Goal: Task Accomplishment & Management: Manage account settings

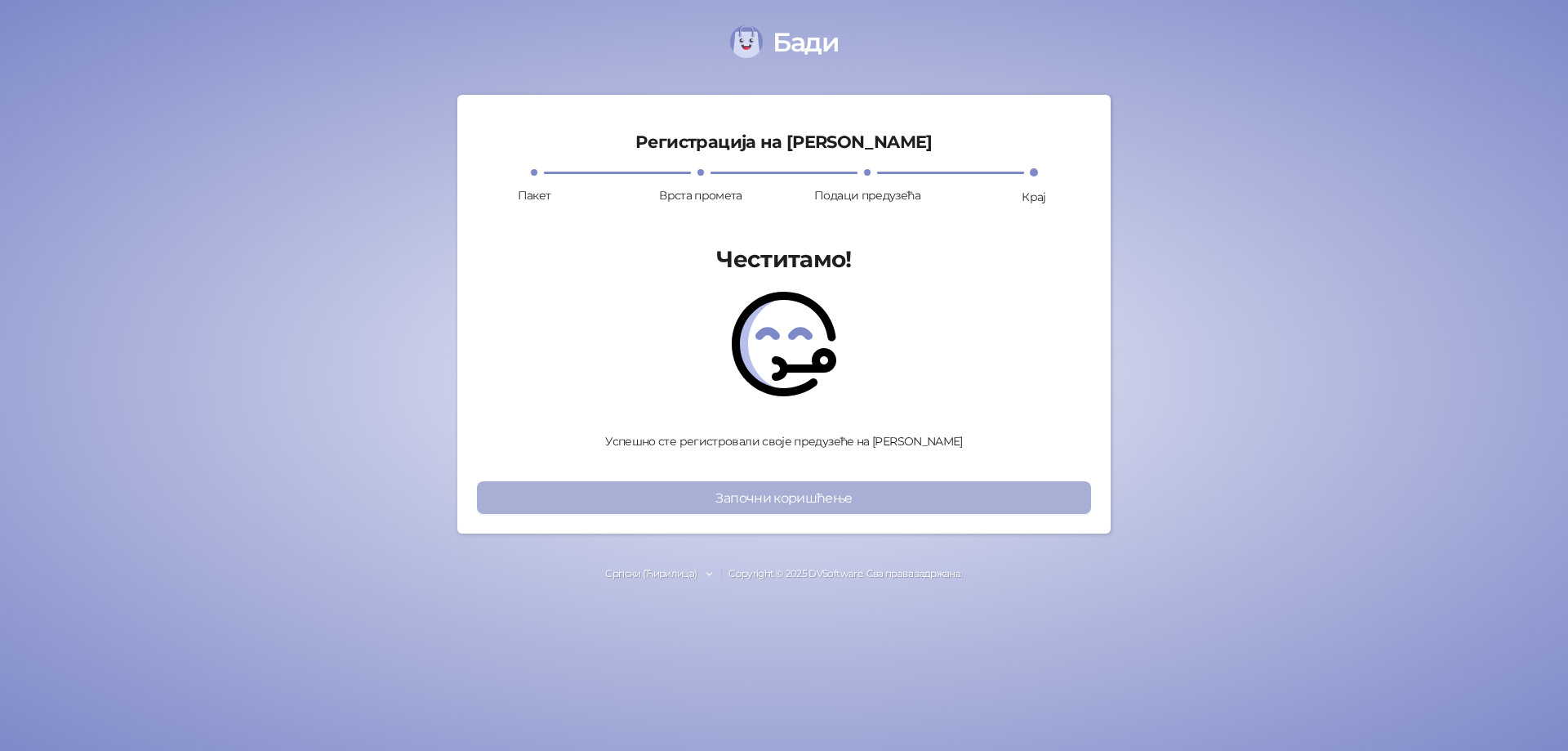
click at [789, 494] on button "Започни коришћење" at bounding box center [784, 497] width 614 height 32
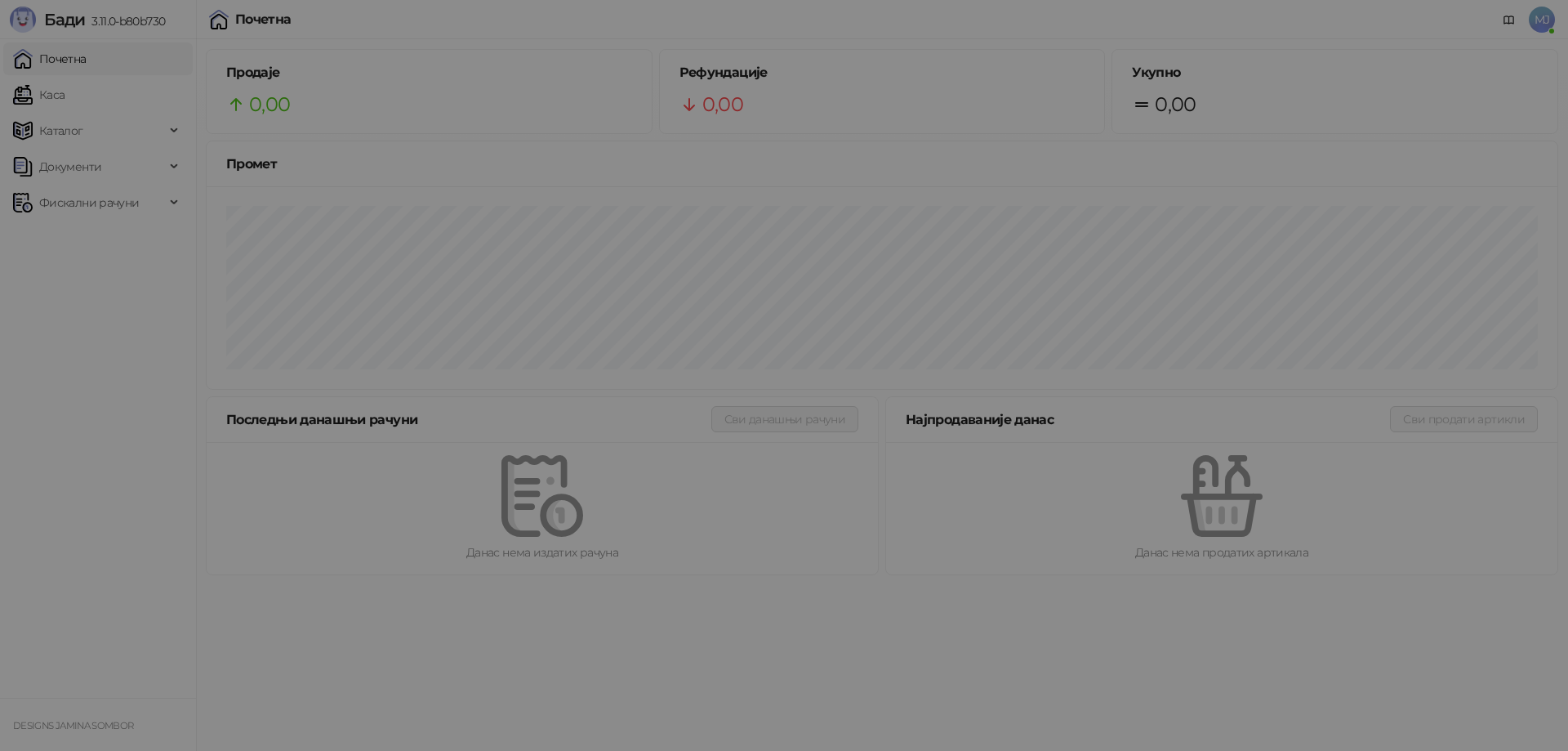
click at [1544, 22] on div "Упозорење Поштовани корисниче, обавештавамо Вас да ће апликација на домену stor…" at bounding box center [784, 375] width 1568 height 751
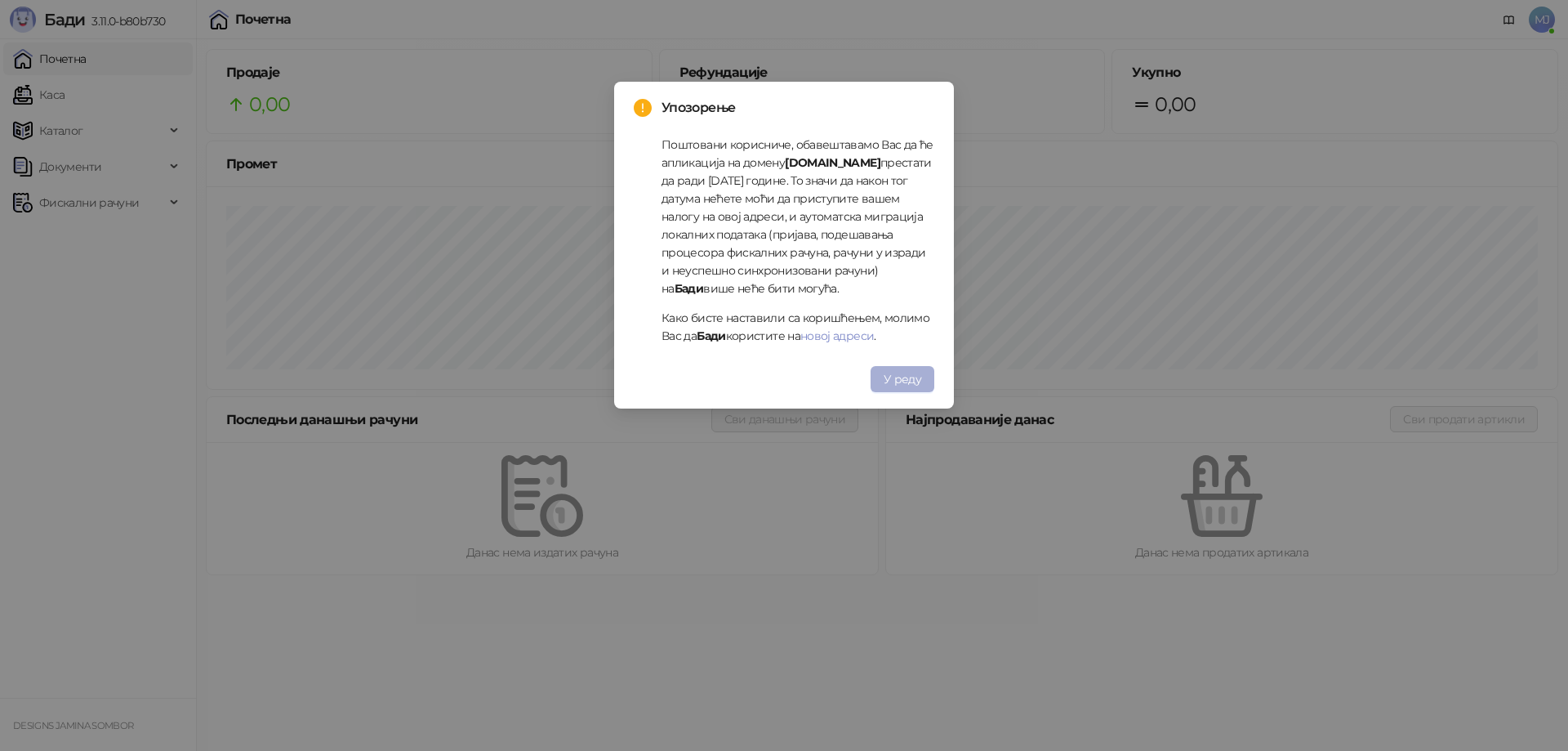
click at [906, 375] on span "У реду" at bounding box center [902, 379] width 37 height 15
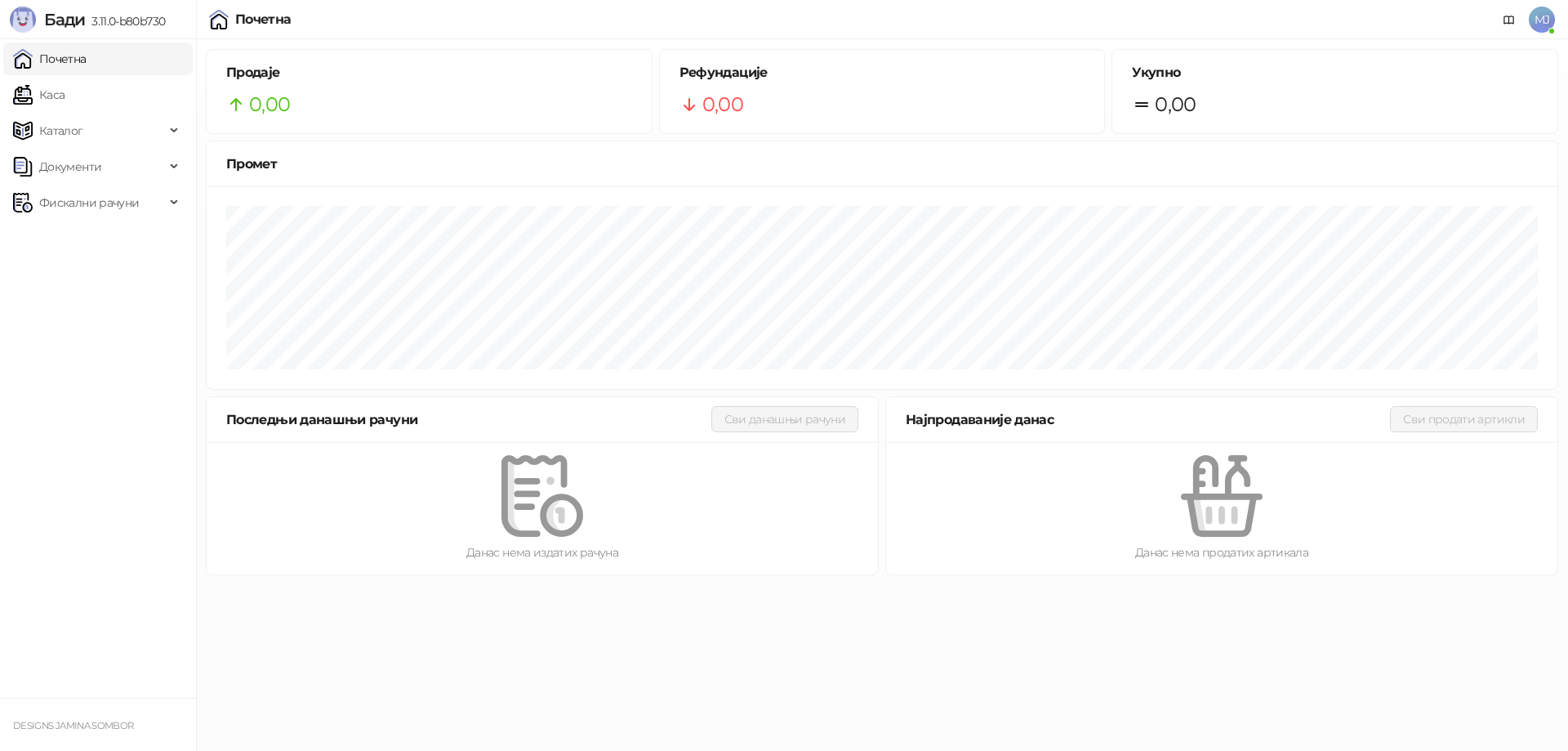
click at [1544, 20] on span "MJ" at bounding box center [1542, 20] width 26 height 27
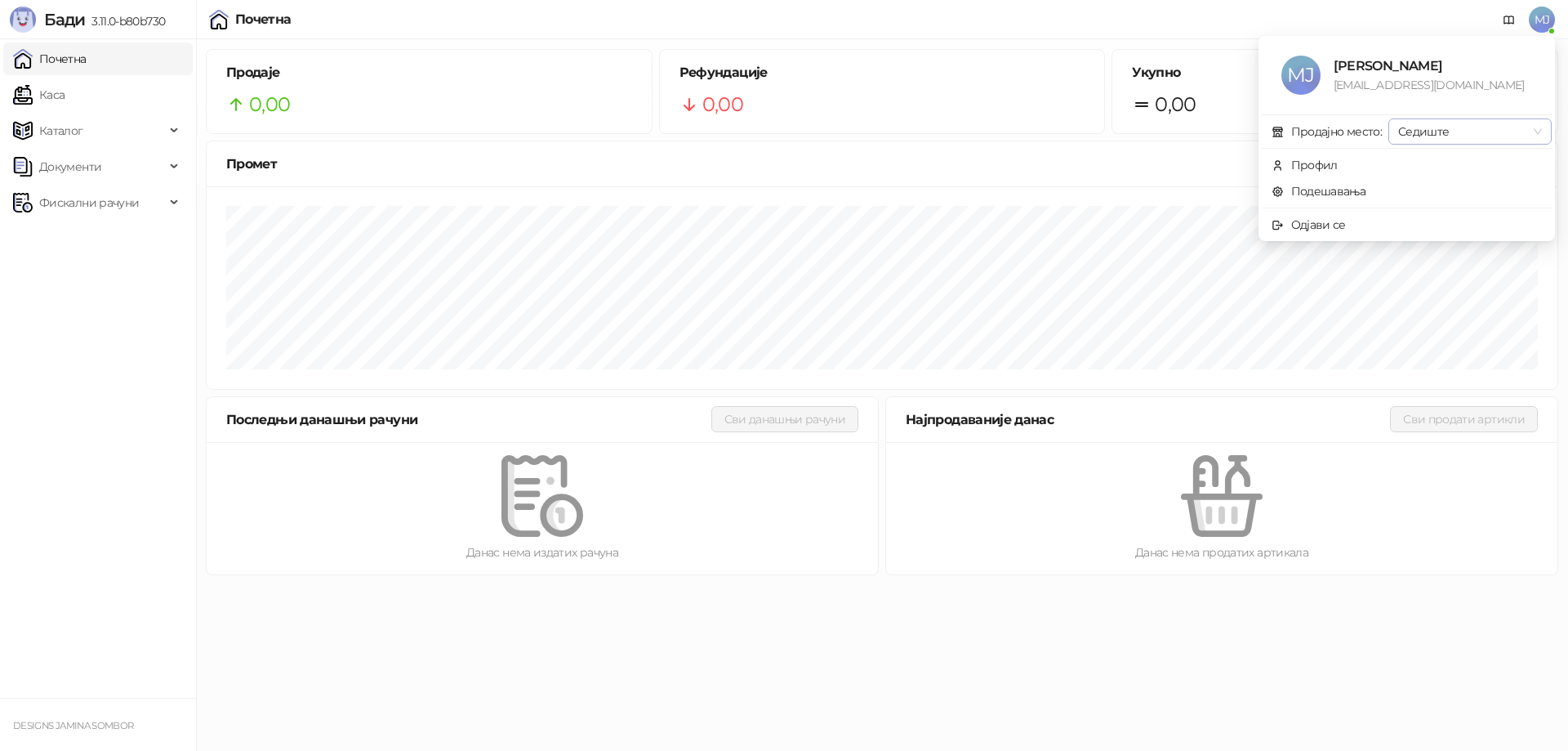
click at [1419, 134] on span "Седиште" at bounding box center [1470, 131] width 143 height 25
click at [1433, 129] on span "Седиште" at bounding box center [1470, 131] width 143 height 25
click at [1308, 172] on div "Профил" at bounding box center [1314, 165] width 46 height 18
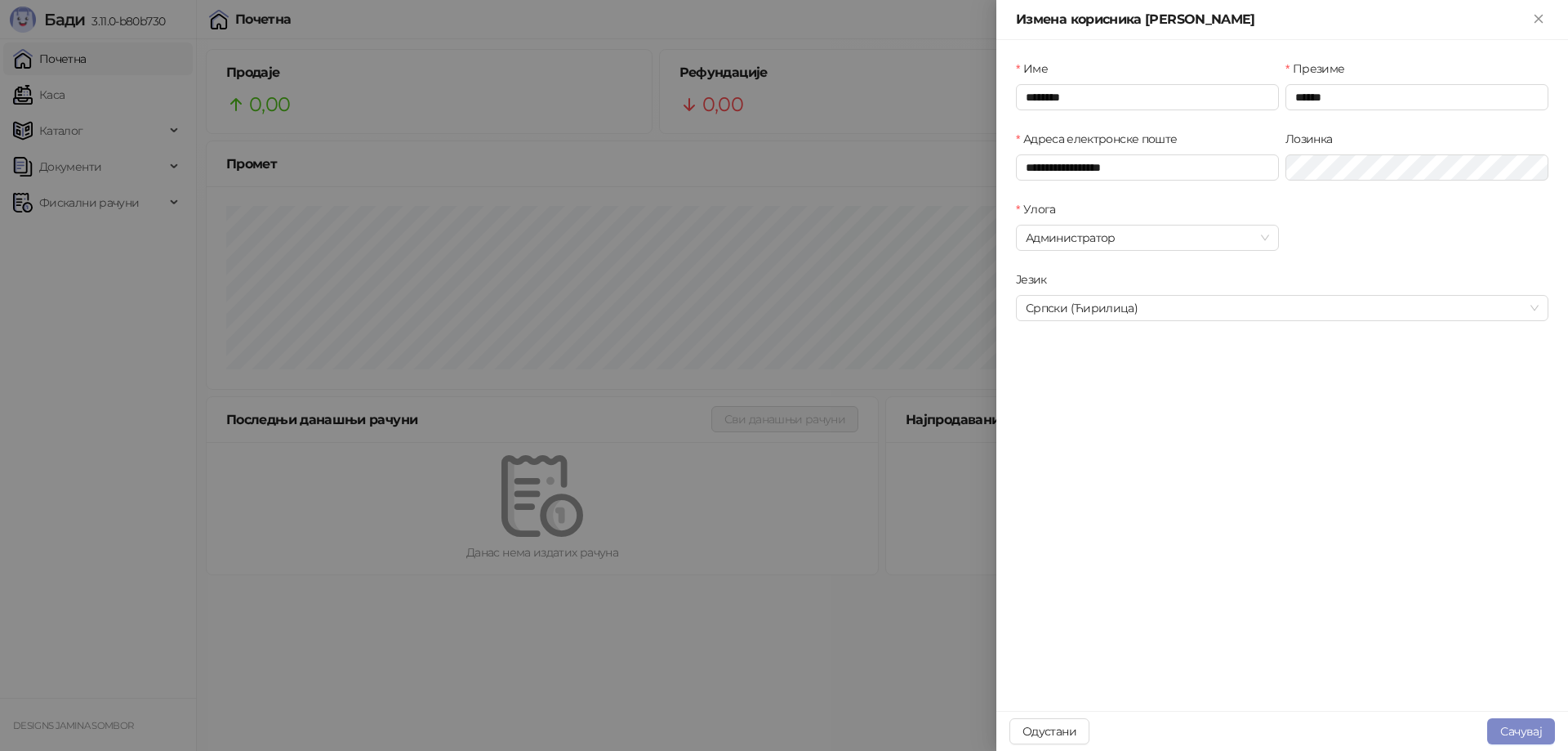
type input "**********"
click at [887, 265] on div at bounding box center [784, 375] width 1568 height 751
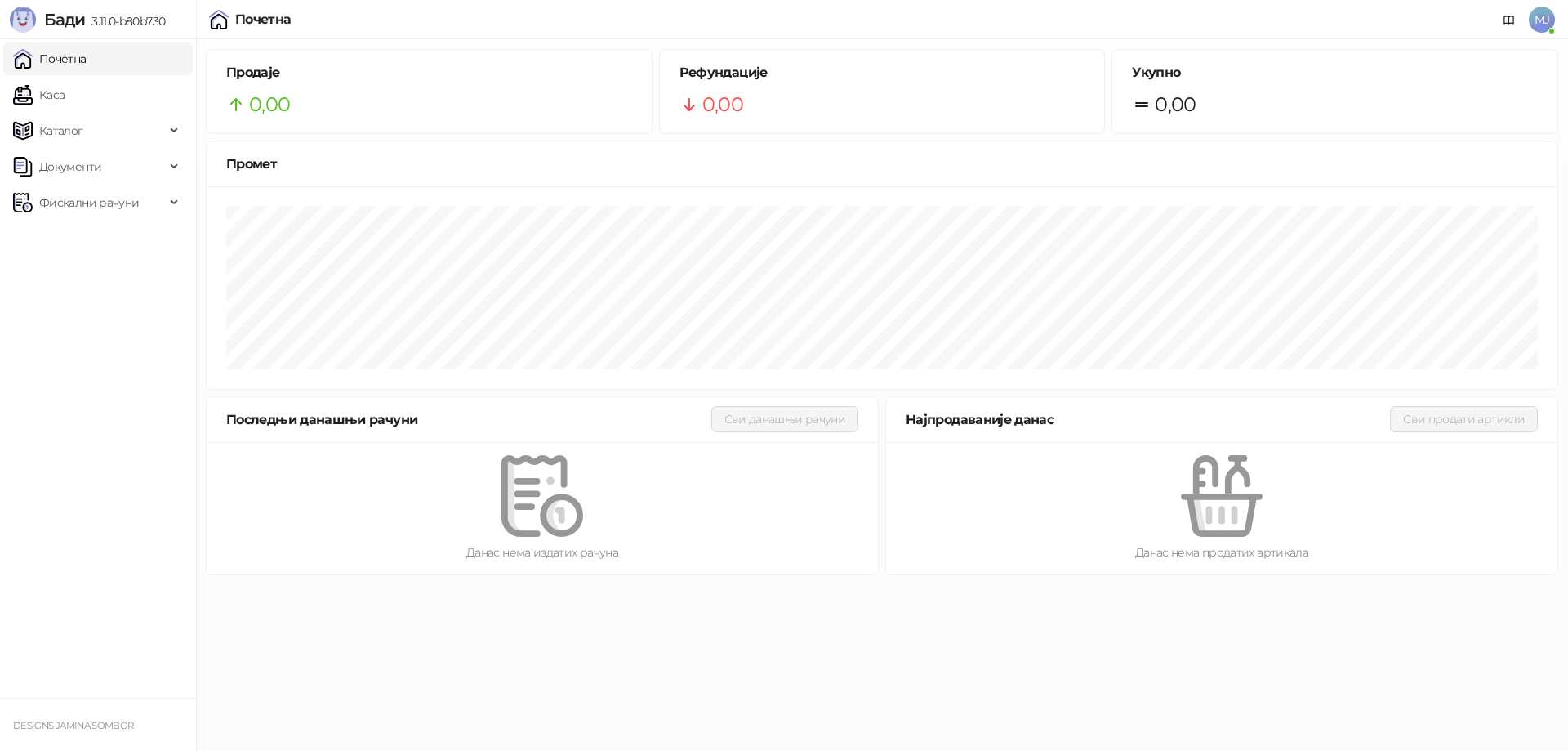
click at [1544, 15] on span "MJ" at bounding box center [1542, 20] width 26 height 27
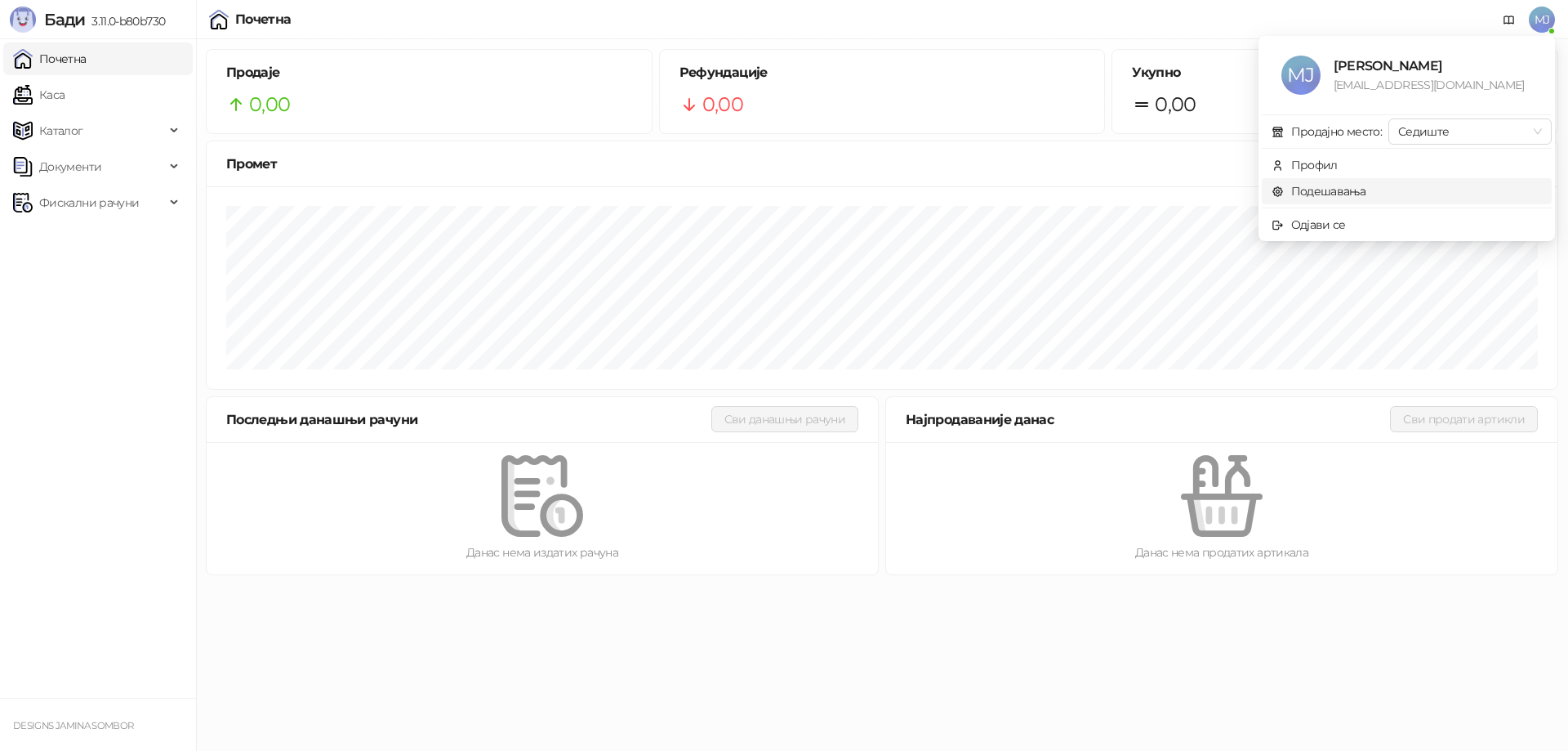
click at [1356, 185] on link "Подешавања" at bounding box center [1319, 190] width 95 height 15
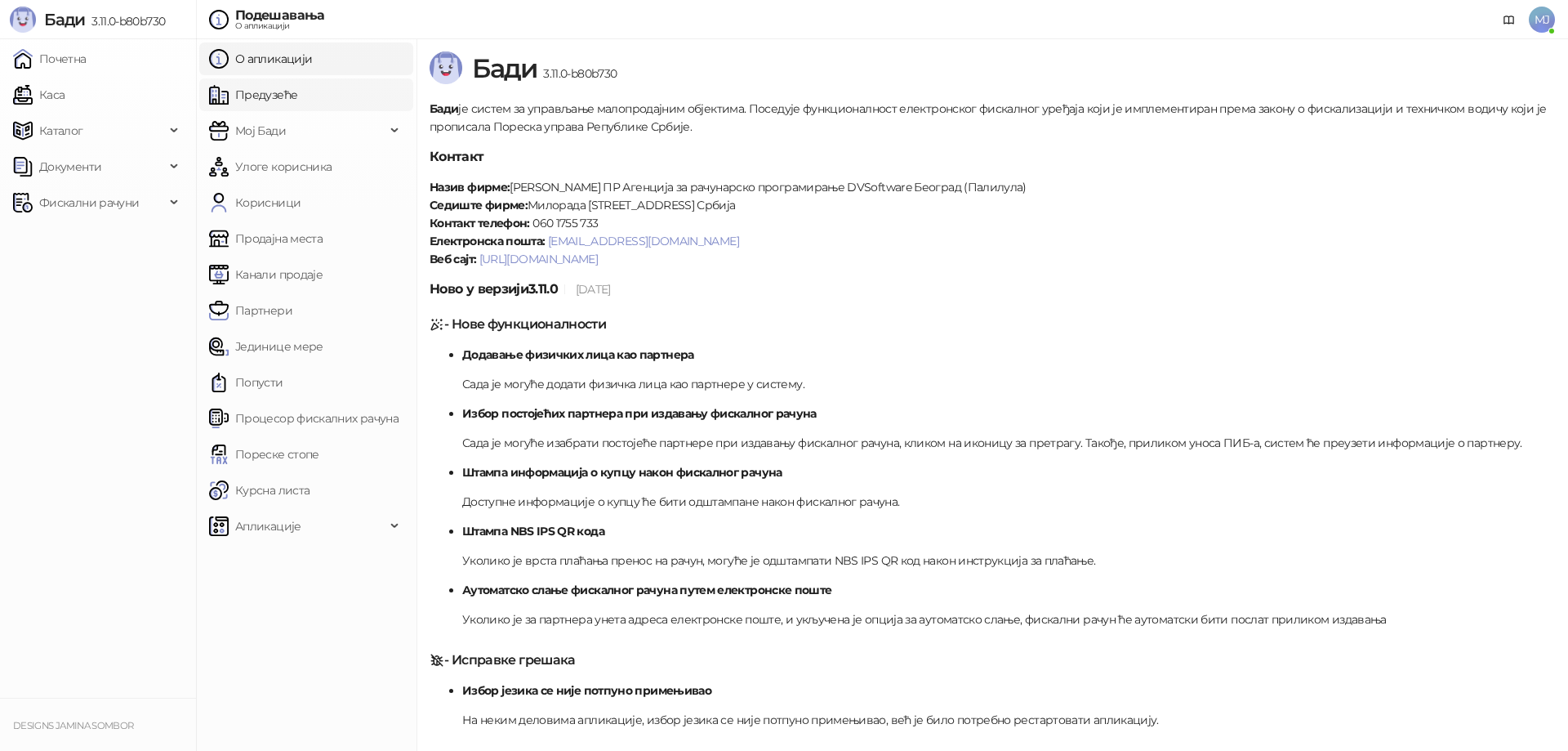
click at [287, 98] on link "Предузеће" at bounding box center [253, 94] width 88 height 32
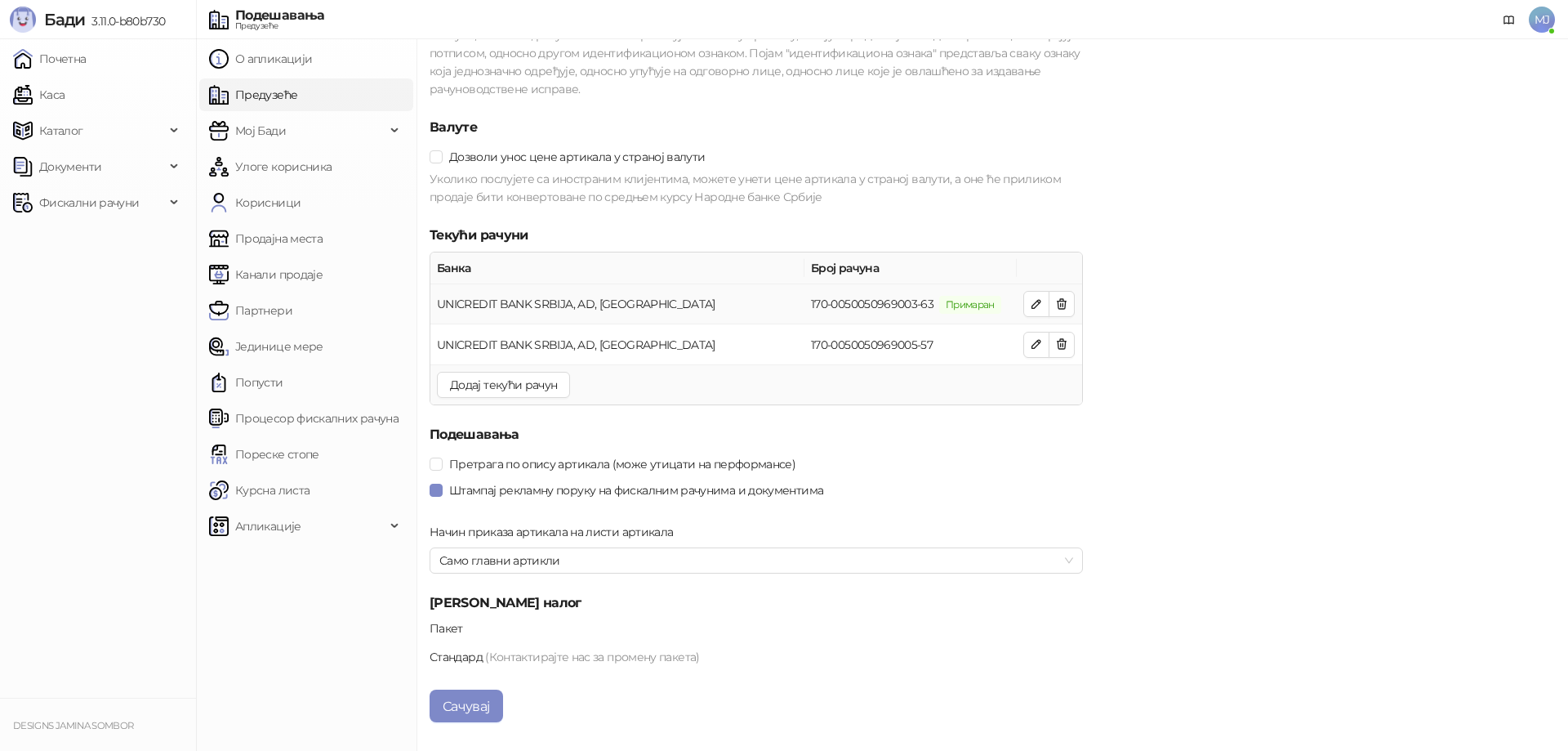
scroll to position [1504, 0]
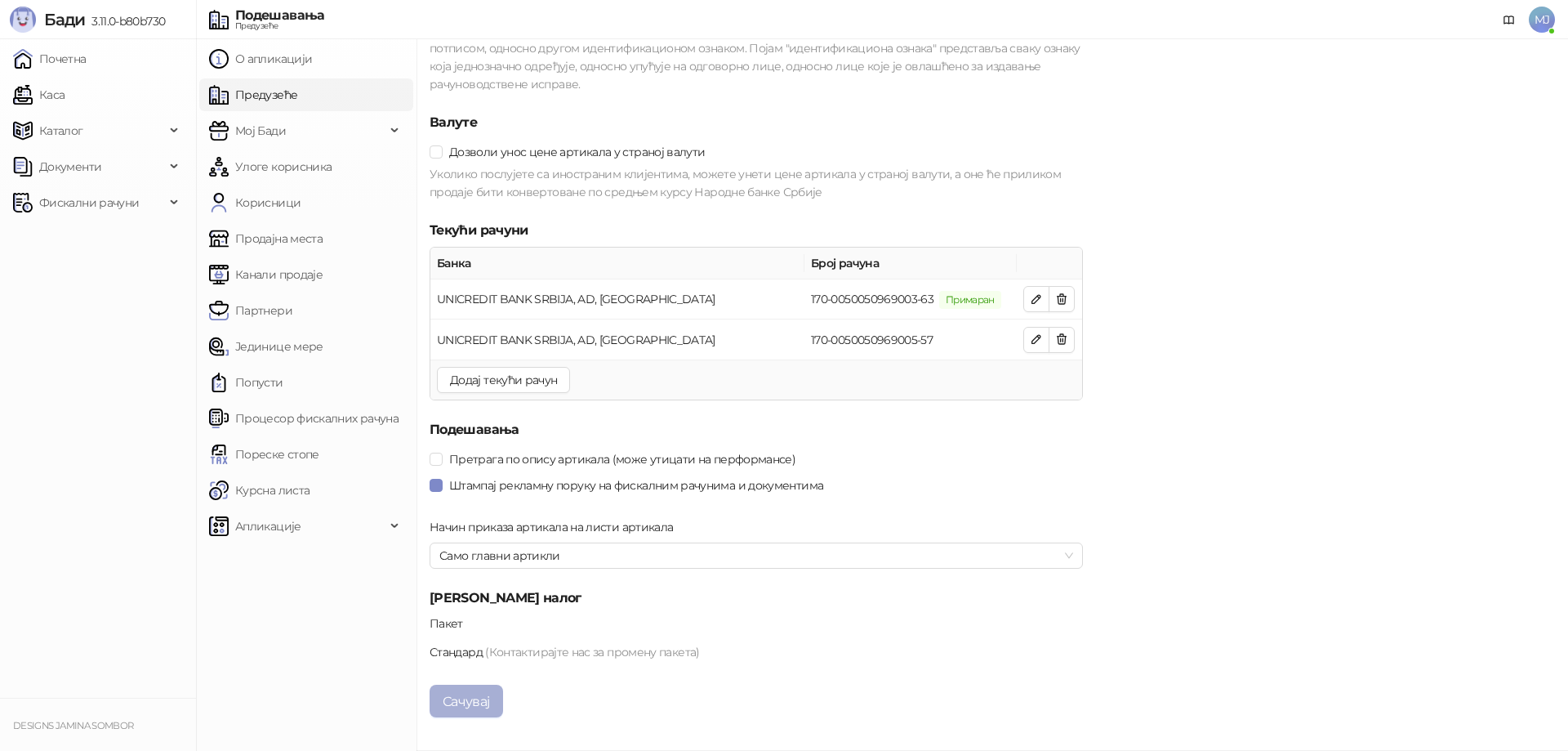
click at [467, 704] on button "Сачувај" at bounding box center [466, 700] width 74 height 32
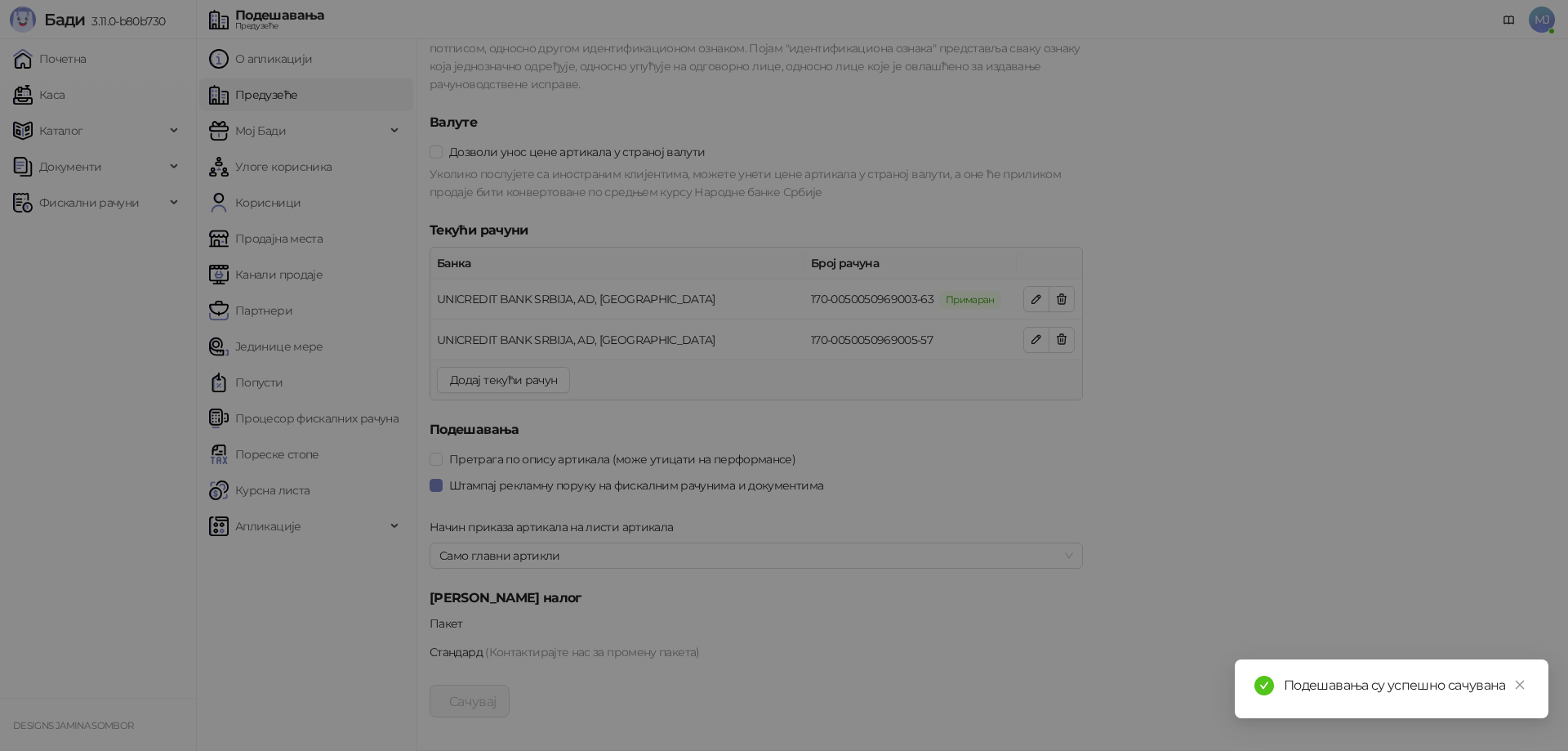
scroll to position [1096, 0]
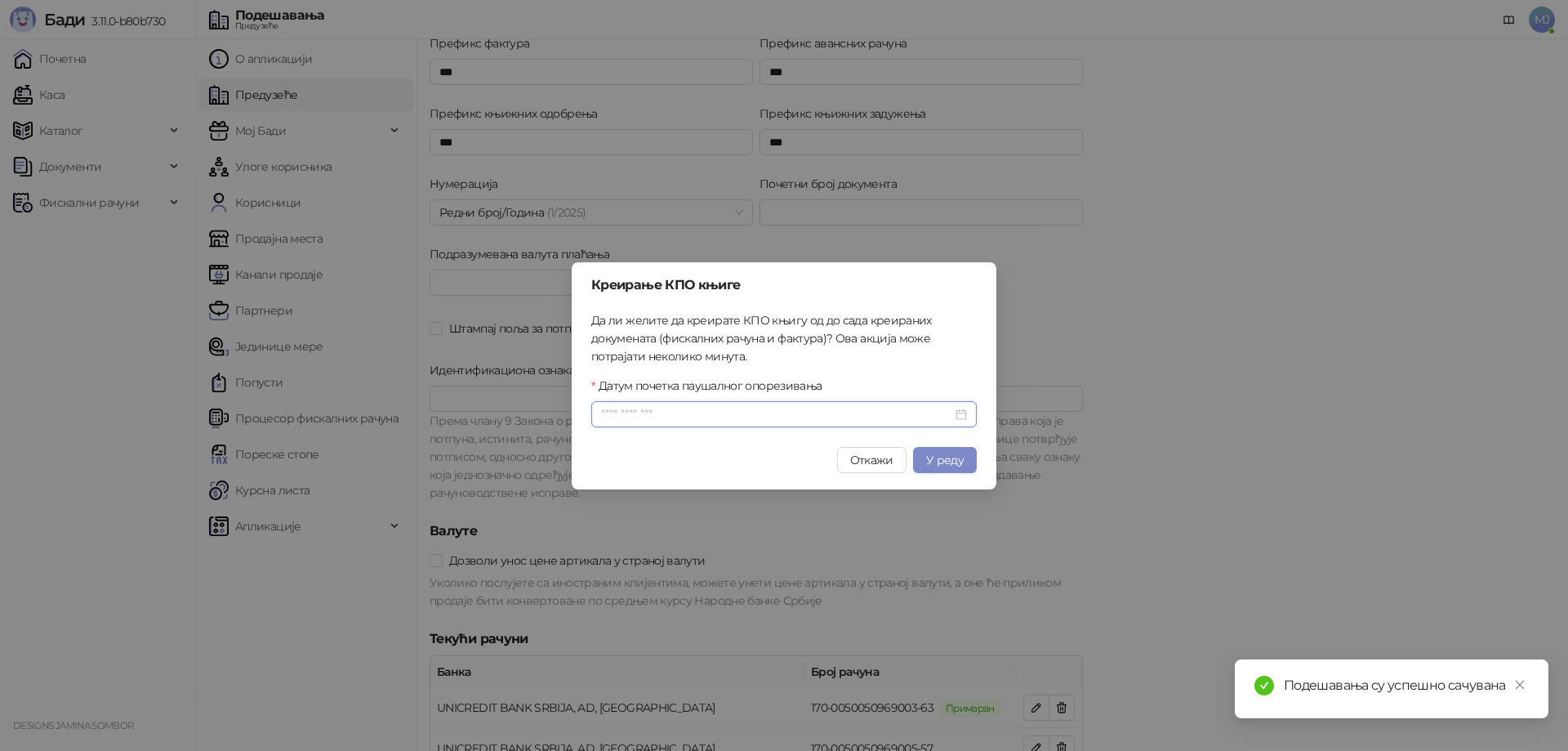
click at [776, 416] on input "Датум почетка паушалног опорезивања" at bounding box center [776, 414] width 351 height 18
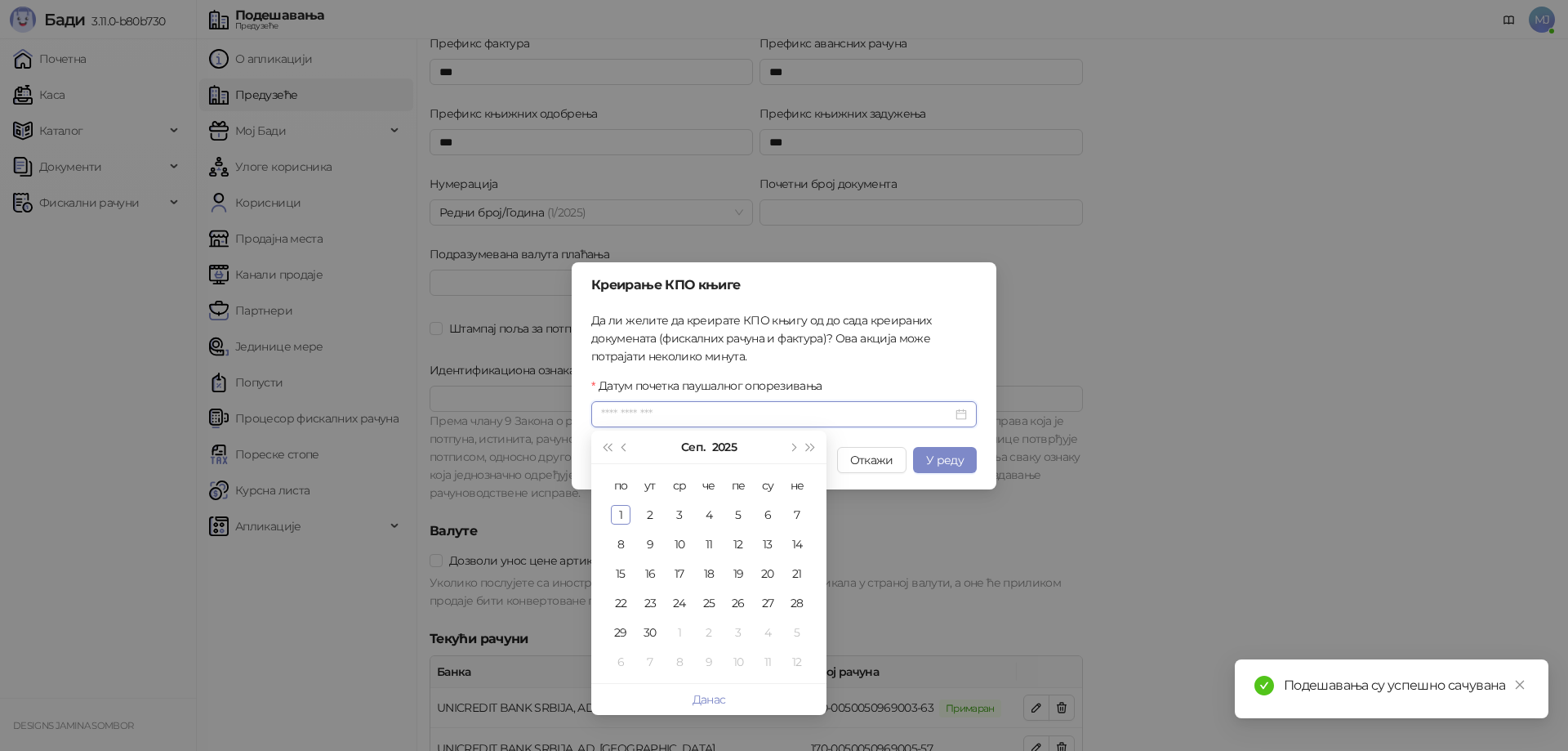
click at [776, 416] on input "Датум почетка паушалног опорезивања" at bounding box center [776, 414] width 351 height 18
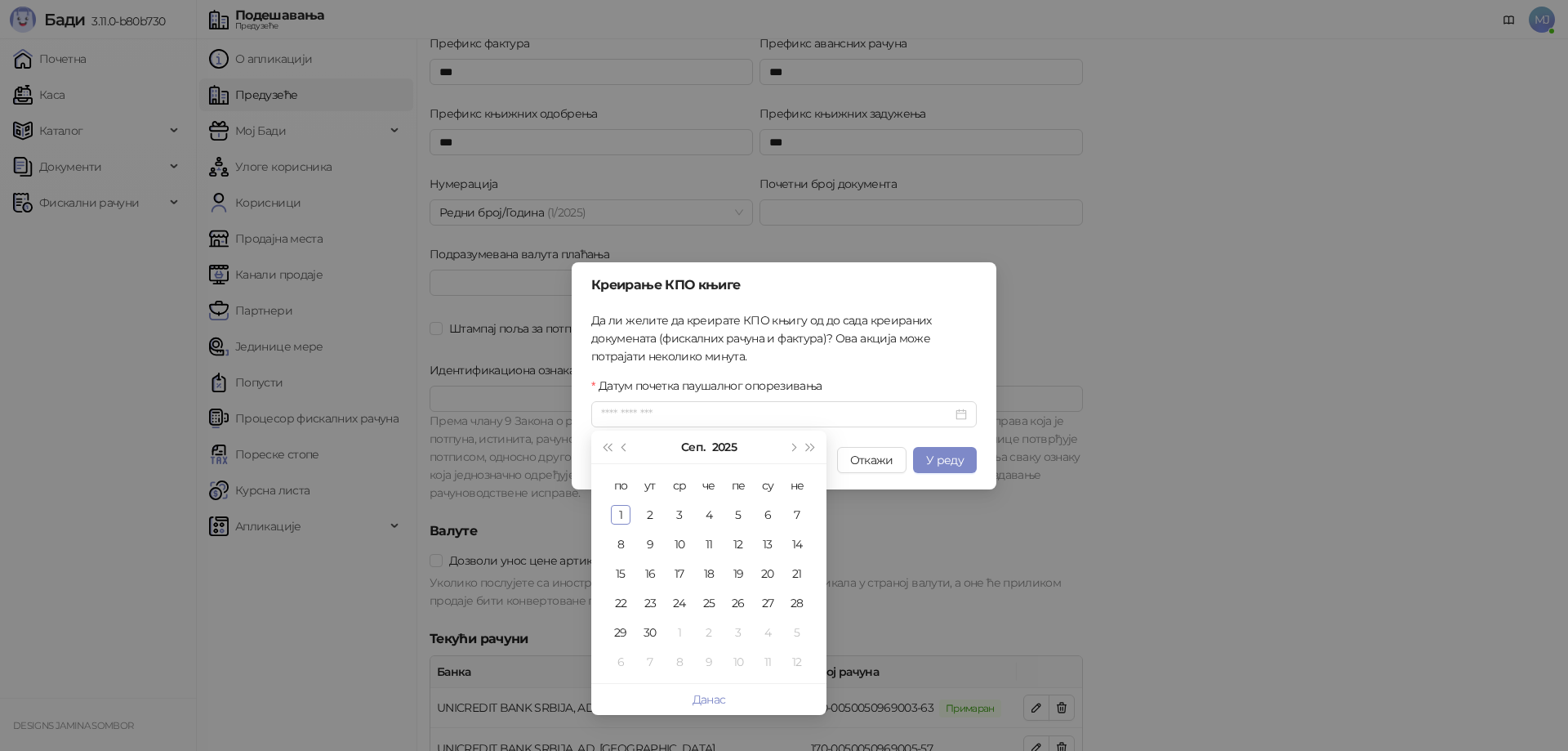
click at [884, 373] on form "Да ли желите да креирате КПО књигу од до сада креираних докумената (фискалних р…" at bounding box center [784, 369] width 386 height 116
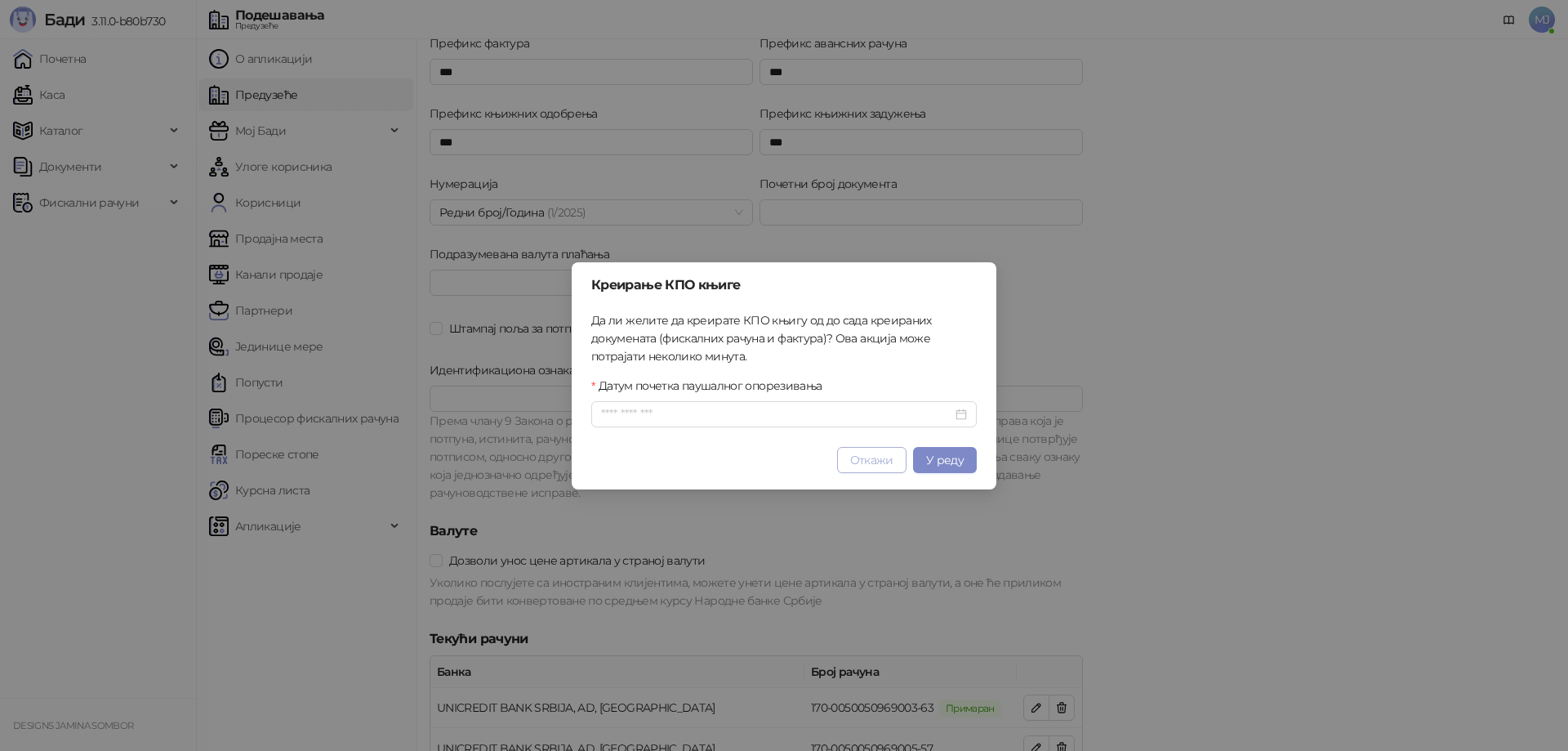
click at [882, 465] on span "Откажи" at bounding box center [871, 459] width 43 height 15
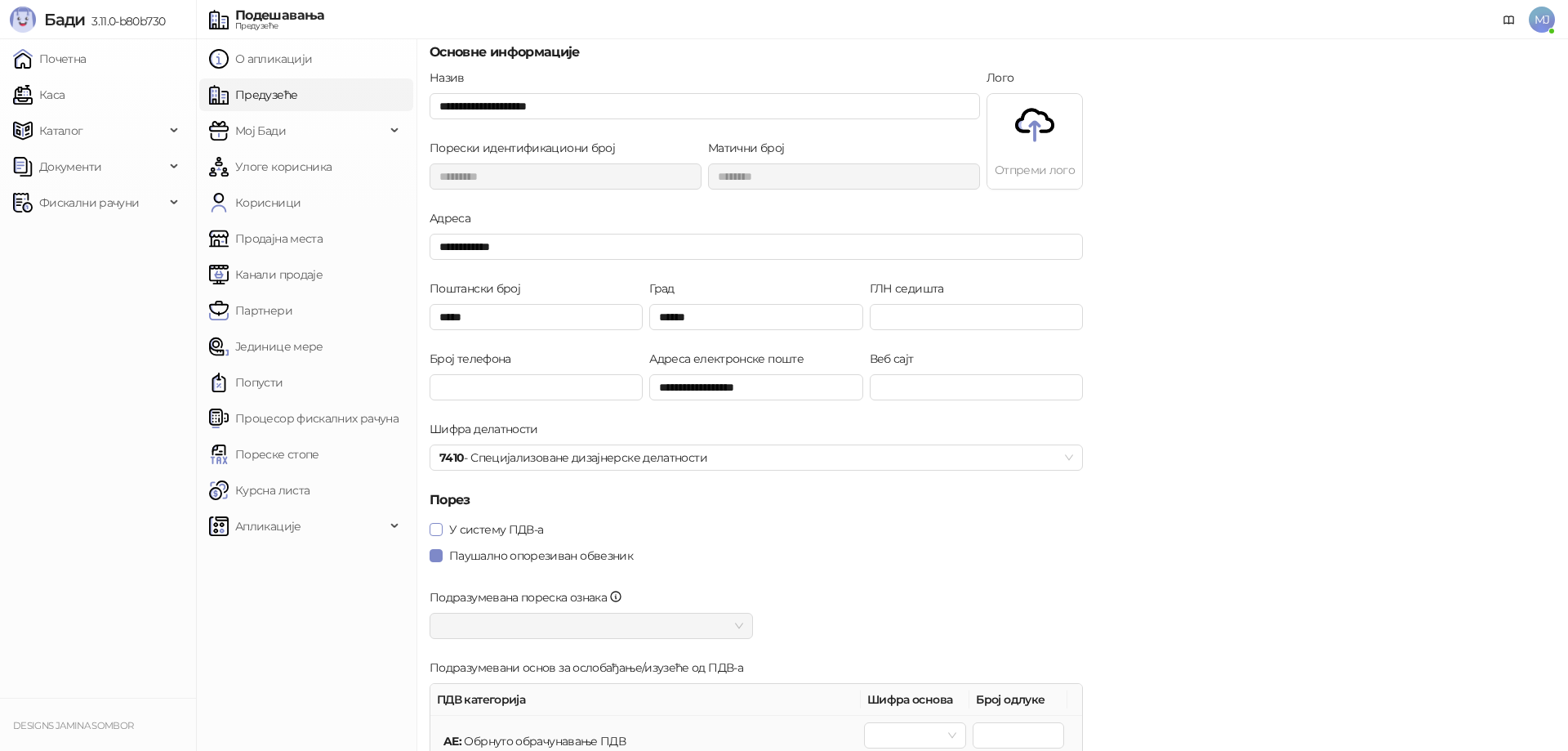
scroll to position [0, 0]
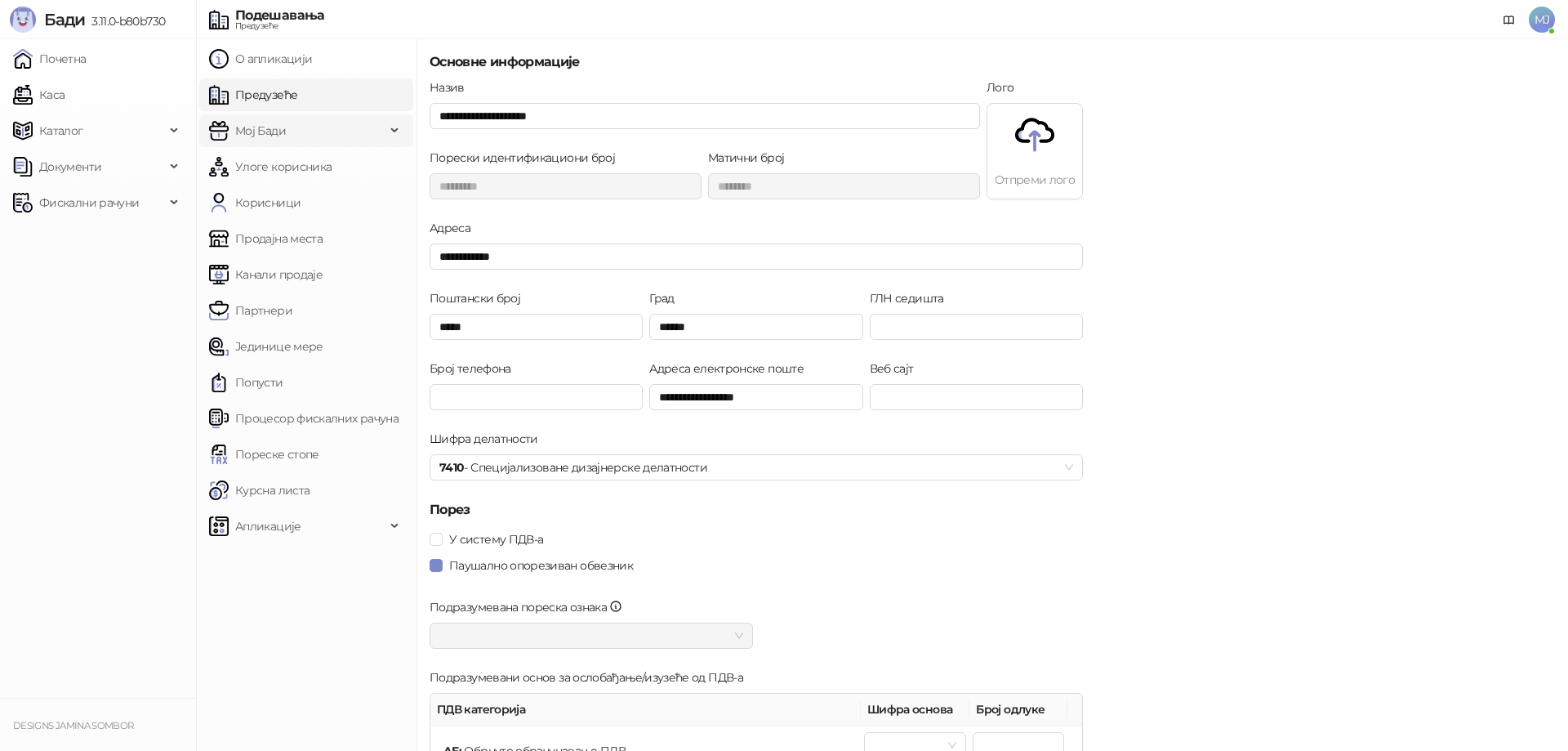
click at [283, 132] on span "Мој Бади" at bounding box center [261, 131] width 51 height 32
drag, startPoint x: 294, startPoint y: 112, endPoint x: 297, endPoint y: 124, distance: 12.4
click at [294, 113] on ul "О апликацији Предузеће Мој Бади Подешавања Понуде Улоге корисника Корисници Про…" at bounding box center [306, 395] width 221 height 712
click at [297, 131] on span "Мој Бади" at bounding box center [297, 131] width 177 height 32
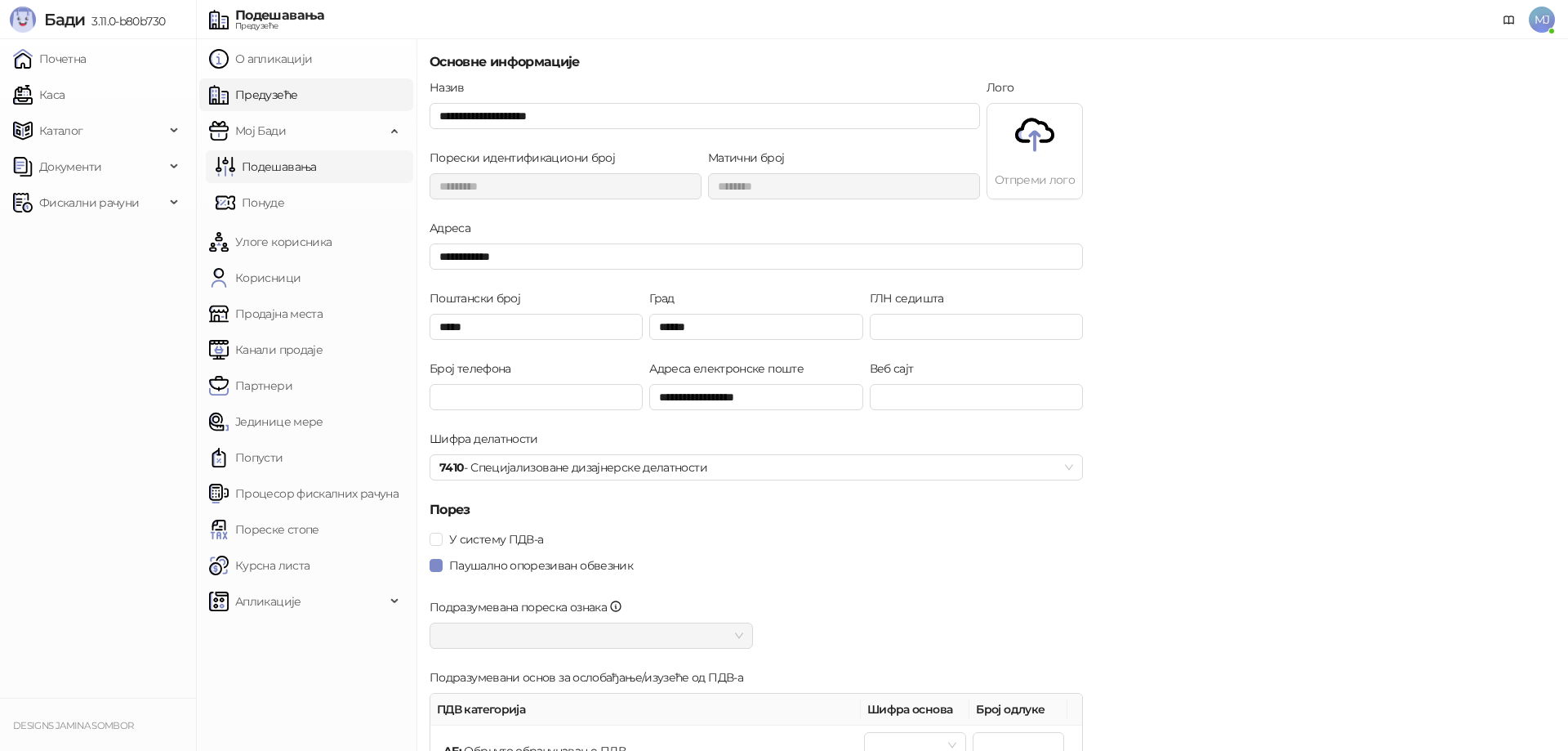
click at [287, 172] on link "Подешавања" at bounding box center [266, 166] width 101 height 32
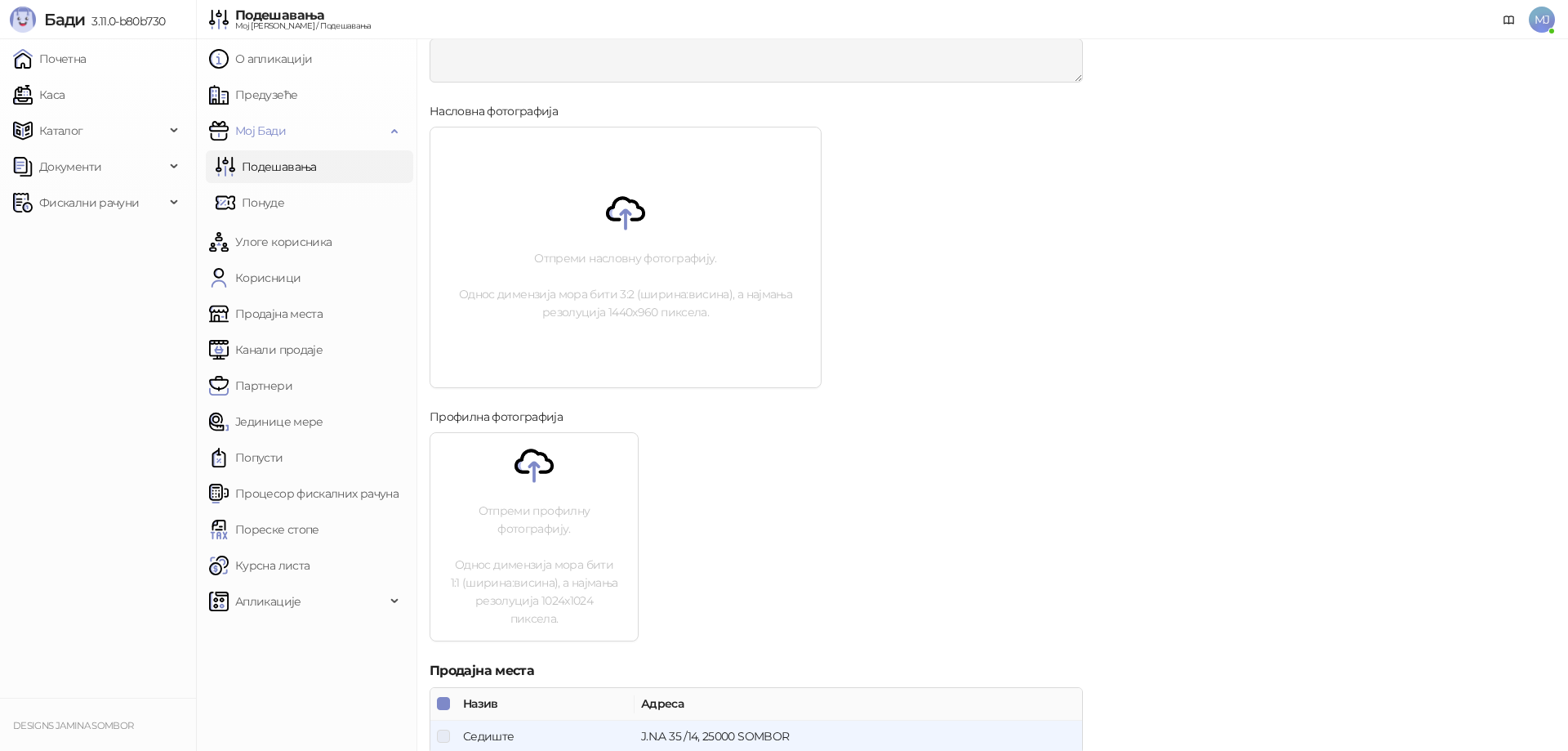
scroll to position [327, 0]
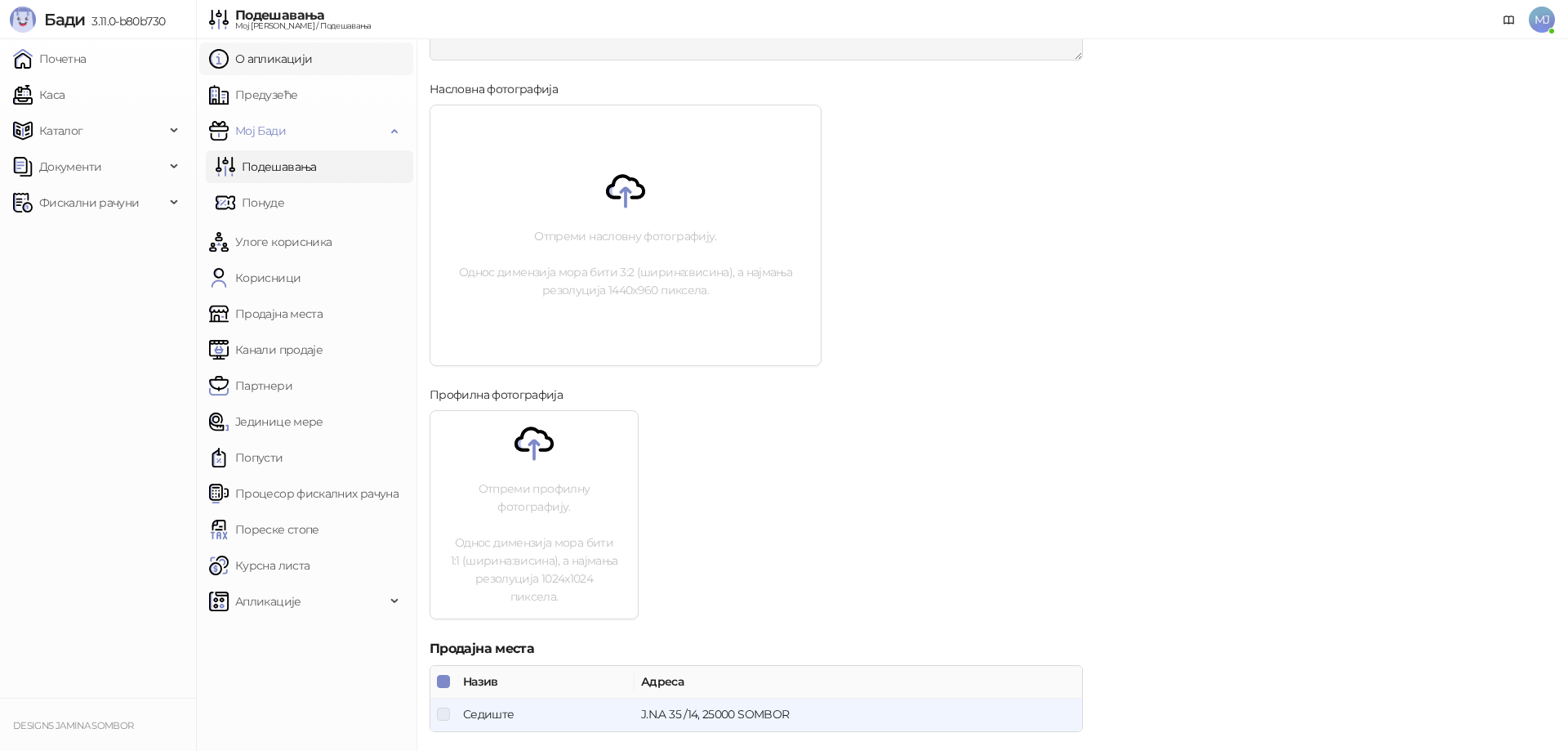
click at [291, 65] on link "О апликацији" at bounding box center [260, 58] width 103 height 32
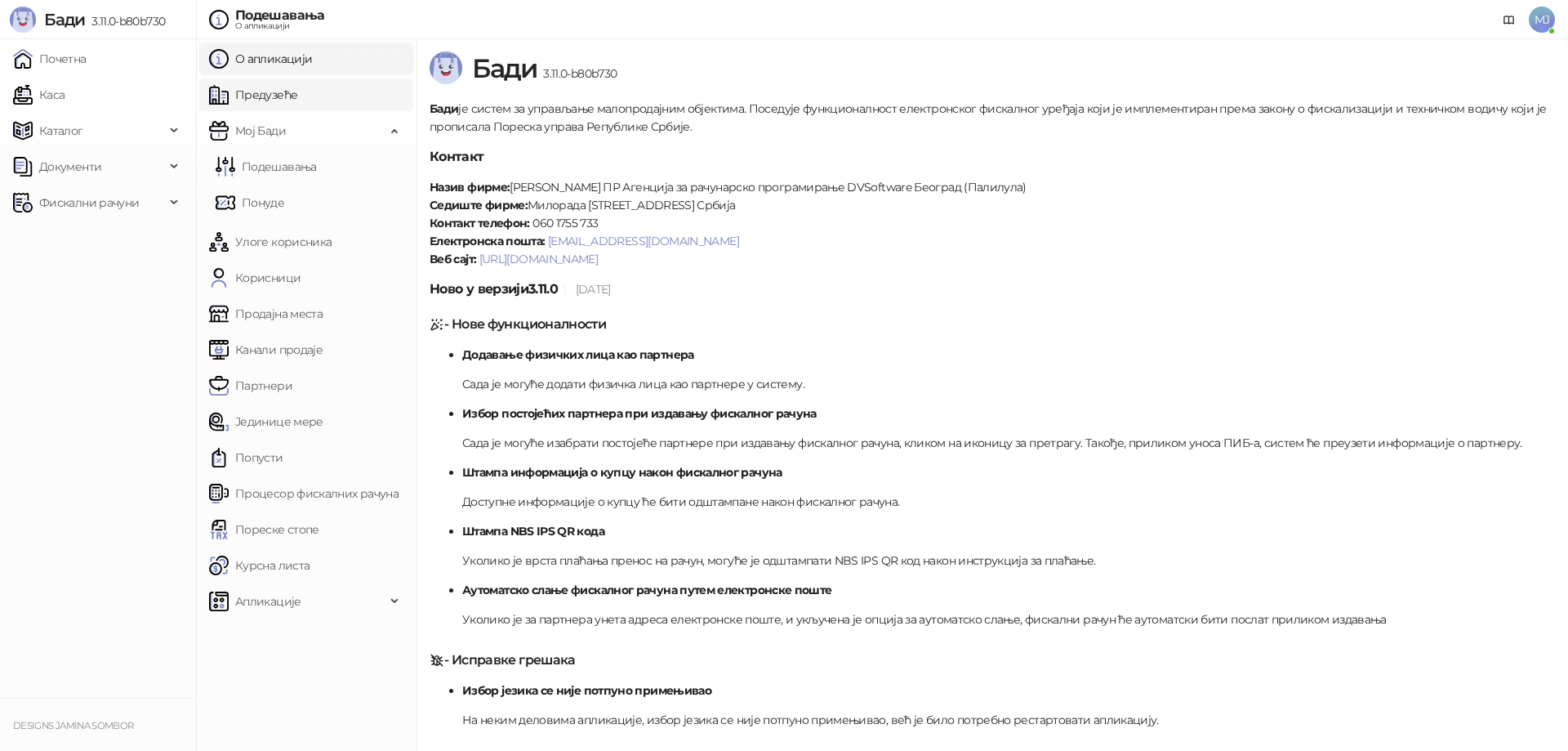
click at [287, 97] on link "Предузеће" at bounding box center [253, 94] width 88 height 32
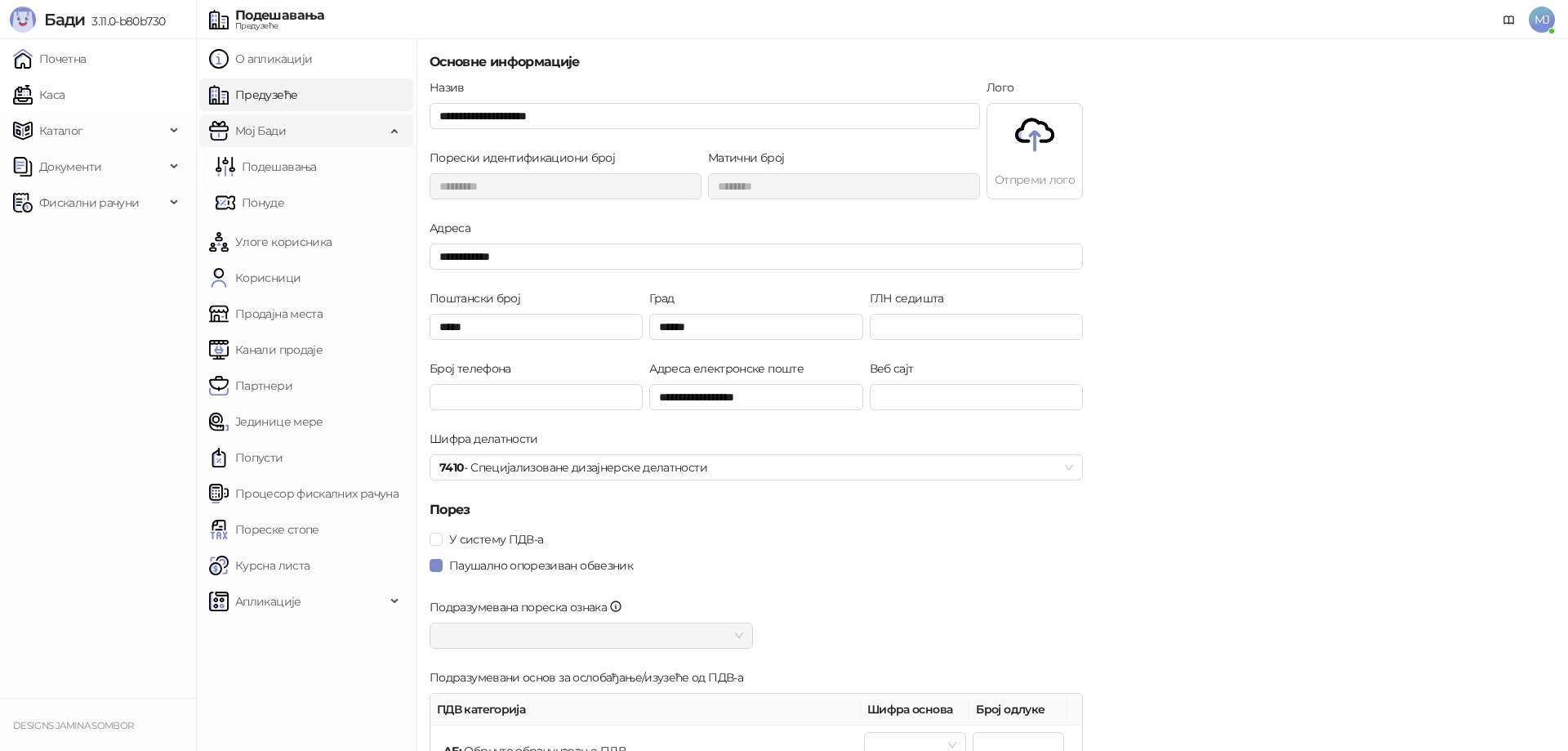
click at [287, 141] on span "Мој Бади" at bounding box center [297, 131] width 177 height 32
click at [287, 136] on span "Мој Бади" at bounding box center [297, 131] width 177 height 32
click at [312, 140] on span "Мој Бади" at bounding box center [297, 131] width 177 height 32
click at [295, 156] on link "Подешавања" at bounding box center [266, 166] width 101 height 32
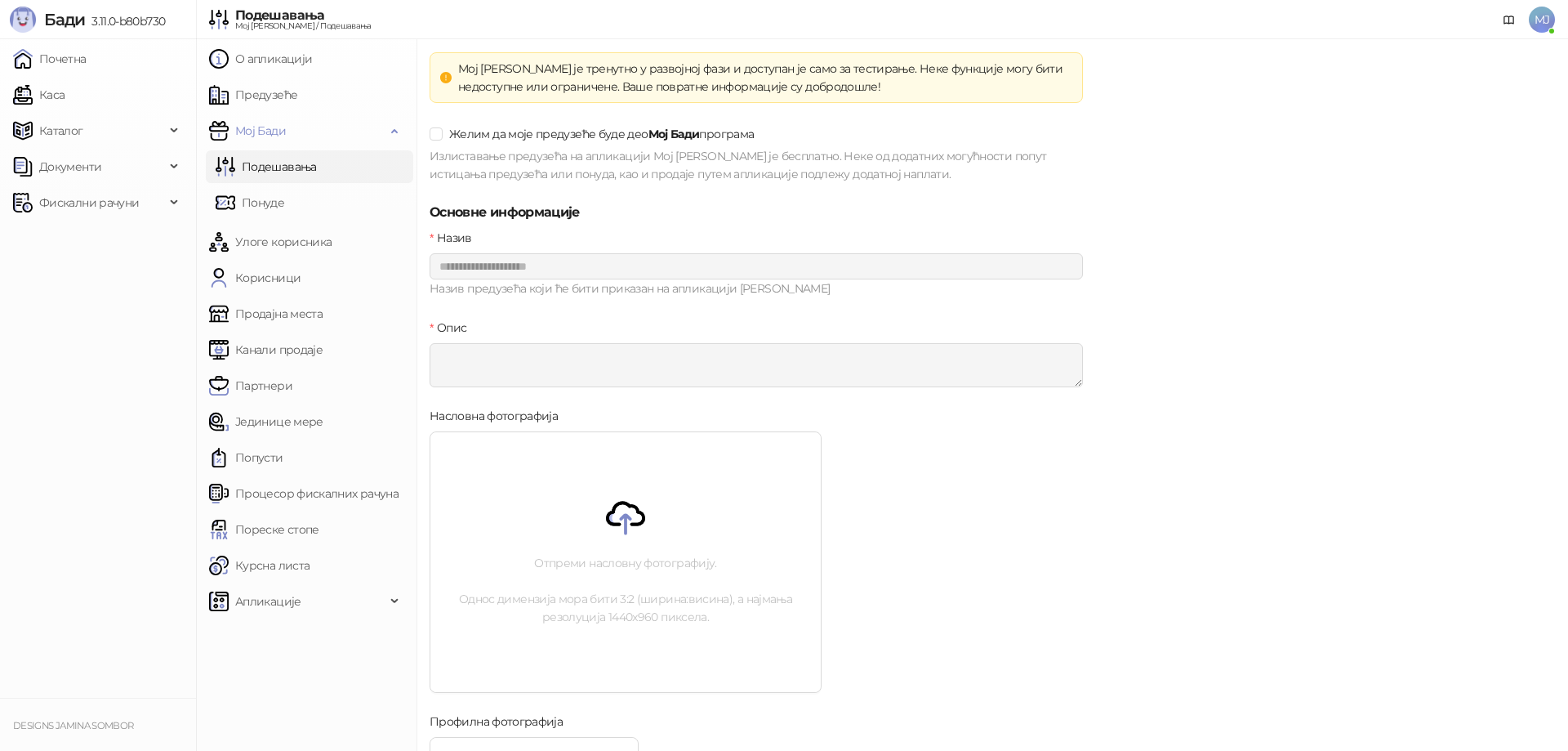
click at [1537, 19] on span "MJ" at bounding box center [1542, 20] width 26 height 27
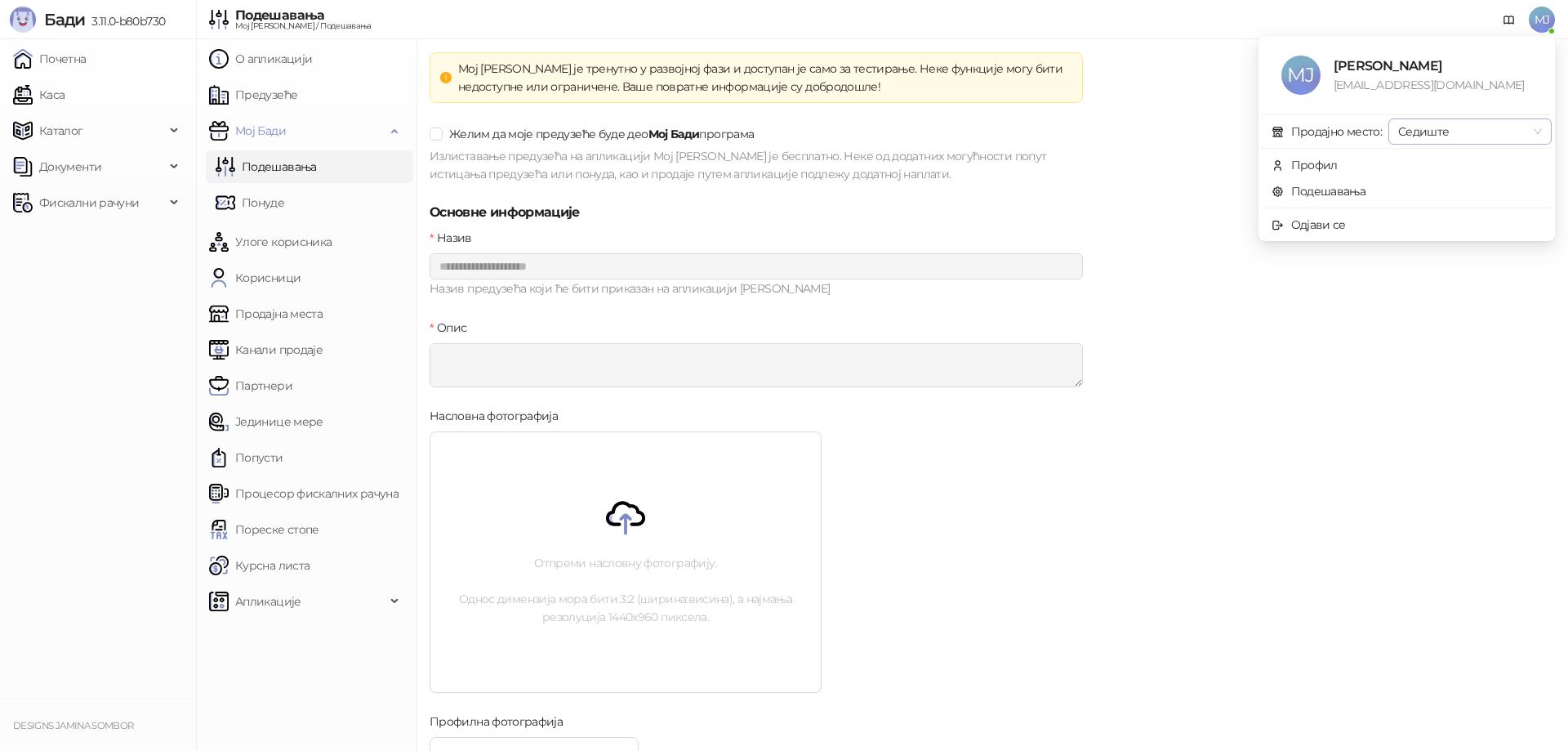
click at [1440, 127] on span "Седиште" at bounding box center [1470, 131] width 143 height 25
click at [1437, 158] on div "Седиште" at bounding box center [1470, 164] width 137 height 18
click at [1366, 184] on link "Подешавања" at bounding box center [1319, 190] width 95 height 15
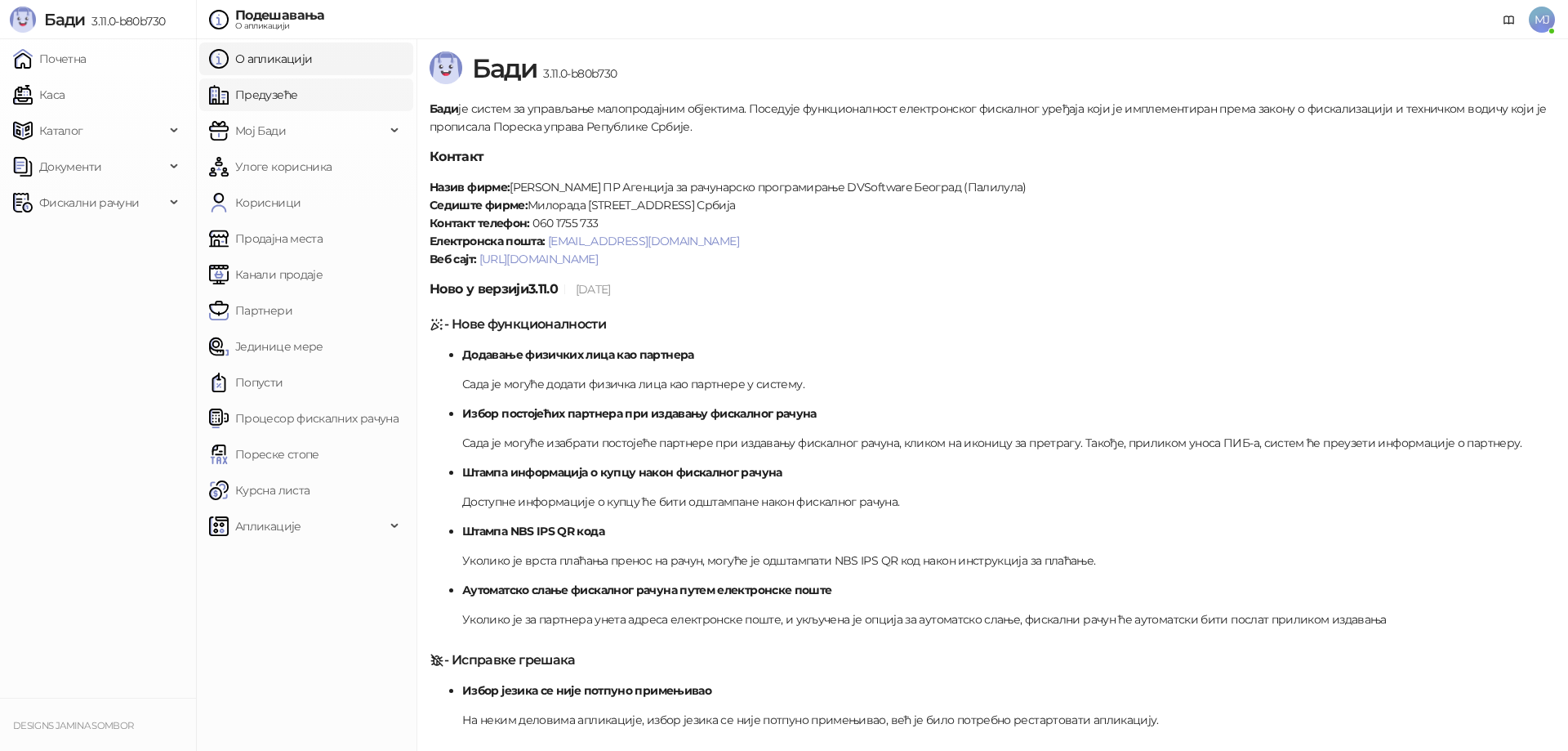
click at [297, 85] on link "Предузеће" at bounding box center [253, 94] width 88 height 32
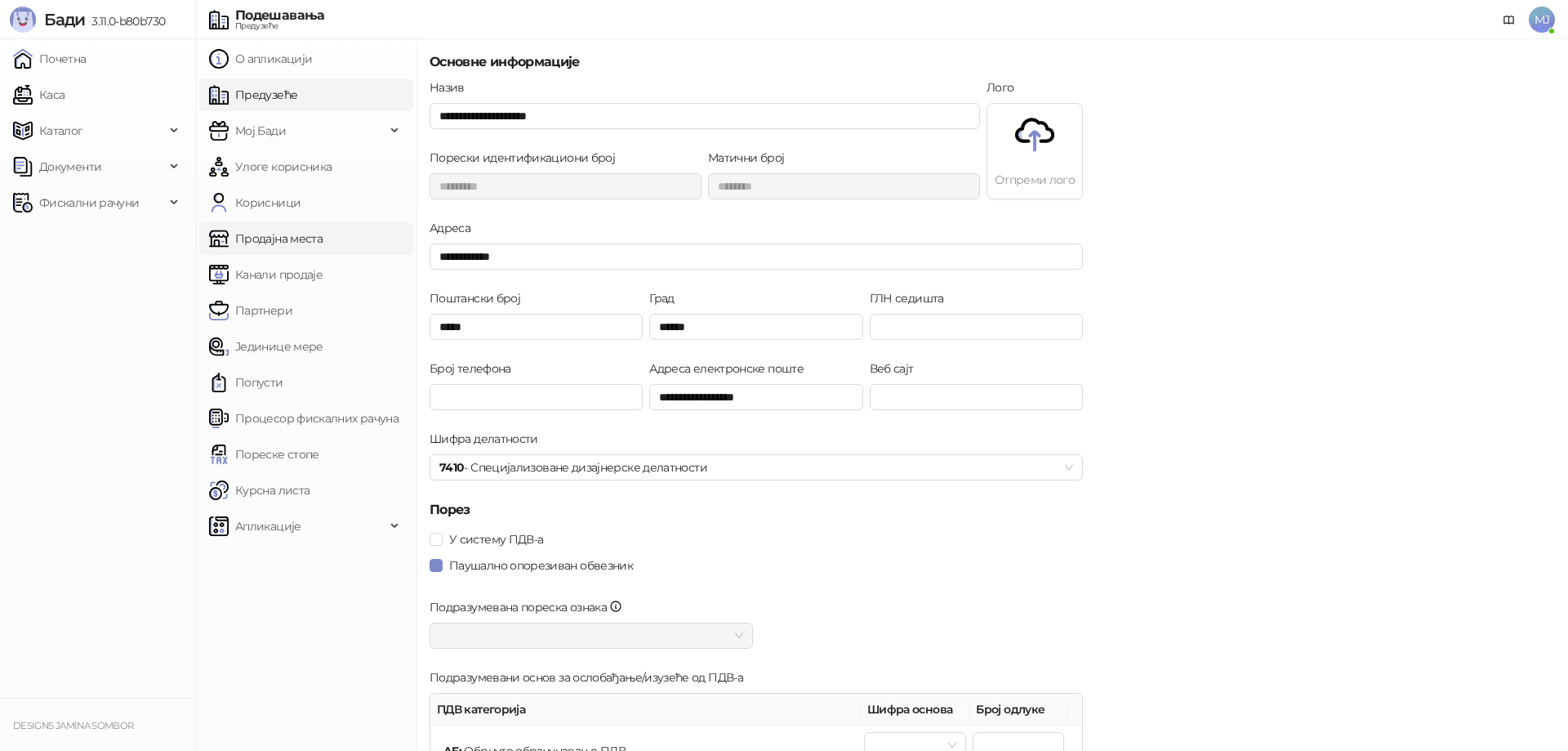
click at [275, 237] on link "Продајна места" at bounding box center [266, 238] width 114 height 32
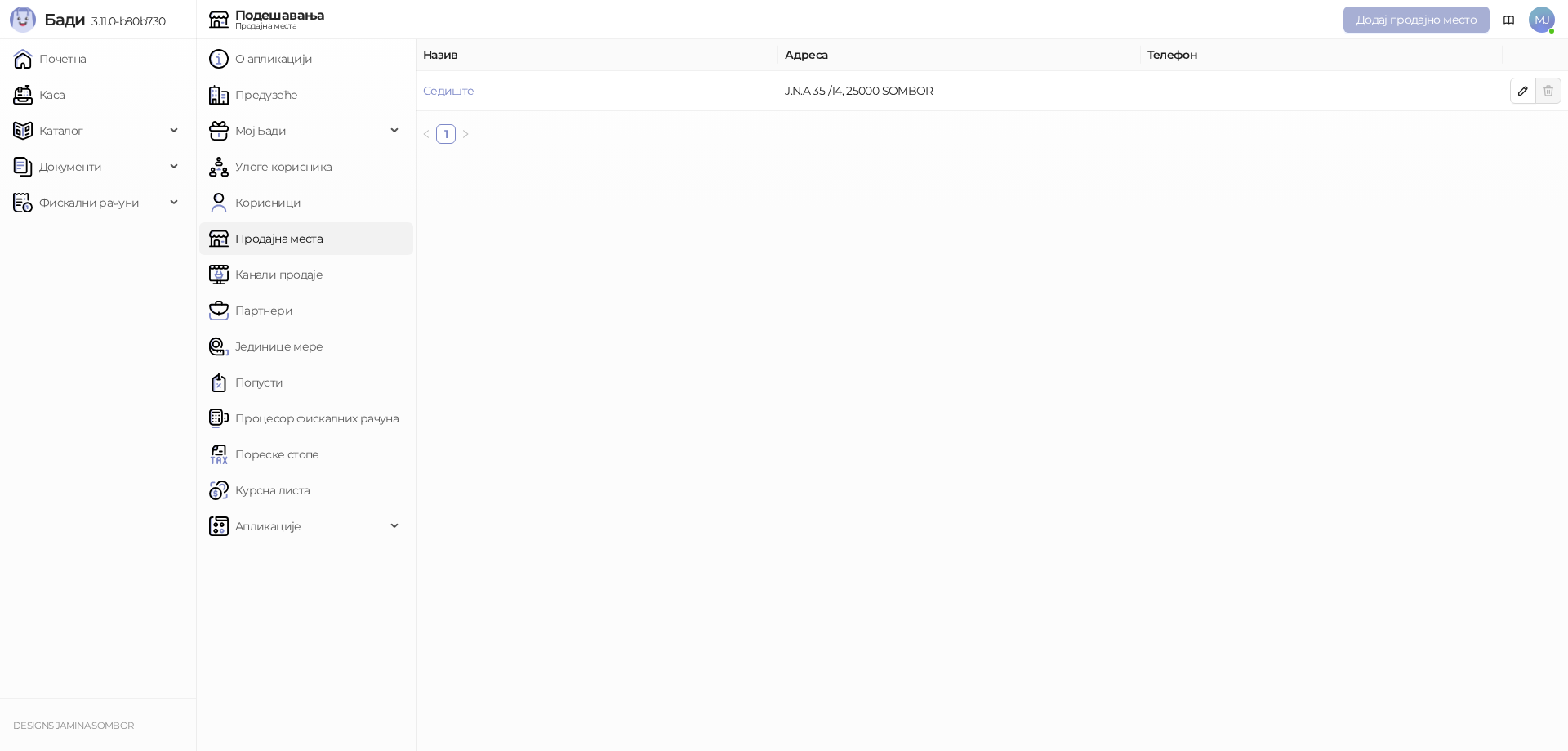
click at [1404, 23] on span "Додај продајно место" at bounding box center [1416, 19] width 120 height 15
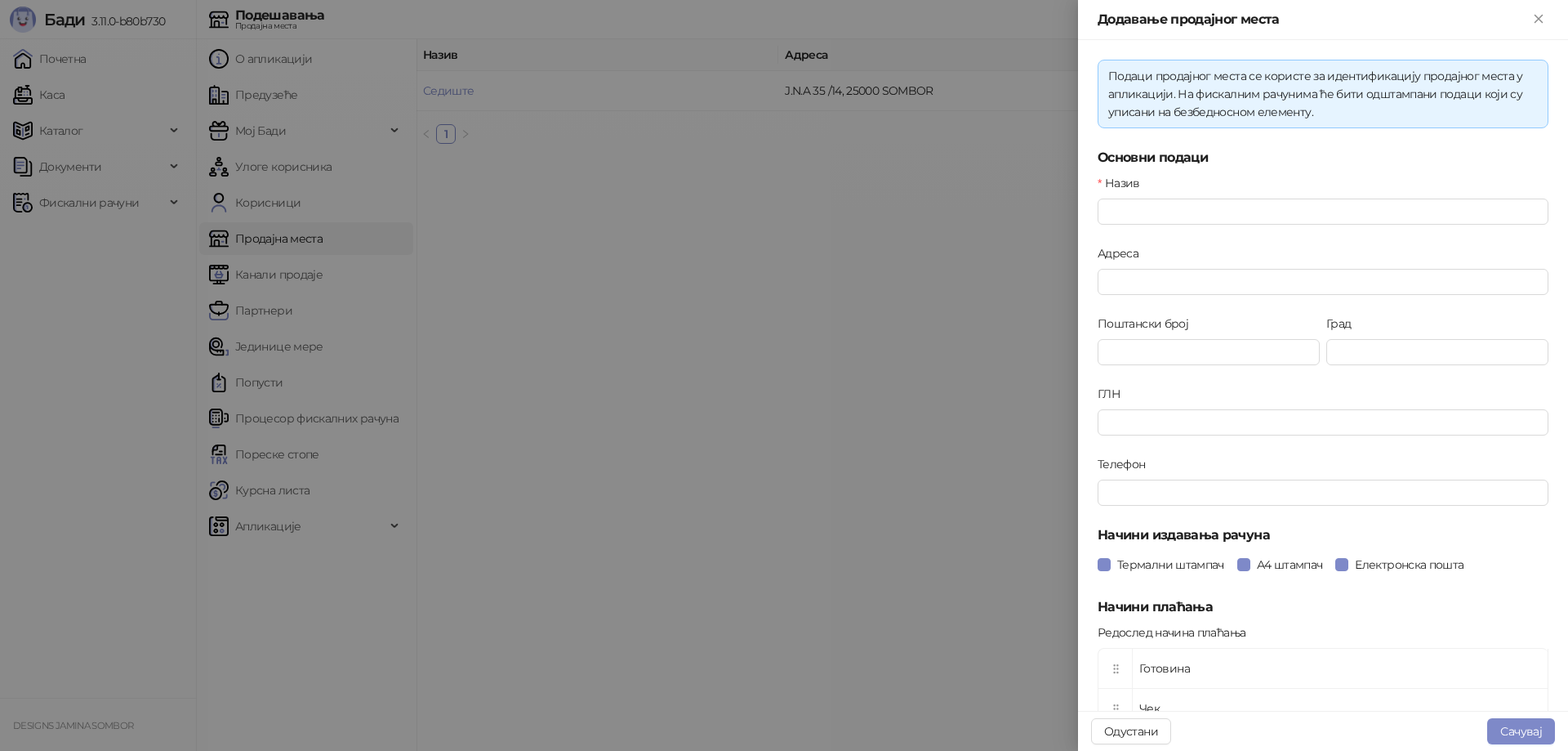
click at [891, 236] on div at bounding box center [784, 375] width 1568 height 751
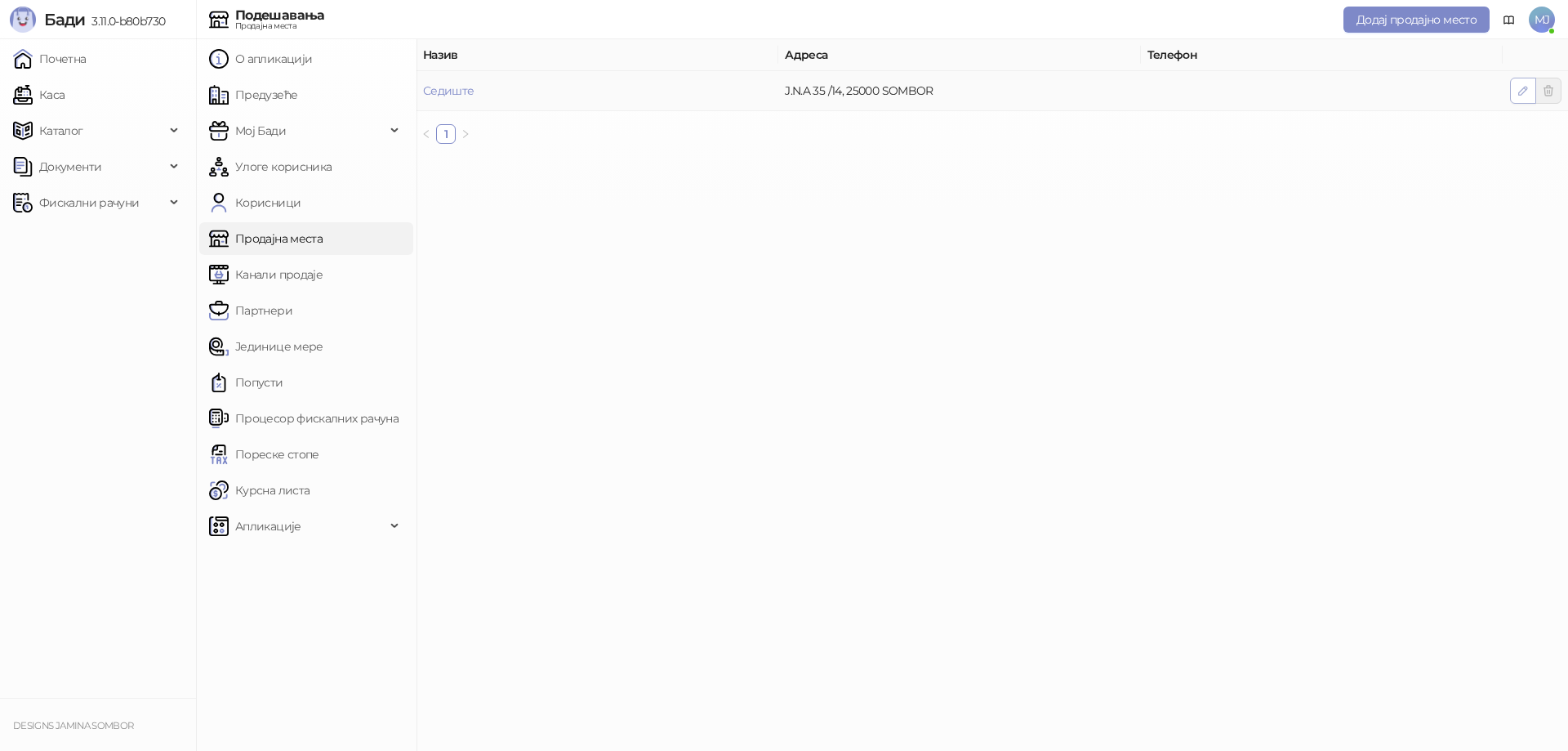
click at [1518, 90] on icon "button" at bounding box center [1522, 90] width 13 height 13
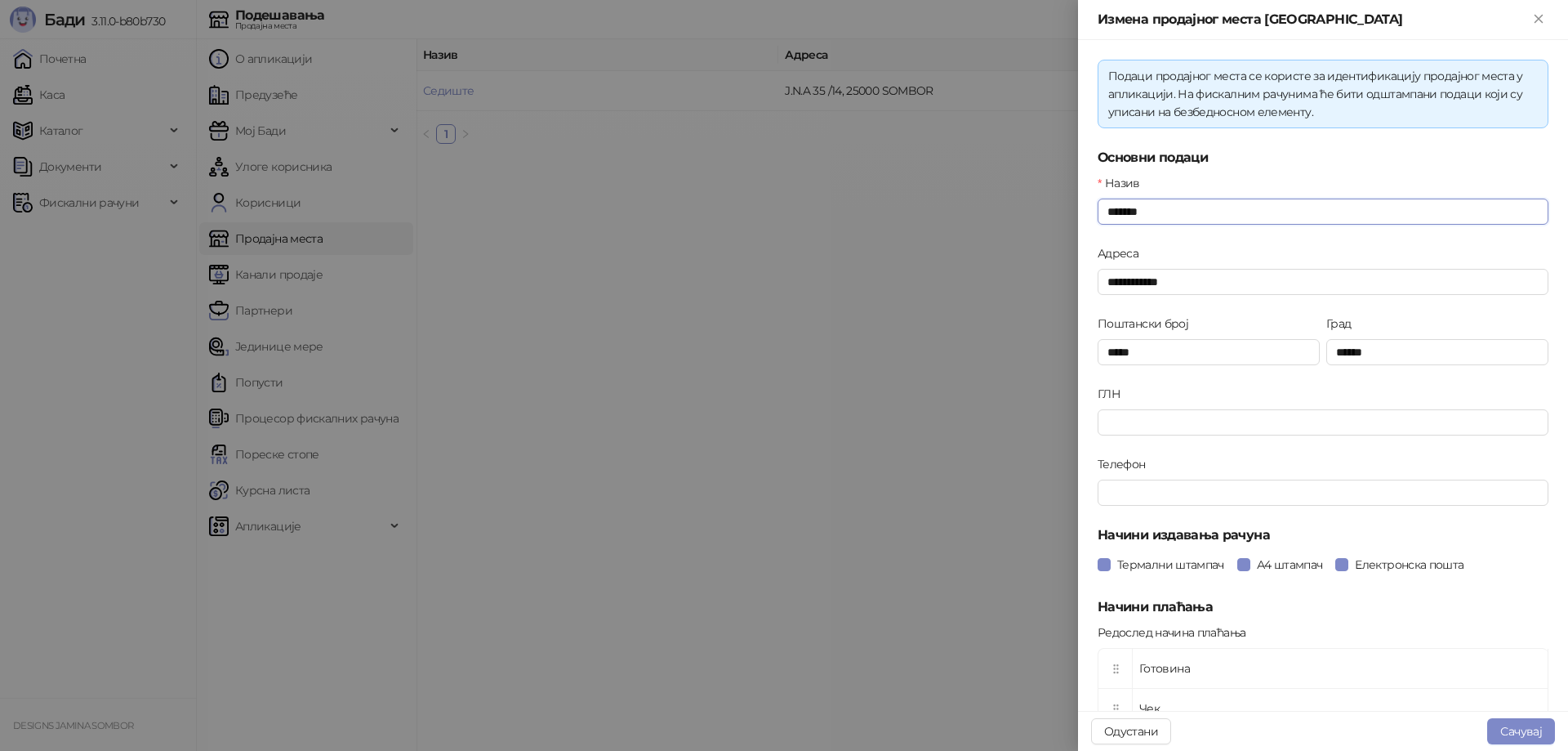
drag, startPoint x: 1173, startPoint y: 208, endPoint x: 1076, endPoint y: 208, distance: 97.0
click at [1077, 208] on div "**********" at bounding box center [784, 375] width 1568 height 751
click at [967, 219] on div at bounding box center [784, 375] width 1568 height 751
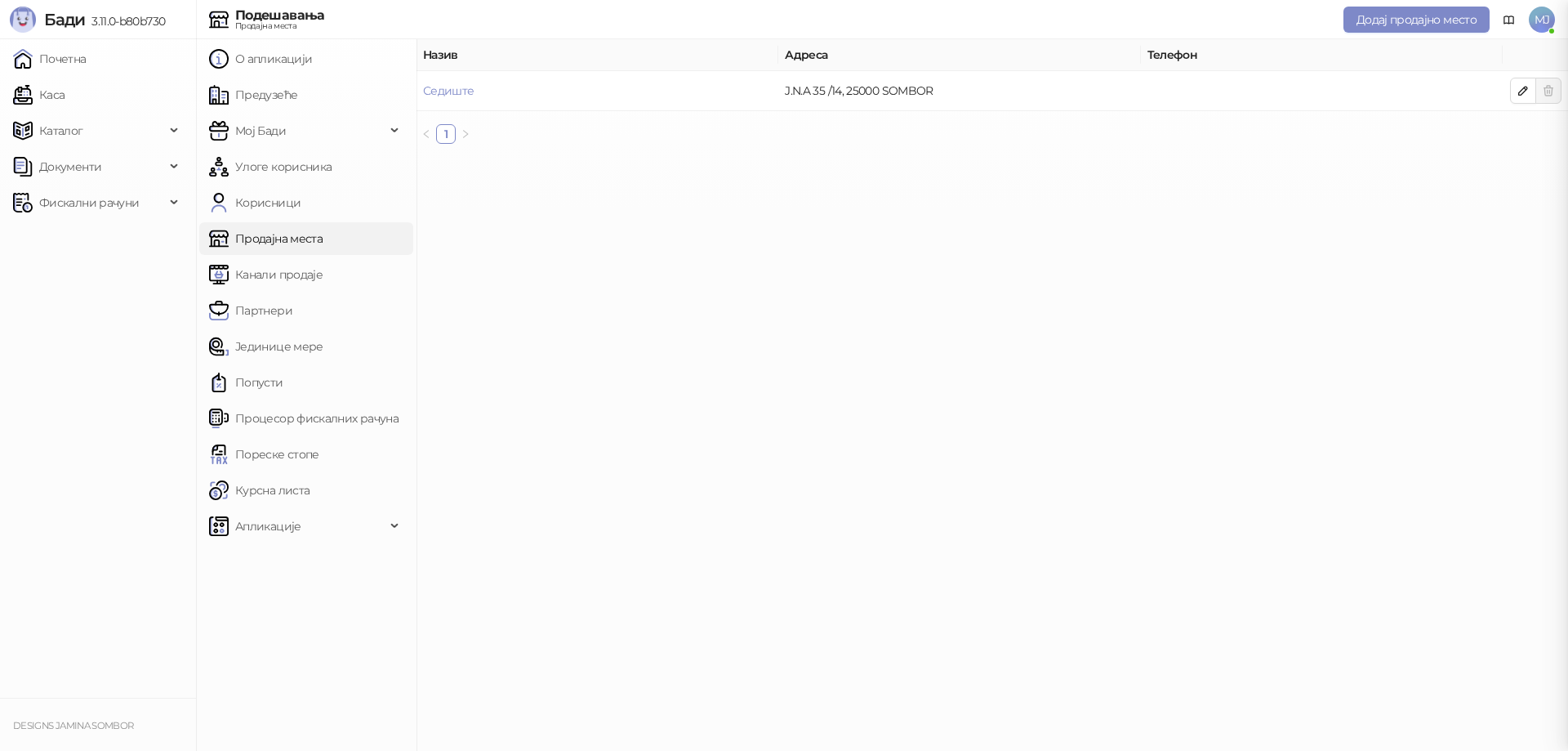
click at [966, 217] on div at bounding box center [784, 375] width 1568 height 751
click at [78, 66] on link "Почетна" at bounding box center [49, 58] width 74 height 32
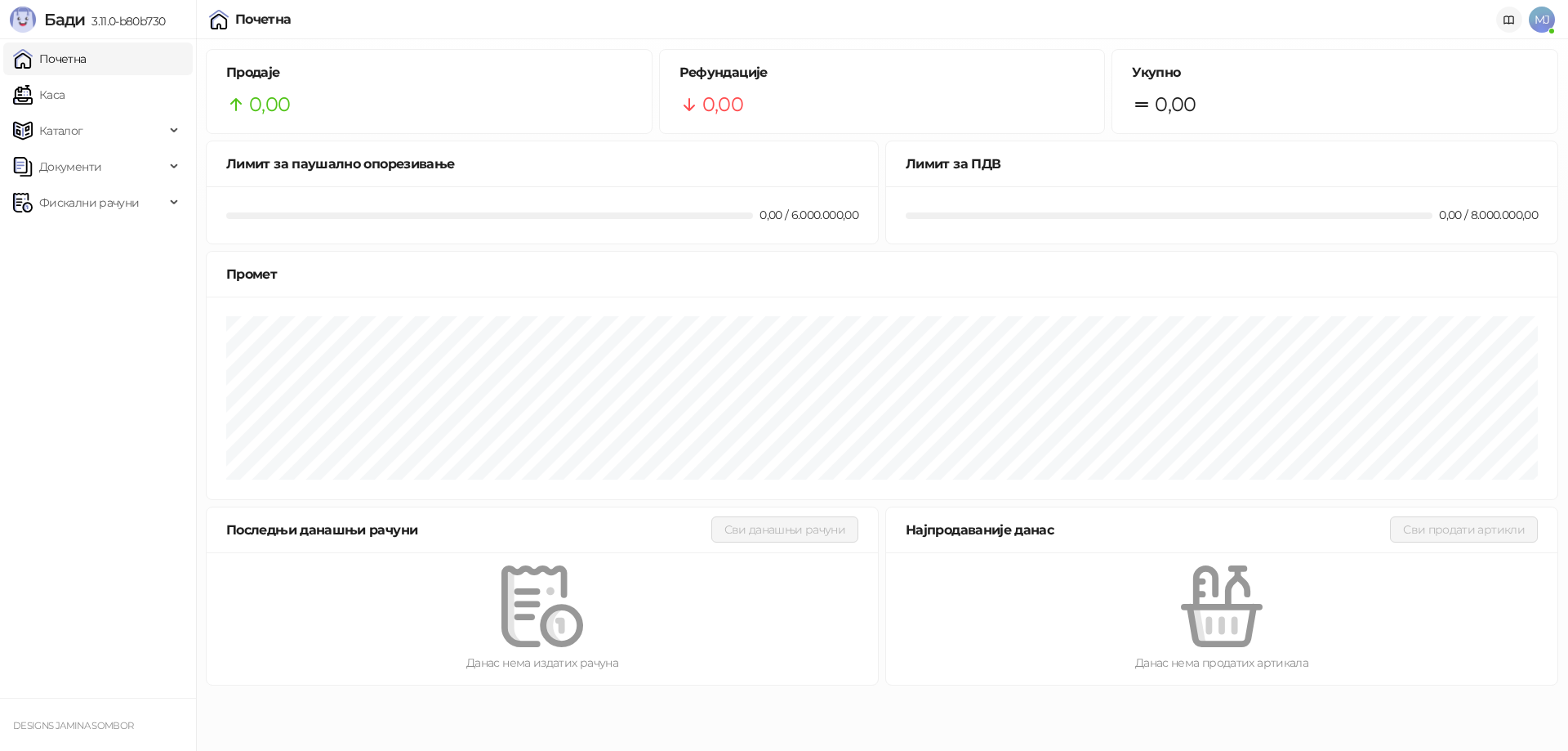
click at [1506, 17] on icon at bounding box center [1508, 20] width 13 height 13
click at [49, 90] on link "Каса" at bounding box center [38, 94] width 51 height 32
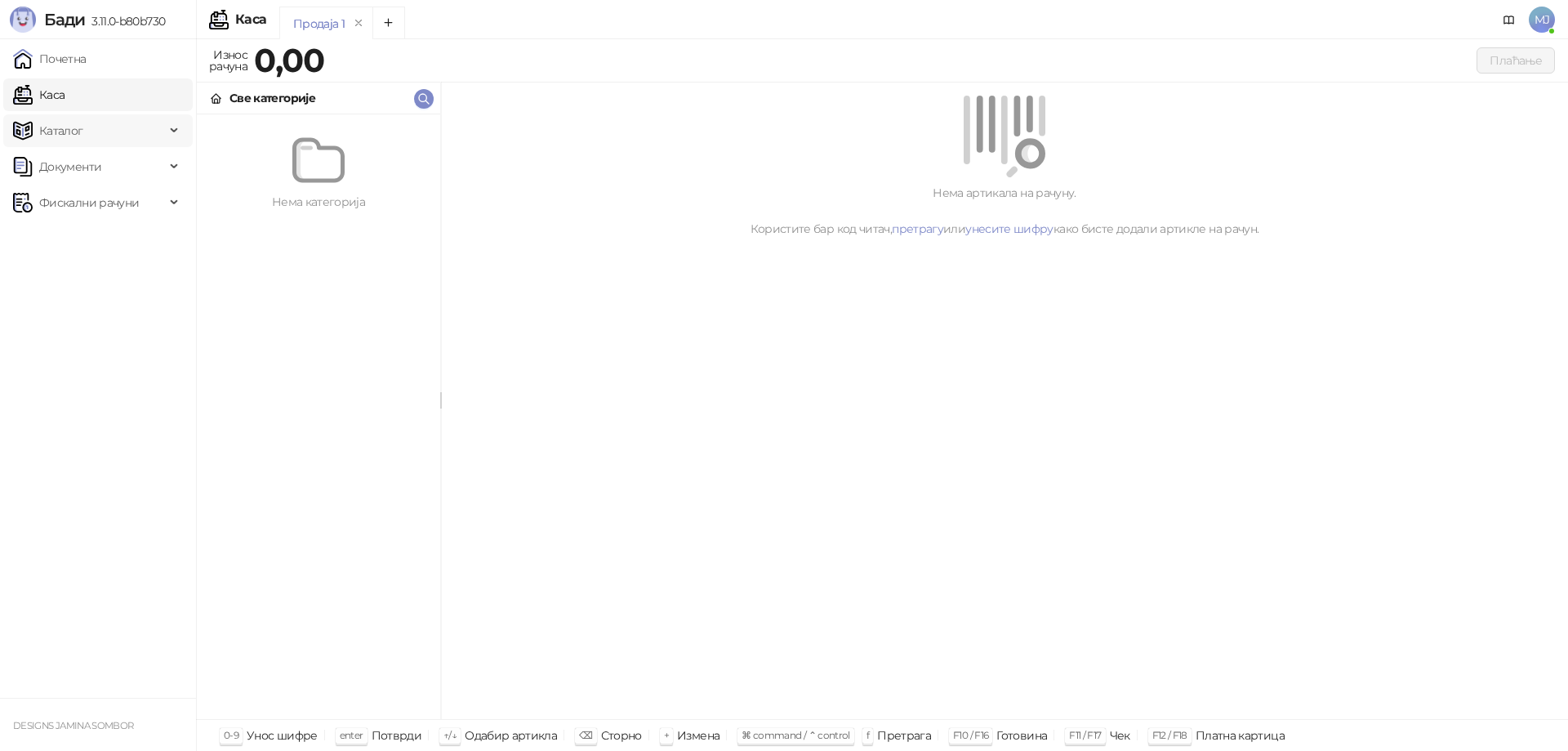
click at [51, 129] on span "Каталог" at bounding box center [61, 131] width 44 height 32
click at [64, 101] on link "Каса" at bounding box center [38, 94] width 51 height 32
click at [1348, 120] on div at bounding box center [1004, 135] width 1087 height 81
click at [65, 98] on link "Каса" at bounding box center [38, 94] width 51 height 32
click at [80, 123] on span "Каталог" at bounding box center [61, 131] width 44 height 32
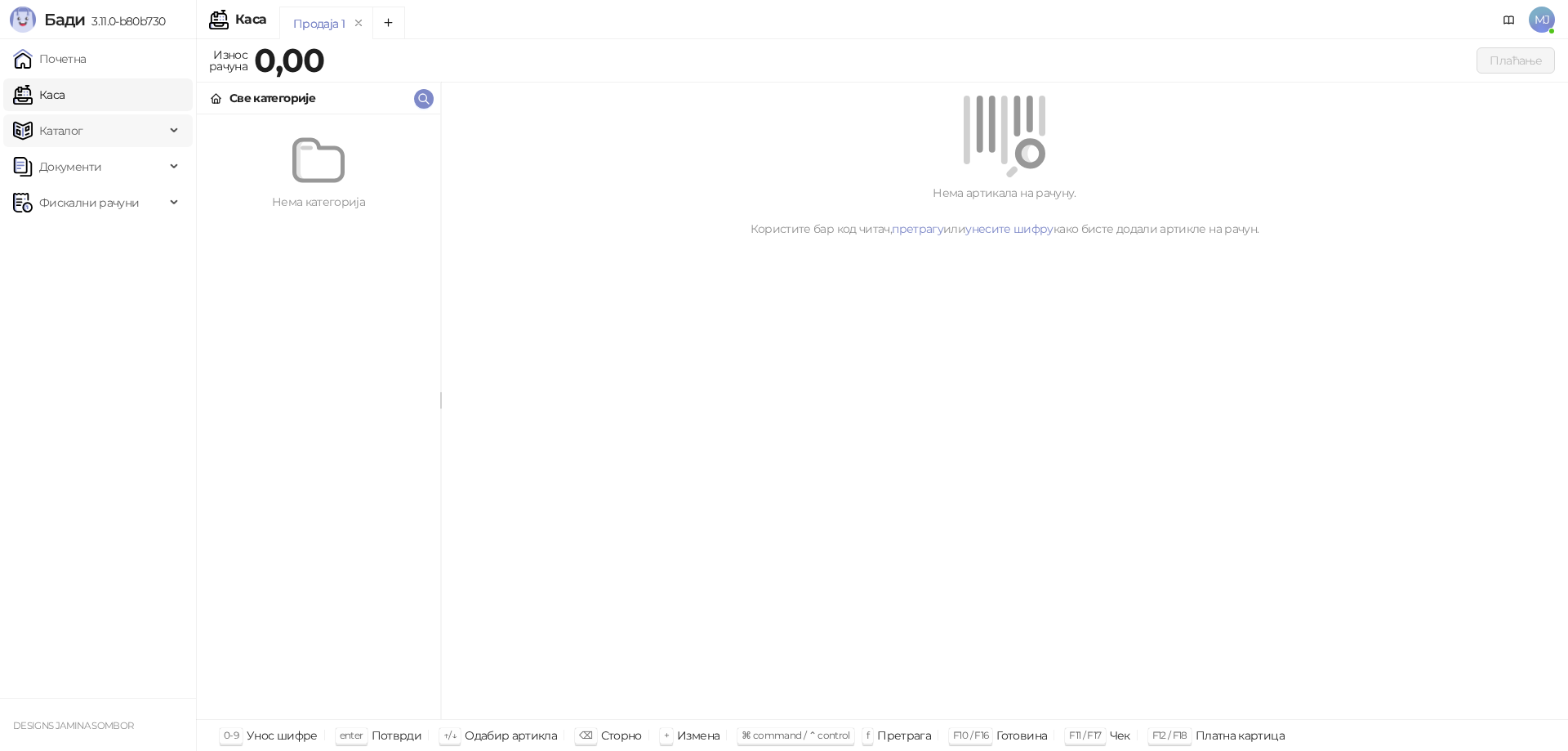
click at [85, 134] on span "Каталог" at bounding box center [88, 131] width 152 height 32
click at [82, 236] on link "Артикли" at bounding box center [57, 238] width 76 height 32
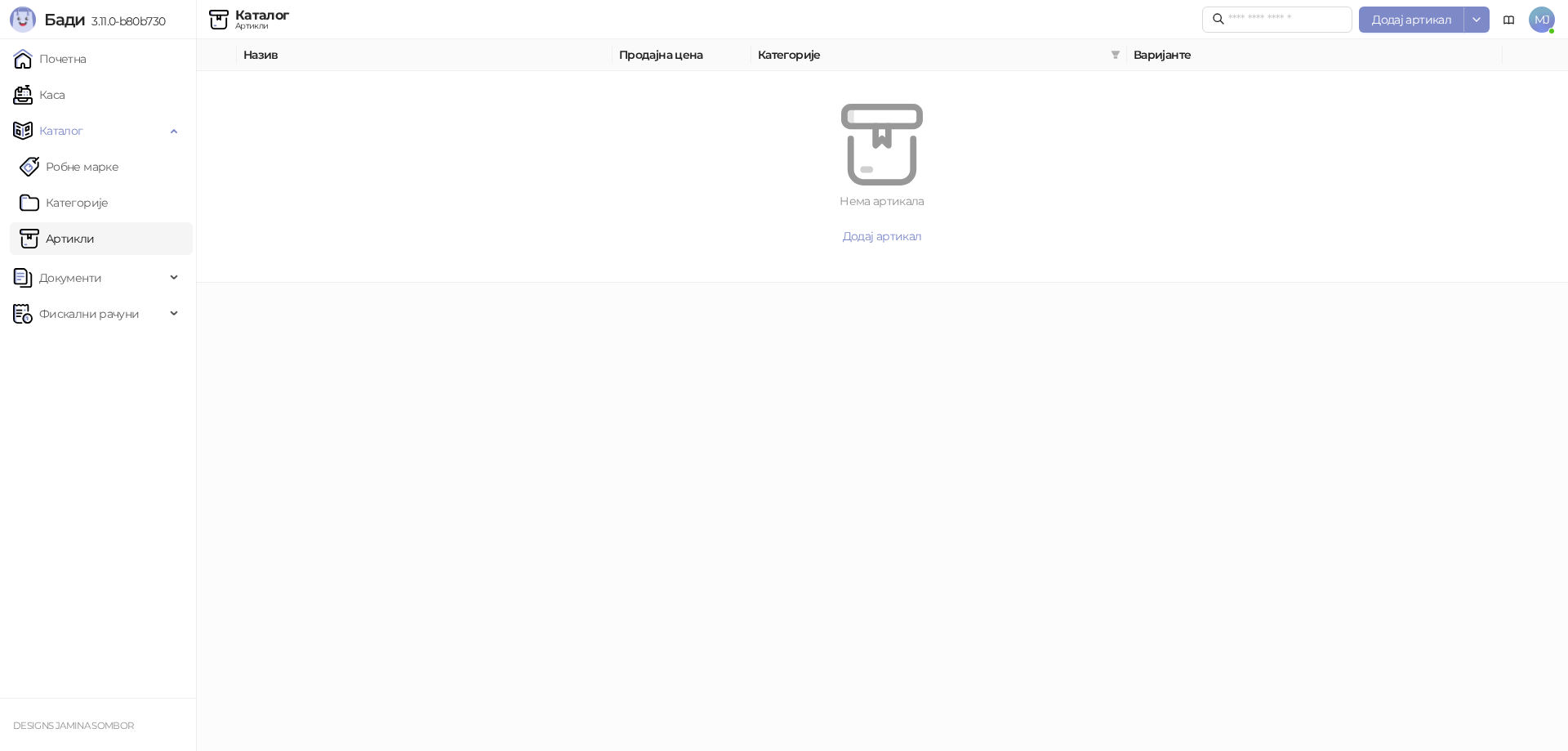
click at [1535, 15] on span "MJ" at bounding box center [1542, 20] width 26 height 27
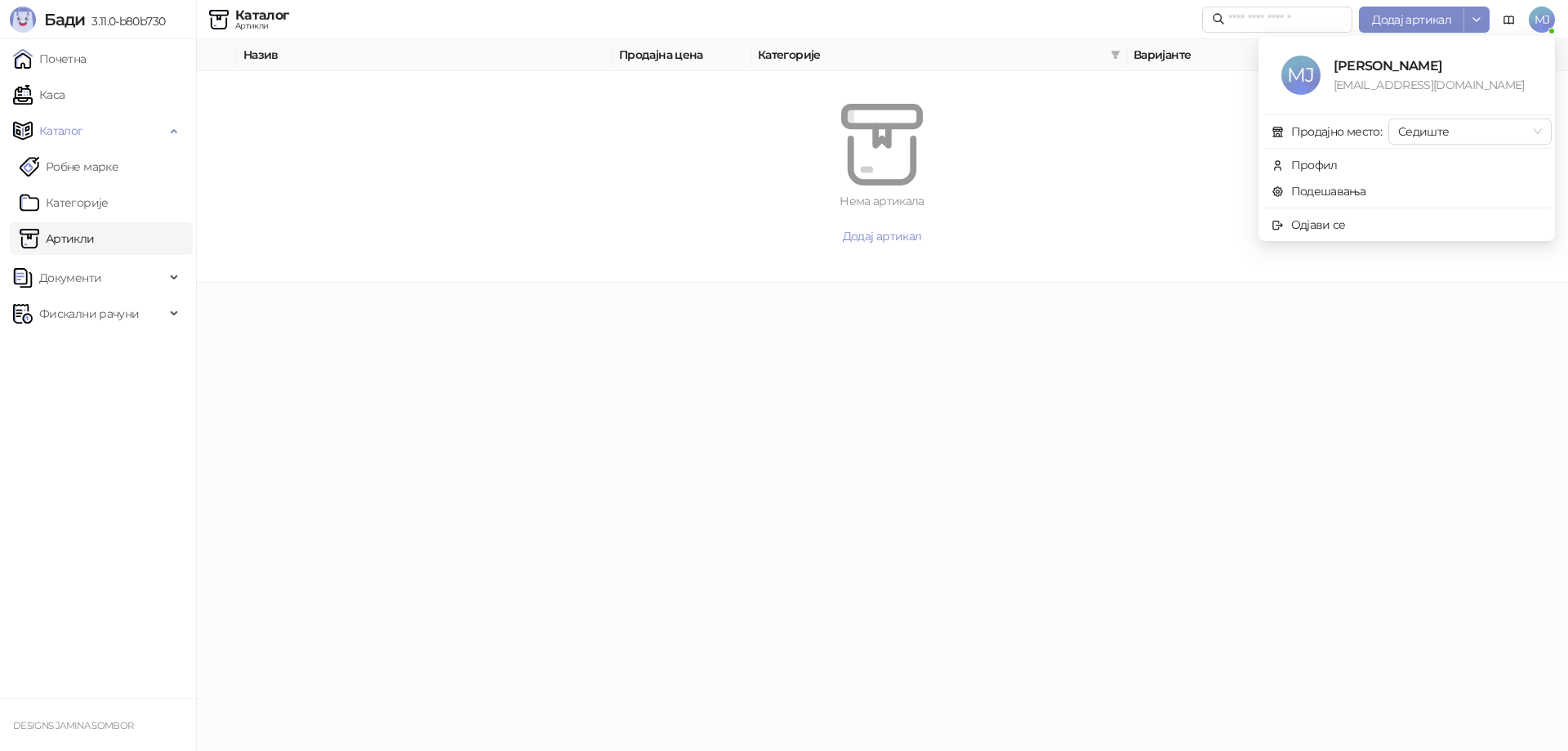
click at [1535, 17] on span "MJ" at bounding box center [1542, 20] width 26 height 27
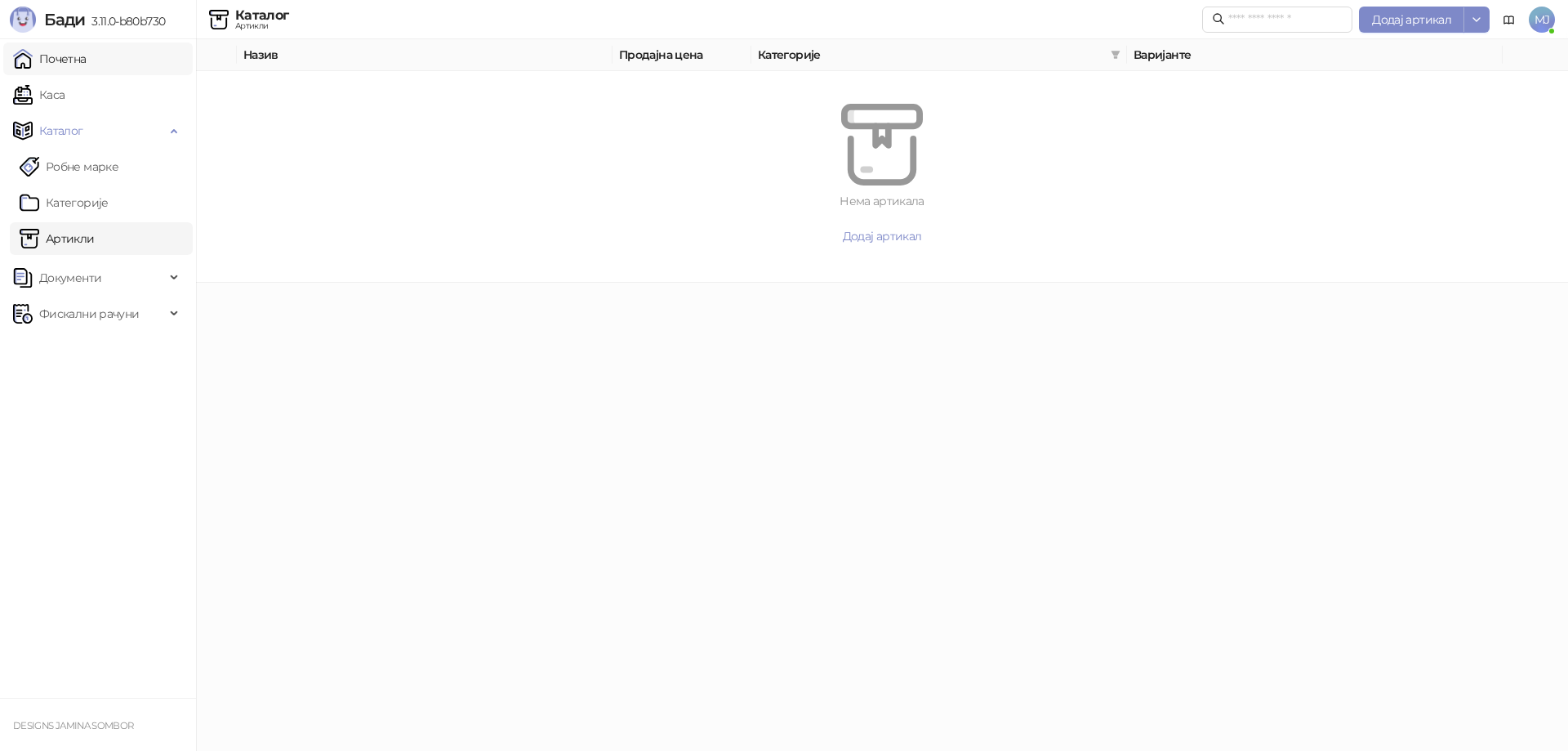
click at [70, 62] on link "Почетна" at bounding box center [49, 58] width 74 height 32
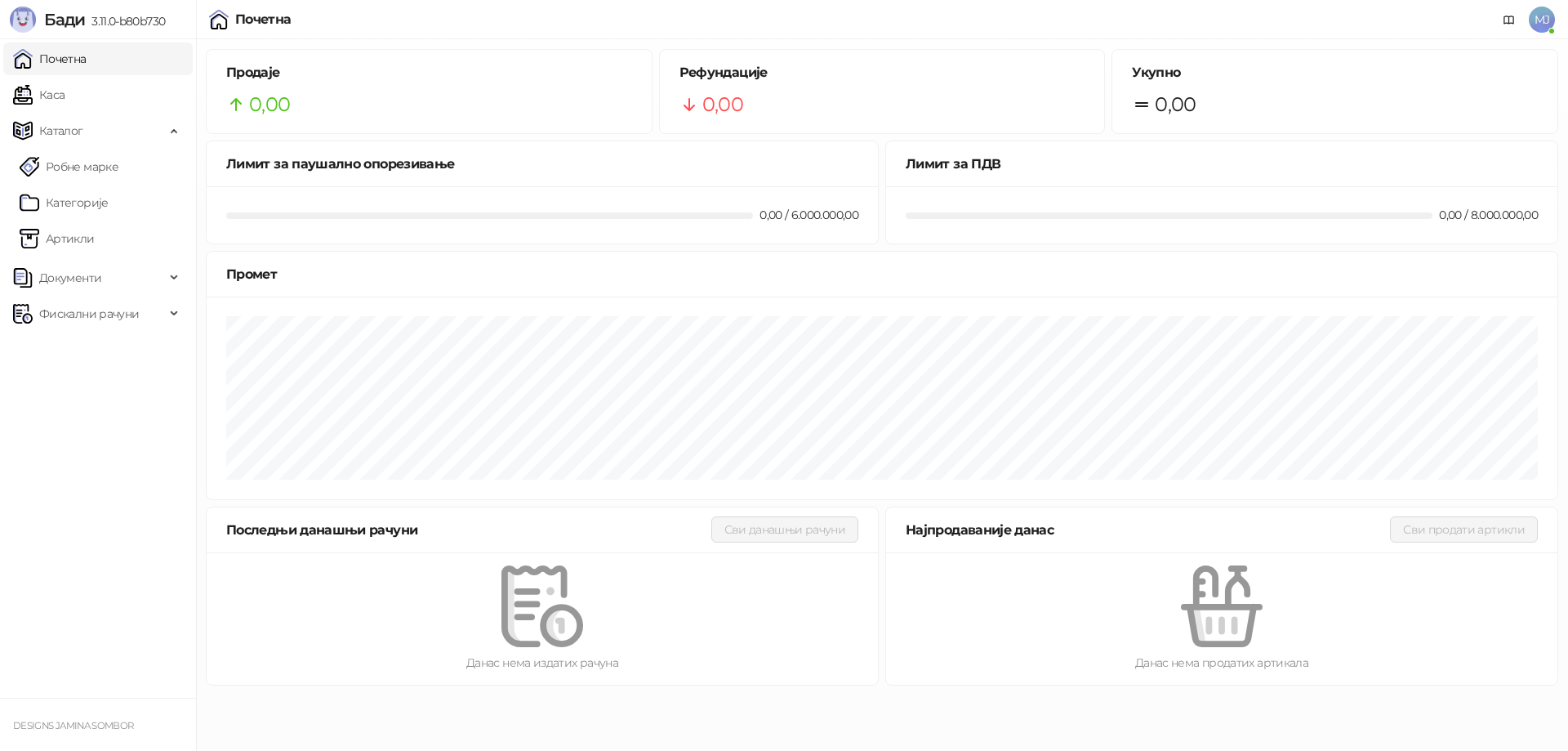
click at [1531, 17] on span "MJ" at bounding box center [1542, 20] width 26 height 27
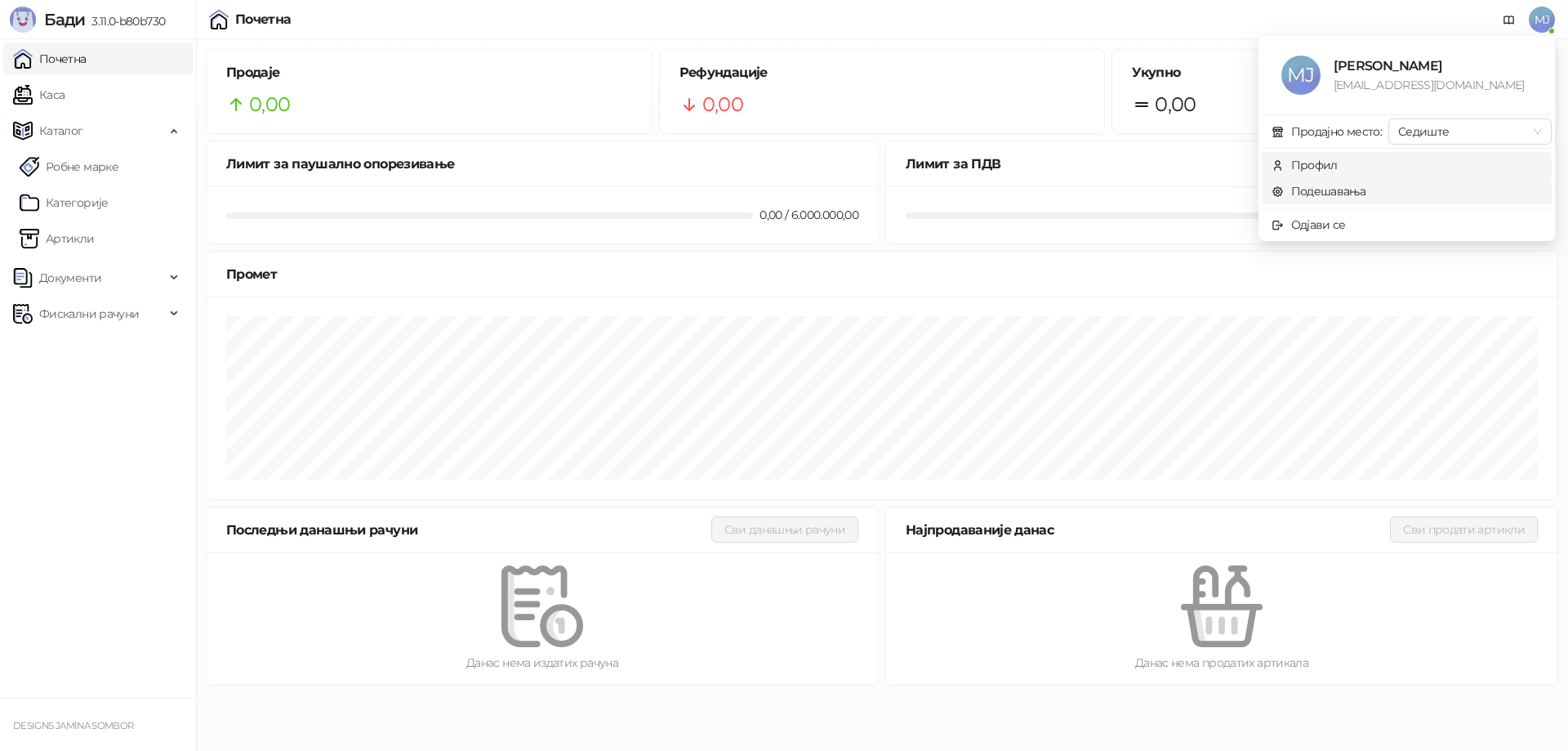
click at [1319, 188] on link "Подешавања" at bounding box center [1319, 190] width 95 height 15
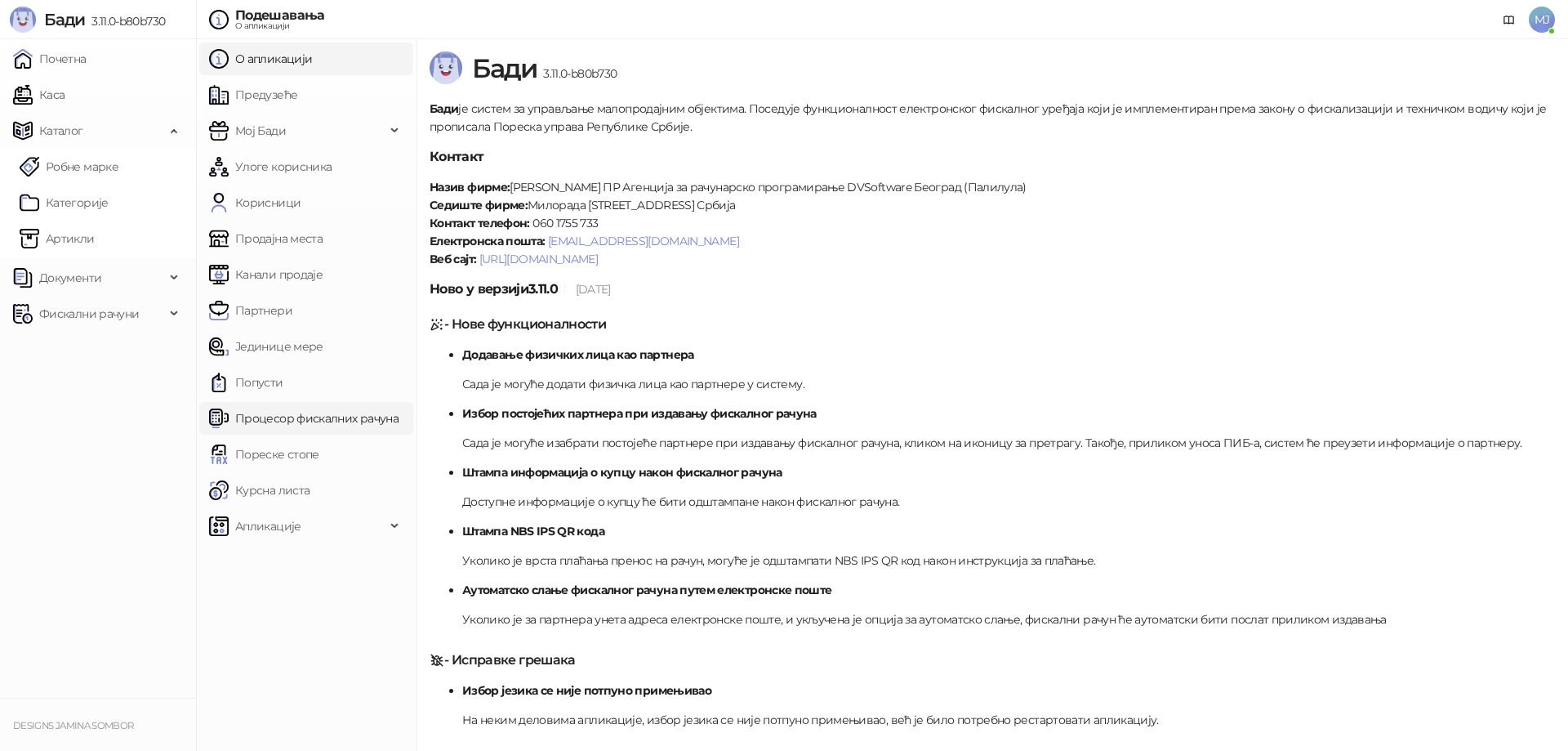
click at [339, 409] on link "Процесор фискалних рачуна" at bounding box center [303, 417] width 189 height 32
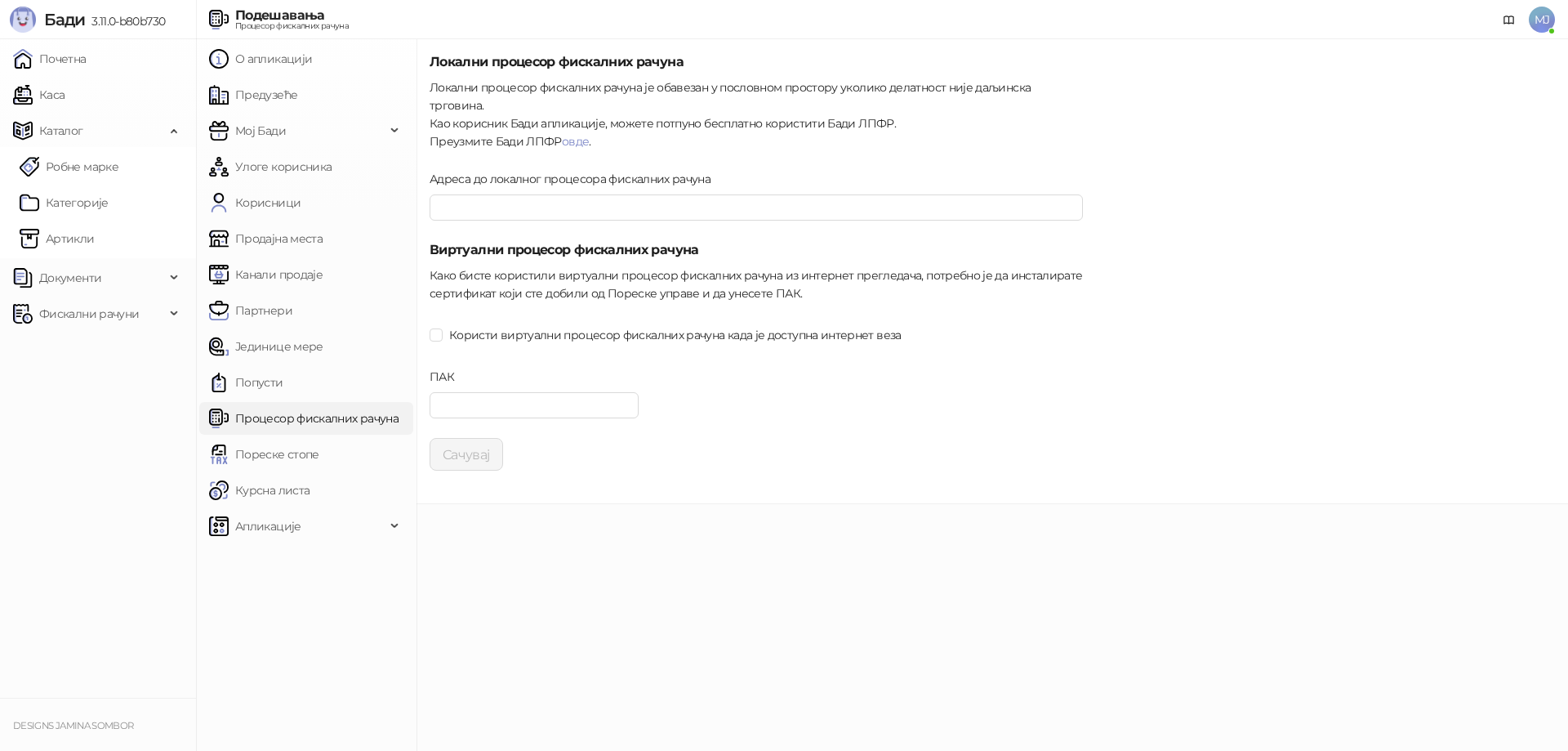
type input "**********"
click at [586, 194] on input "Адреса до локалног процесора фискалних рачуна" at bounding box center [757, 207] width 653 height 27
click at [718, 119] on div "Локални процесор фискалних рачуна је обавезан у пословном простору уколико дела…" at bounding box center [757, 114] width 653 height 72
click at [502, 397] on input "ПАК" at bounding box center [534, 404] width 209 height 27
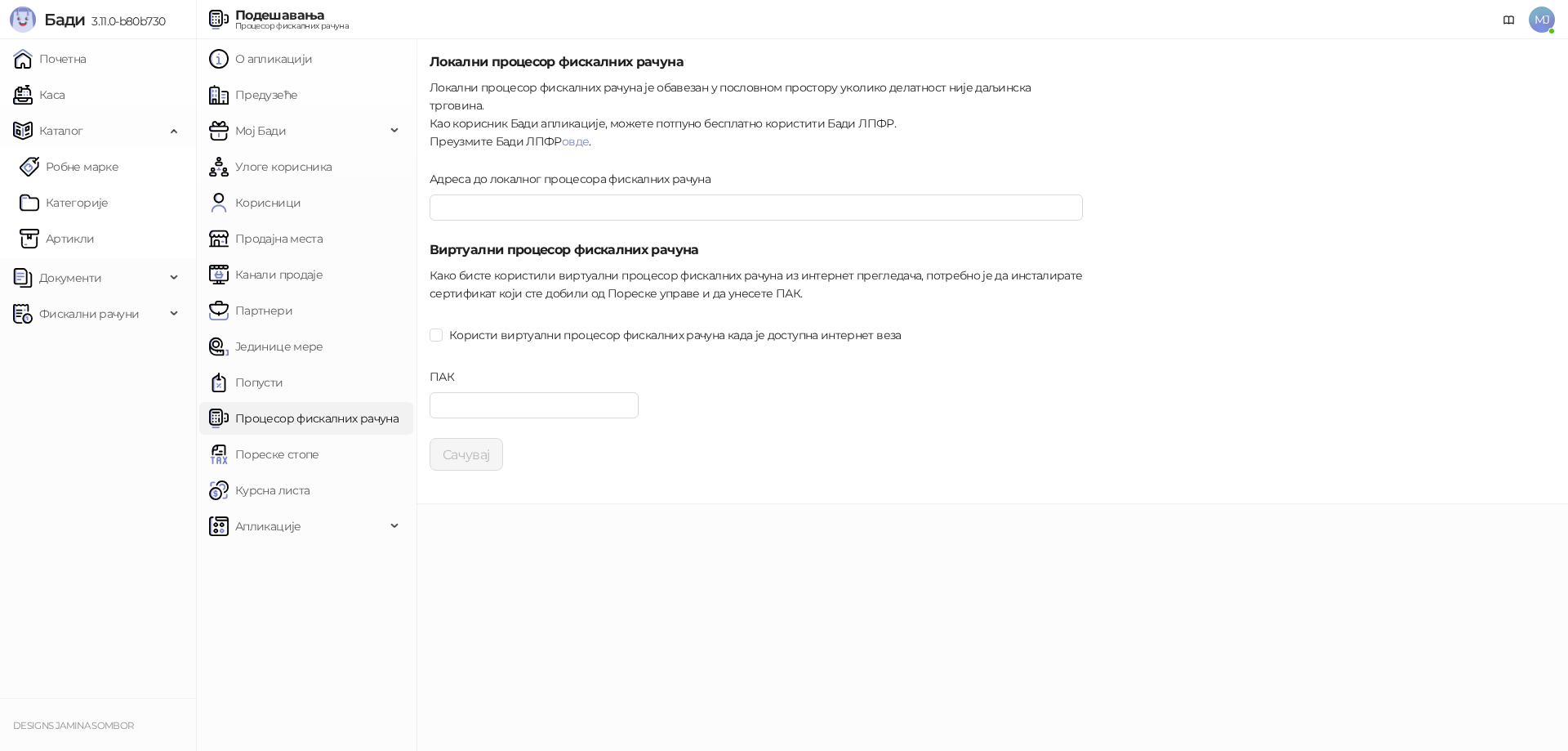
click at [511, 332] on form "**********" at bounding box center [757, 261] width 653 height 418
click at [505, 326] on span "Користи виртуални процесор фискалних рачуна када је доступна интернет веза" at bounding box center [675, 335] width 465 height 18
click at [497, 392] on input "ПАК" at bounding box center [534, 404] width 209 height 27
click at [489, 392] on input "ПАК" at bounding box center [534, 404] width 209 height 27
paste input "******"
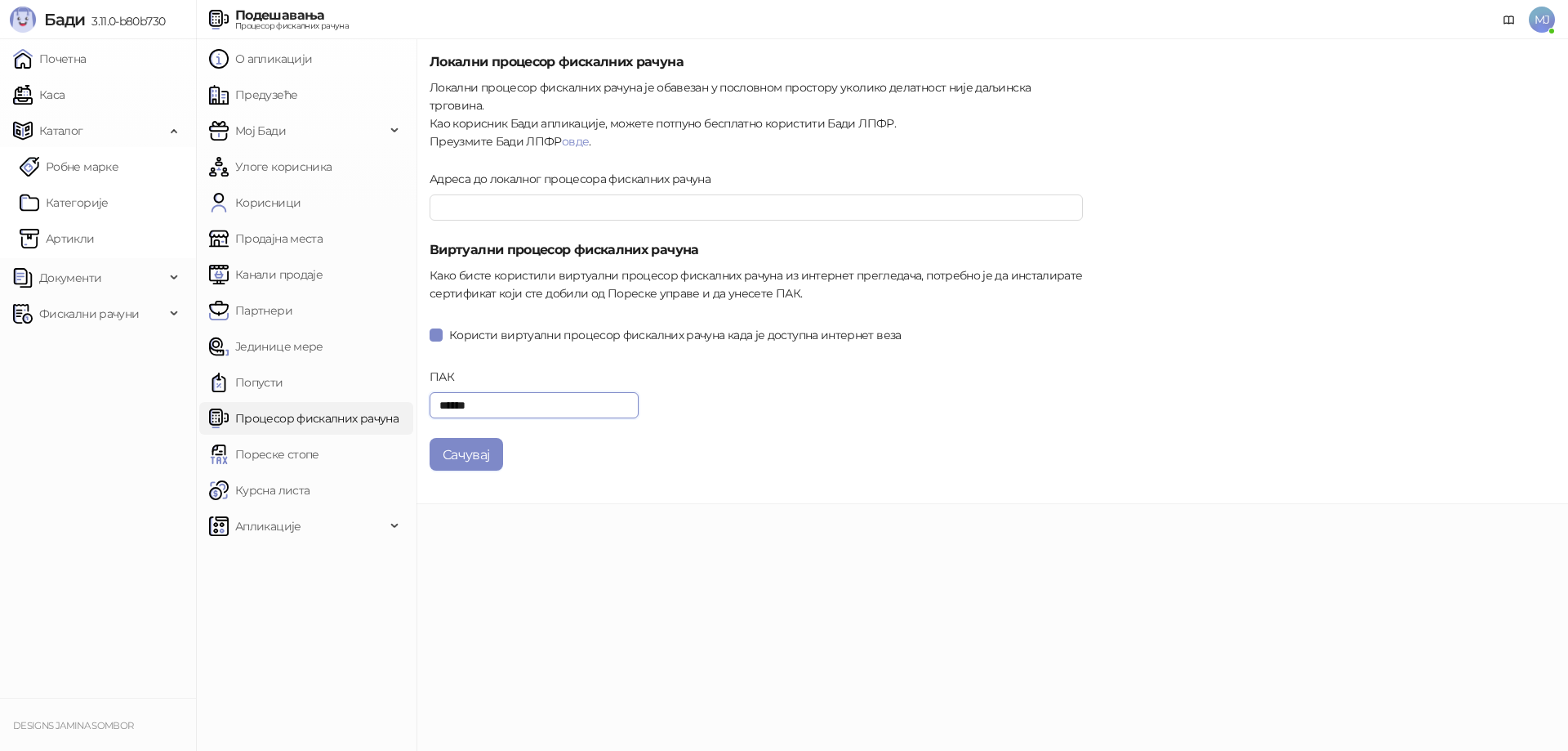
type input "******"
click at [440, 451] on button "Сачувај" at bounding box center [466, 454] width 74 height 32
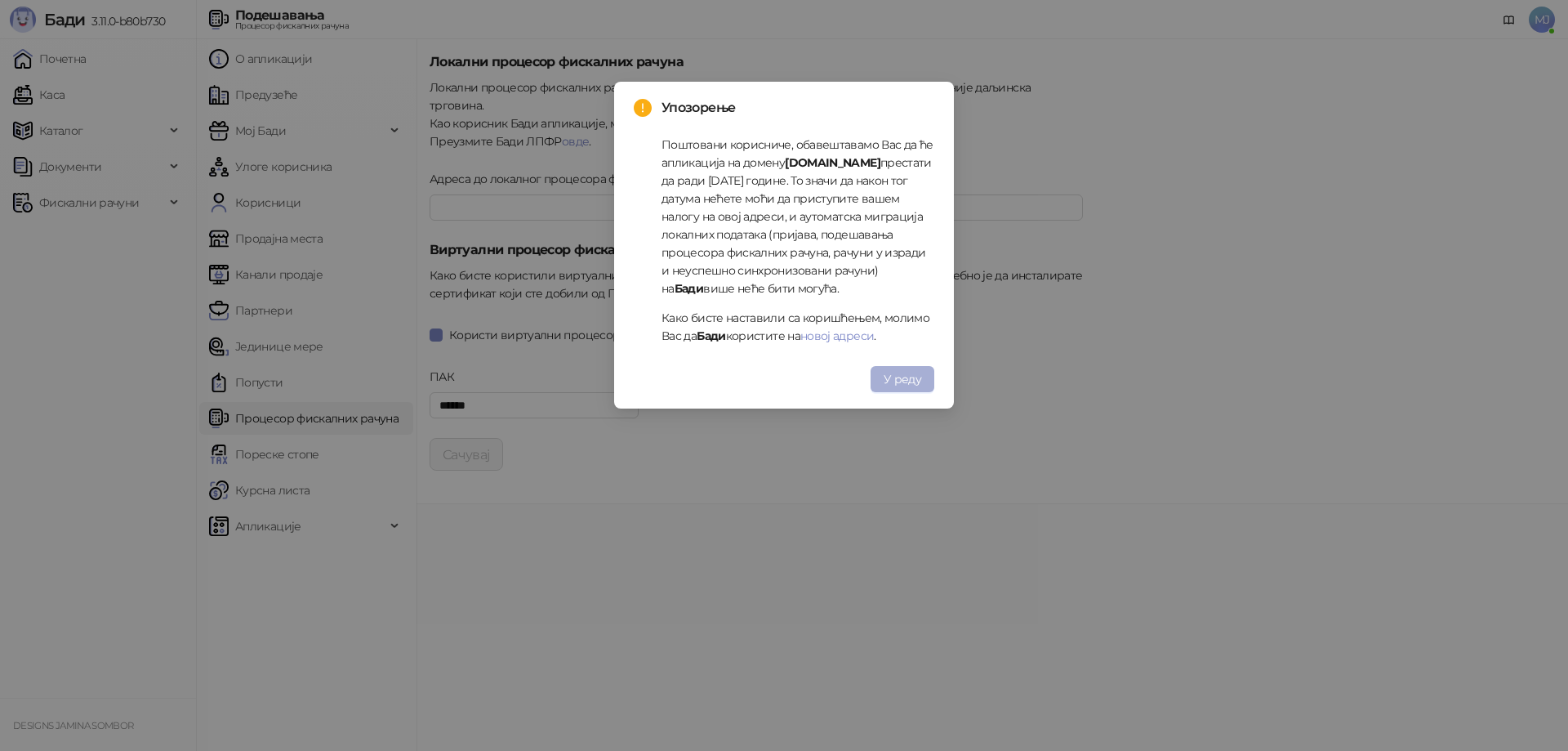
type input "**********"
click at [897, 387] on button "У реду" at bounding box center [902, 379] width 64 height 27
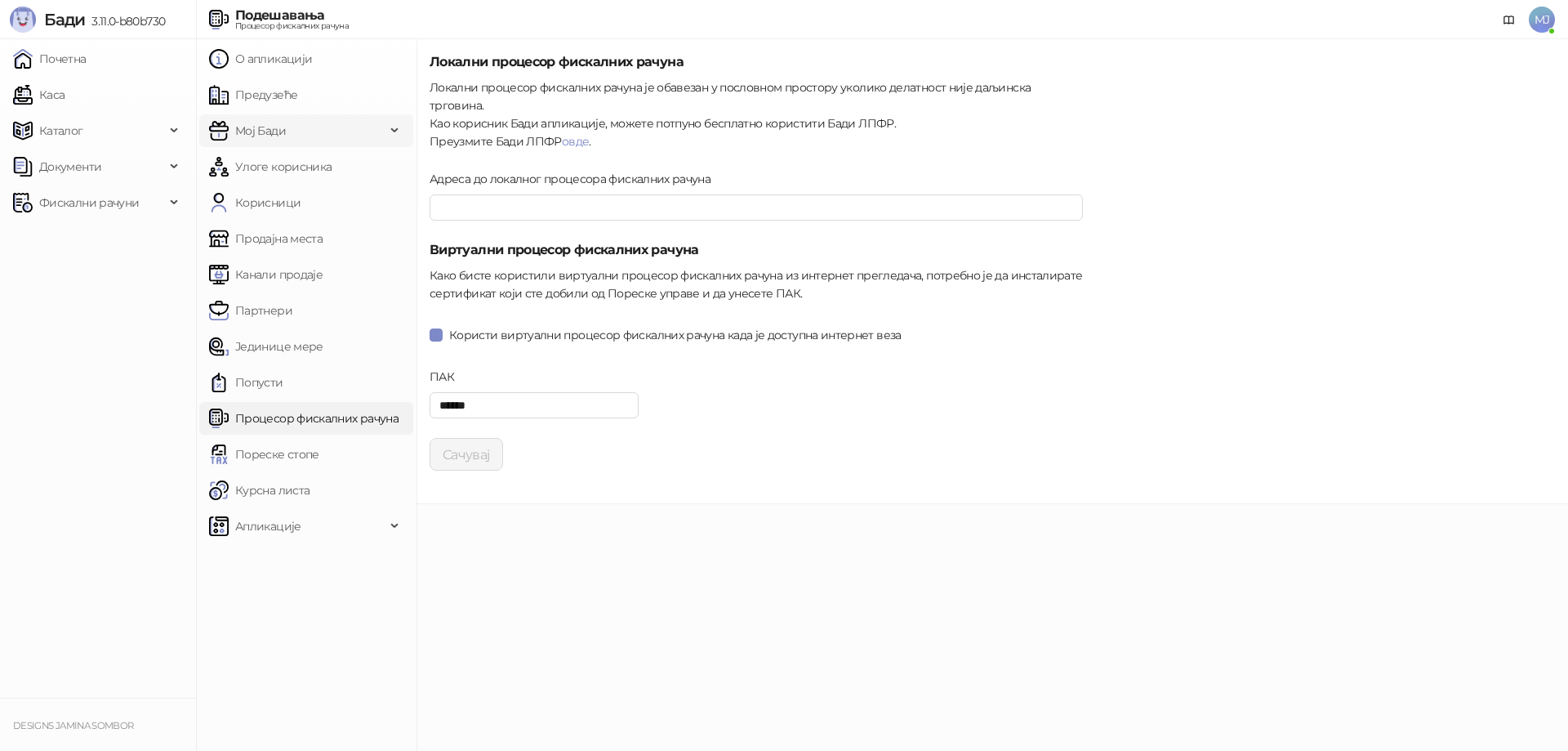
click at [295, 134] on span "Мој Бади" at bounding box center [297, 131] width 177 height 32
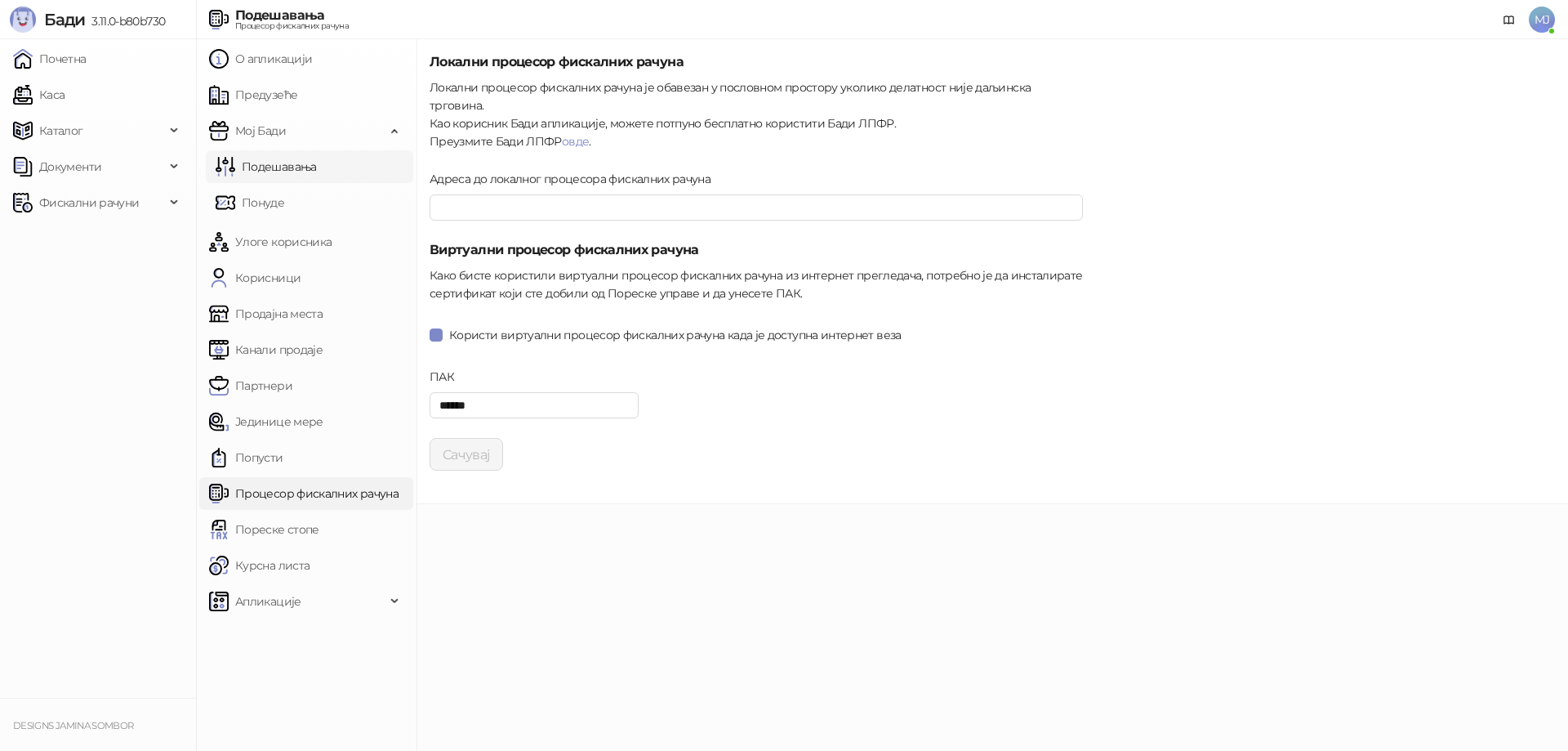
click at [293, 174] on link "Подешавања" at bounding box center [266, 166] width 101 height 32
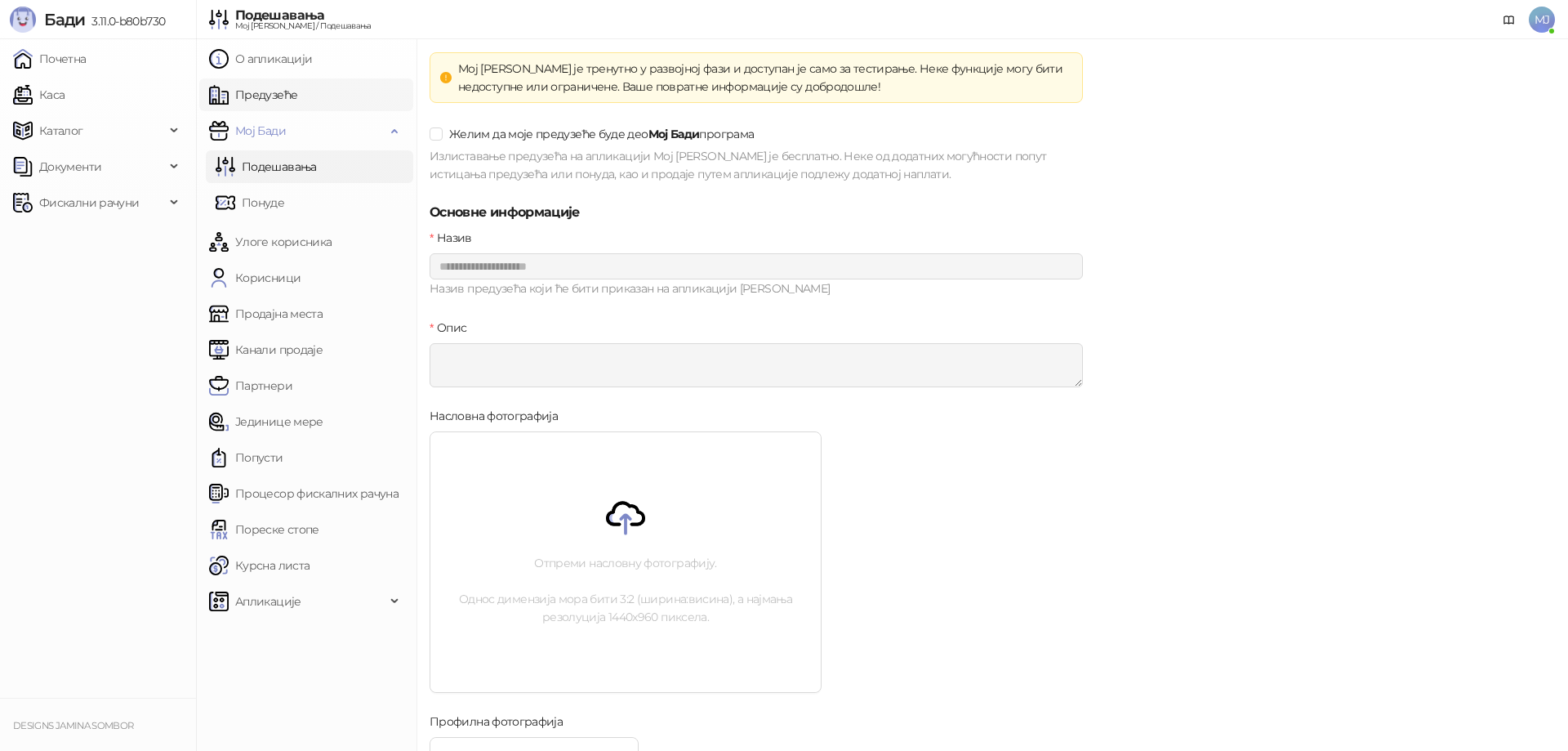
click at [266, 95] on link "Предузеће" at bounding box center [253, 94] width 88 height 32
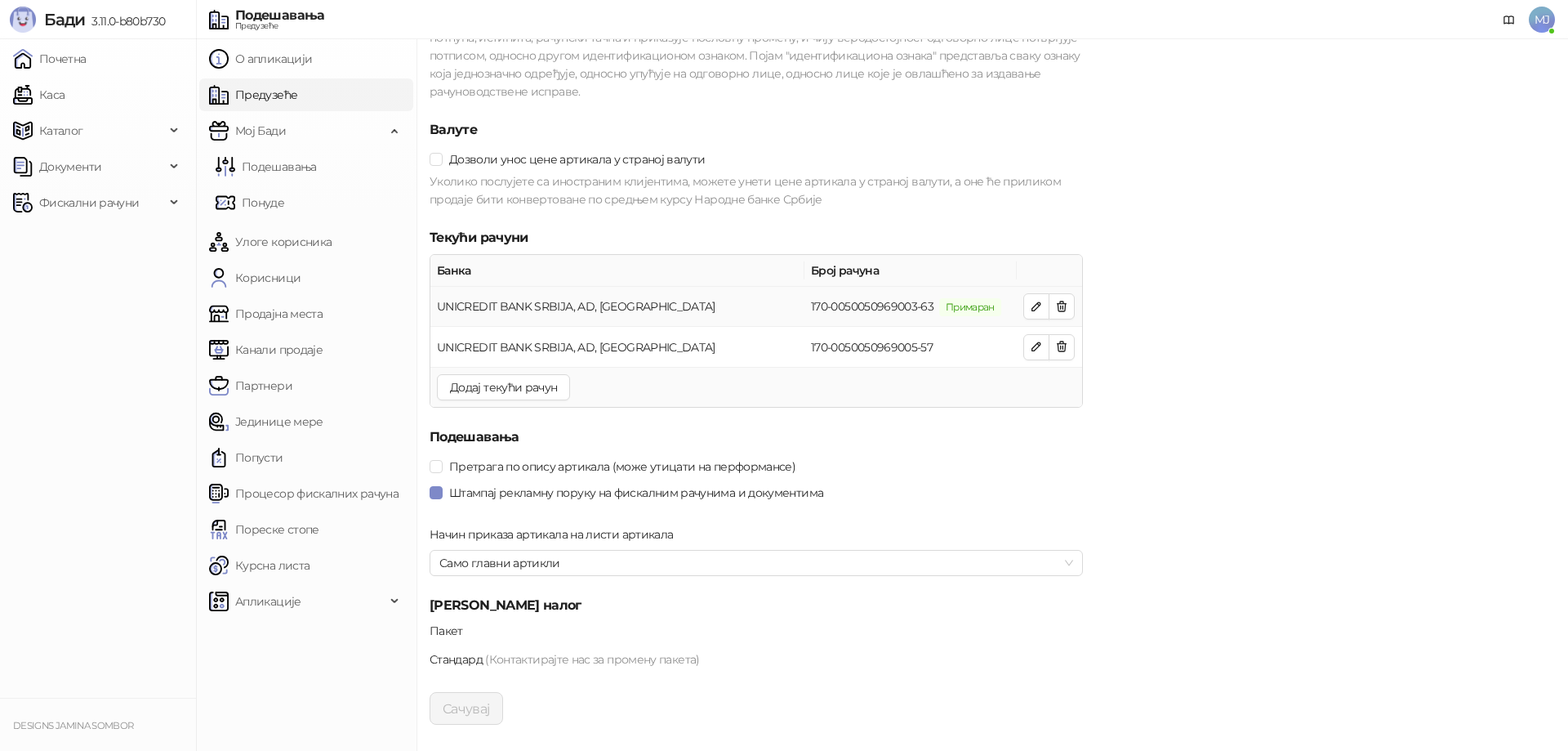
scroll to position [1504, 0]
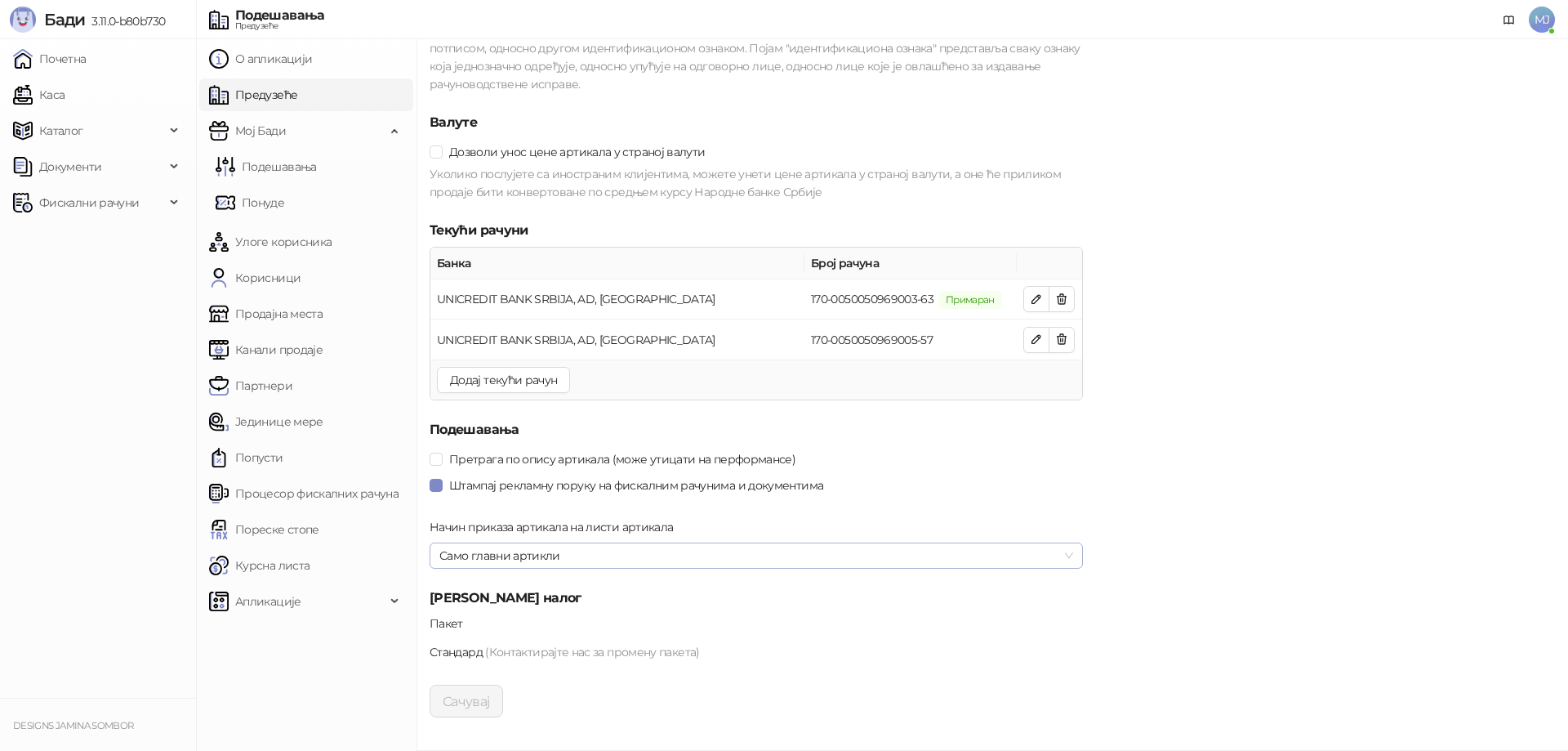
click at [659, 559] on span "Само главни артикли" at bounding box center [757, 555] width 634 height 25
click at [663, 554] on span "Само главни артикли" at bounding box center [757, 555] width 634 height 25
click at [283, 346] on link "Канали продаје" at bounding box center [266, 349] width 114 height 32
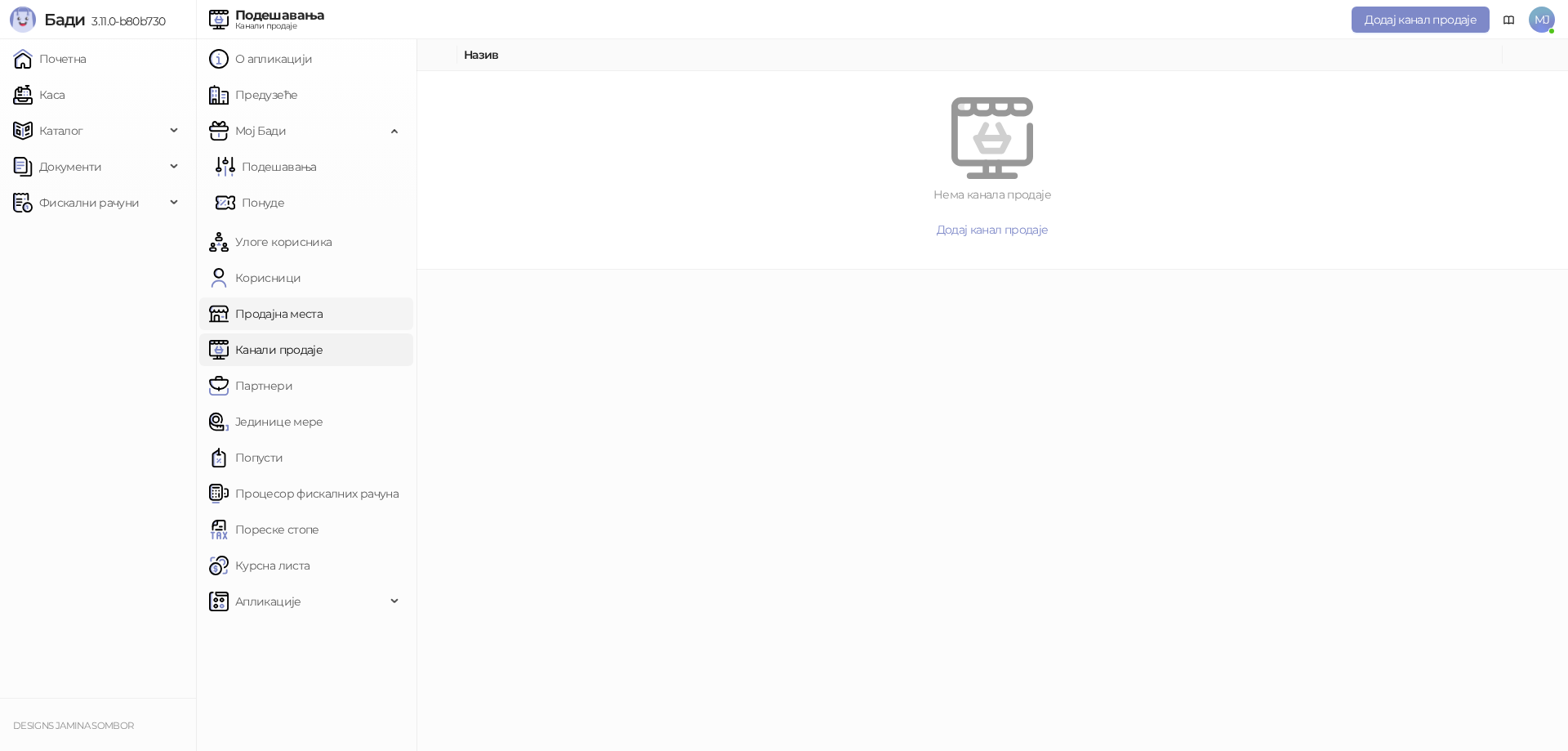
click at [305, 319] on link "Продајна места" at bounding box center [266, 313] width 114 height 32
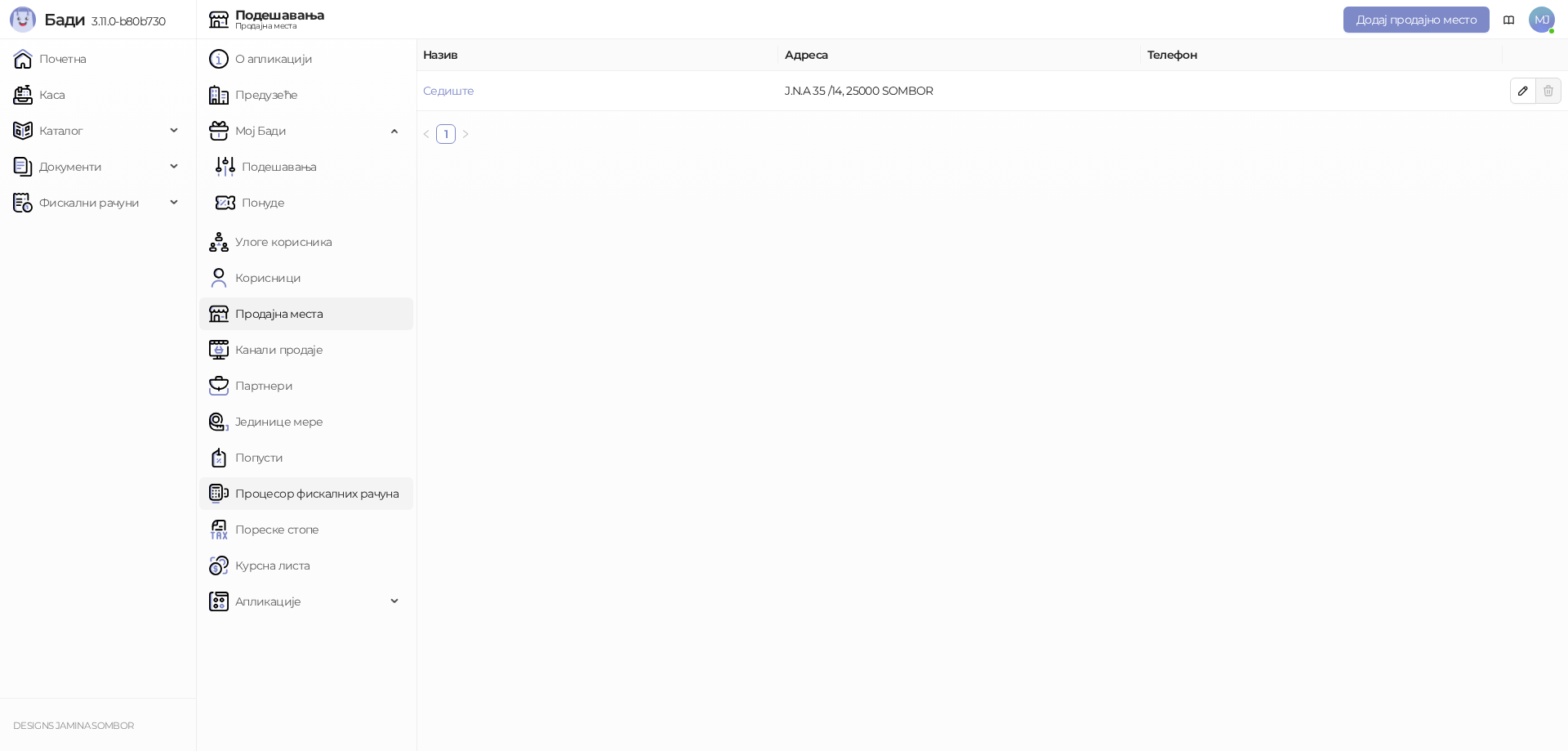
click at [318, 485] on link "Процесор фискалних рачуна" at bounding box center [303, 493] width 189 height 32
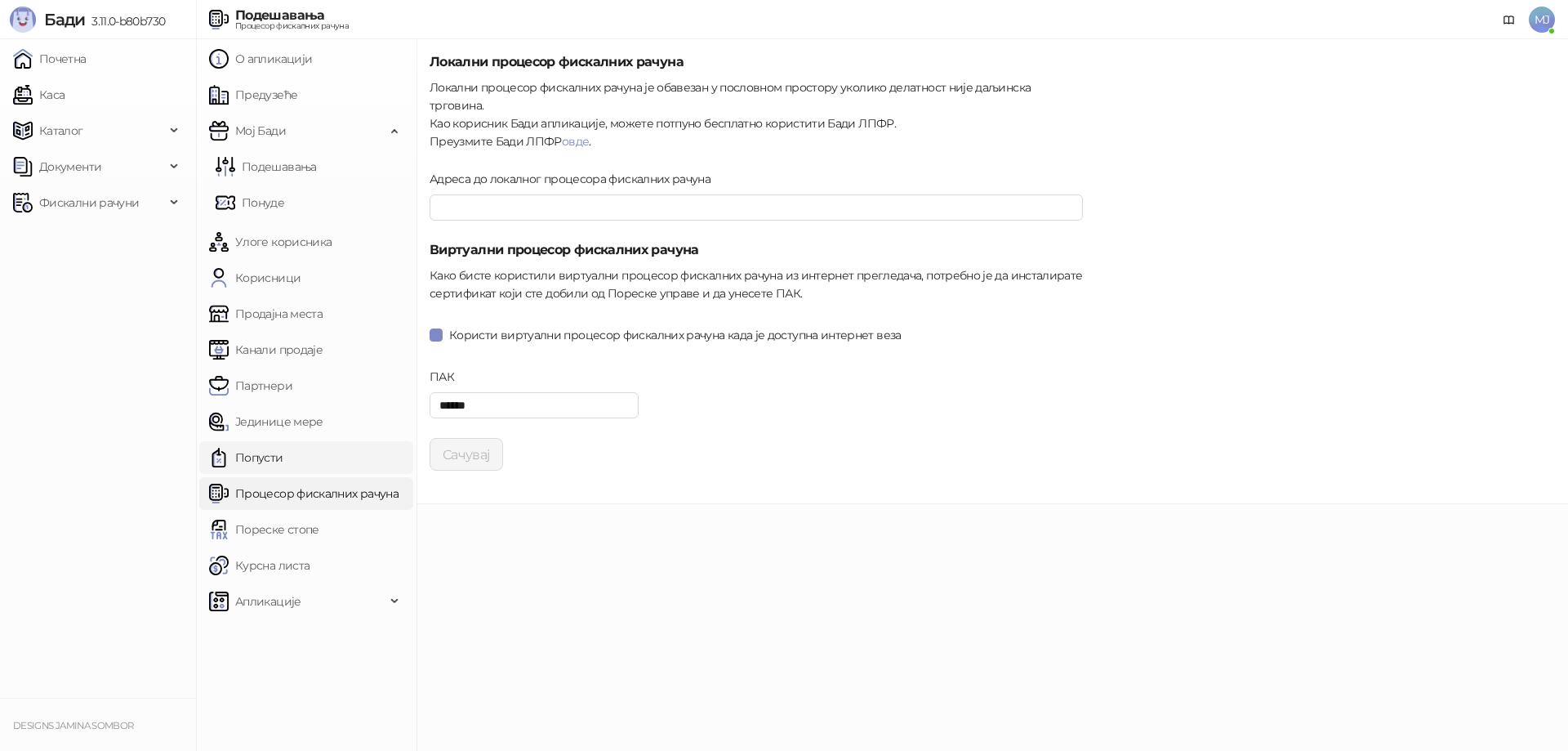
type input "**********"
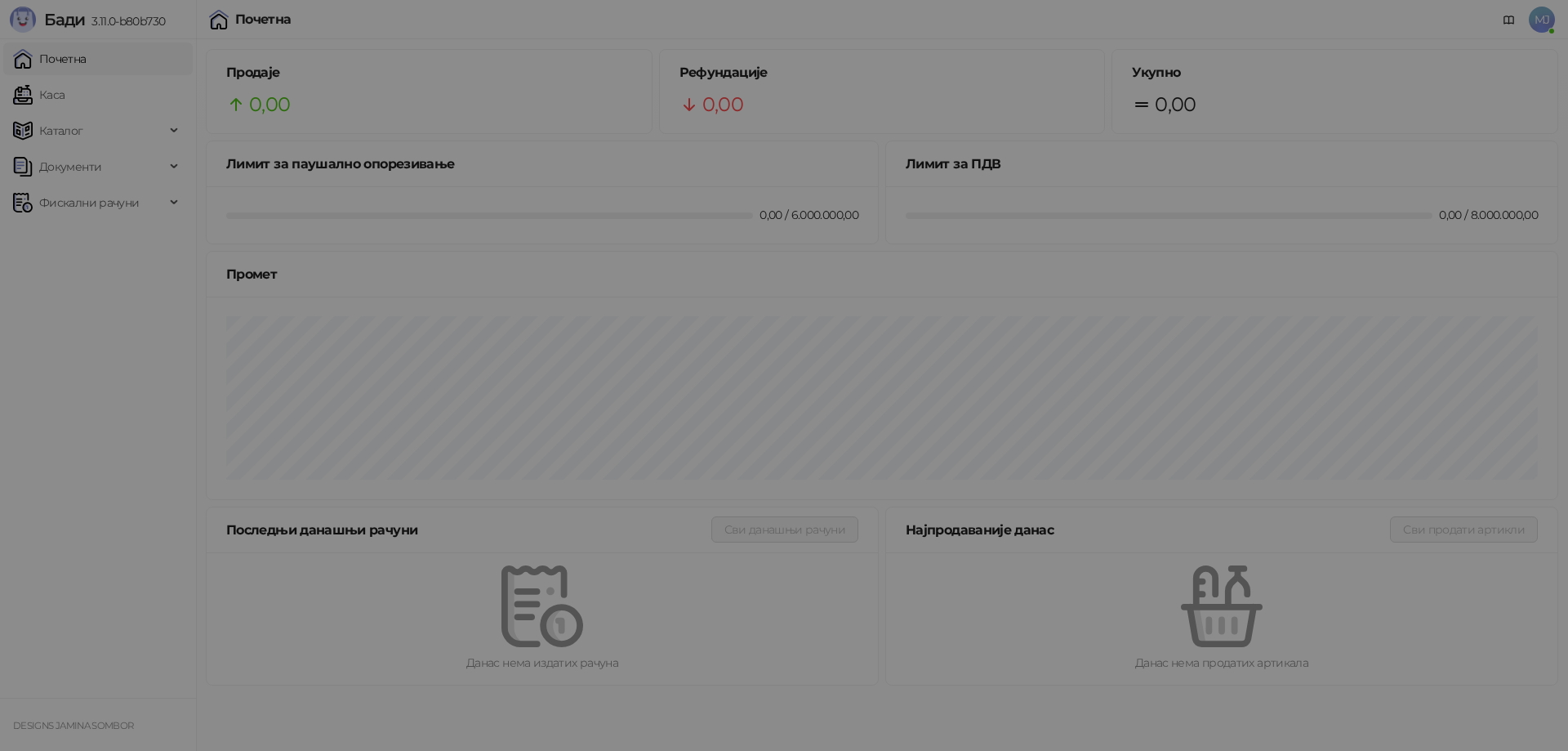
click at [1538, 18] on div "Упозорење Поштовани корисниче, обавештавамо Вас да ће апликација на домену [DOM…" at bounding box center [784, 375] width 1568 height 751
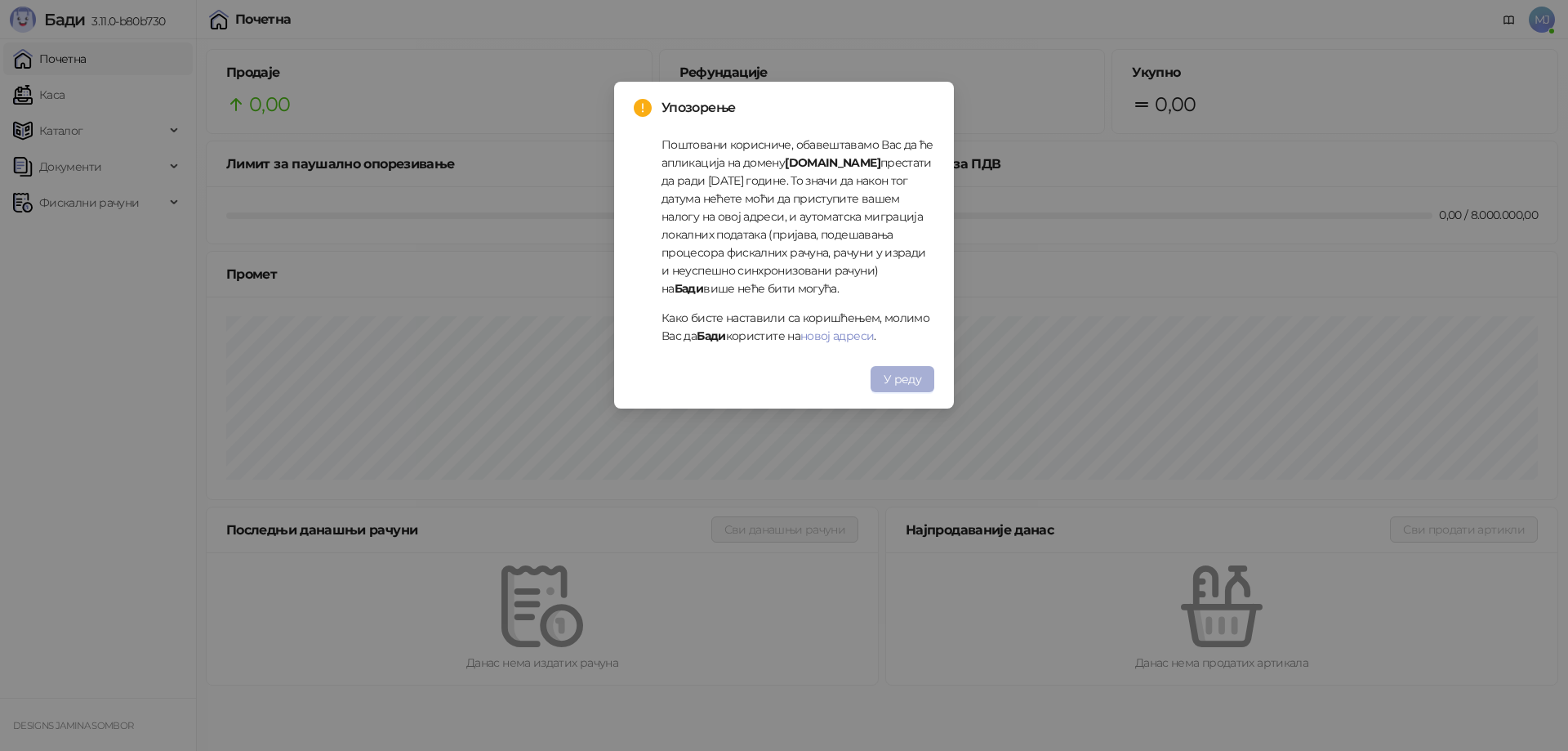
click at [905, 380] on span "У реду" at bounding box center [902, 379] width 37 height 15
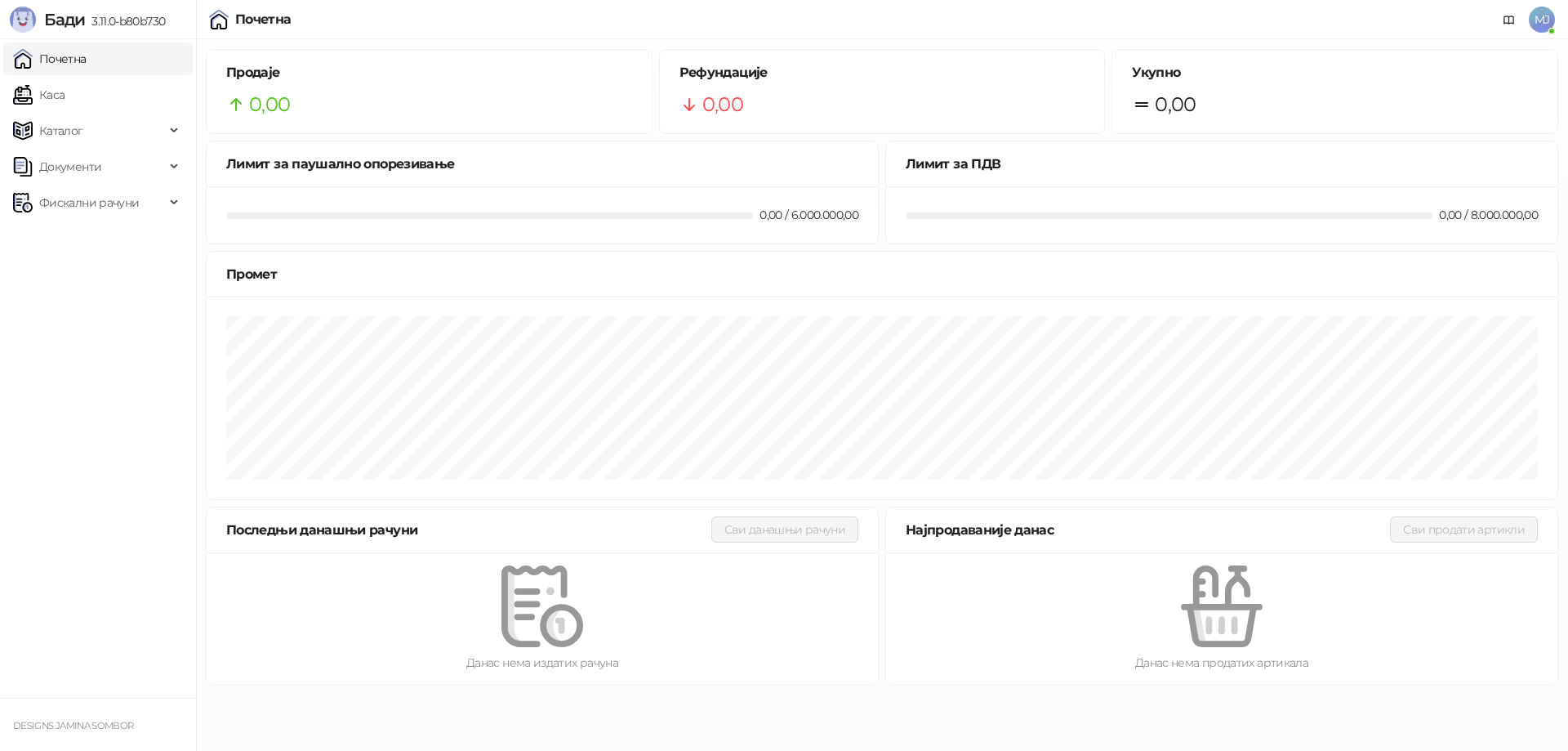
click at [1542, 24] on span "MJ" at bounding box center [1542, 20] width 26 height 27
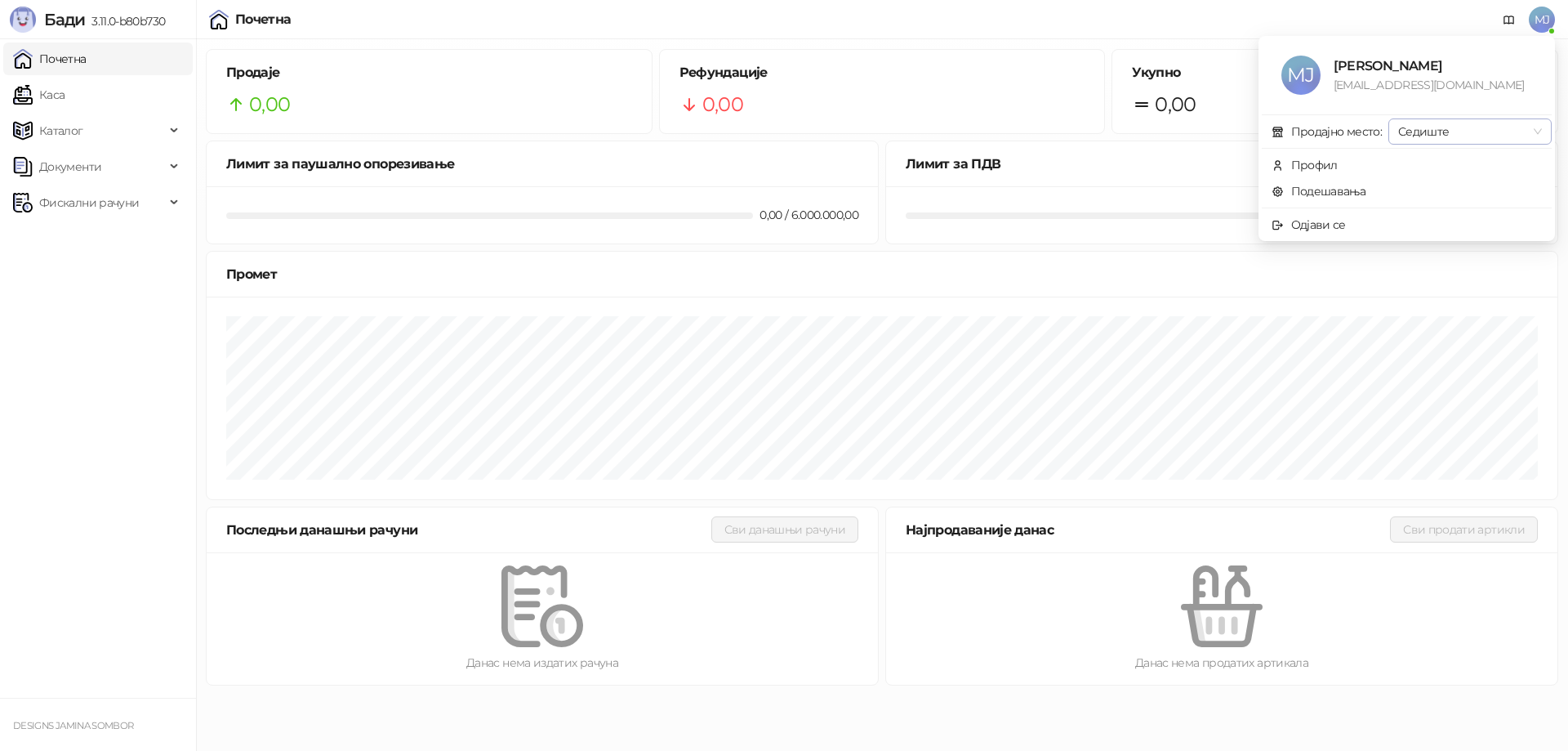
click at [1490, 122] on span "Седиште" at bounding box center [1470, 131] width 143 height 25
click at [1480, 90] on div "[EMAIL_ADDRESS][DOMAIN_NAME]" at bounding box center [1433, 84] width 198 height 18
click at [1335, 192] on link "Подешавања" at bounding box center [1319, 190] width 95 height 15
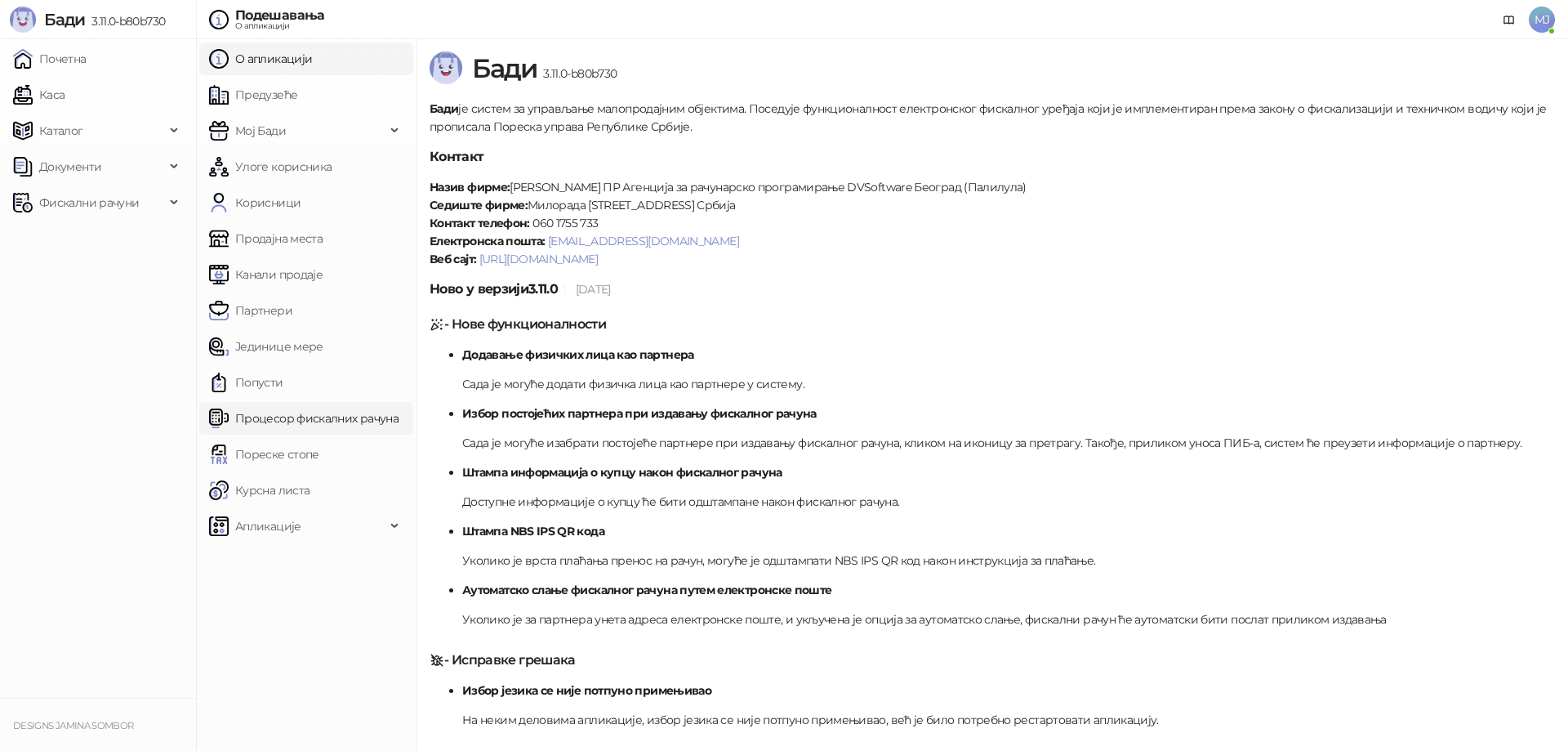
click at [301, 411] on link "Процесор фискалних рачуна" at bounding box center [303, 417] width 189 height 32
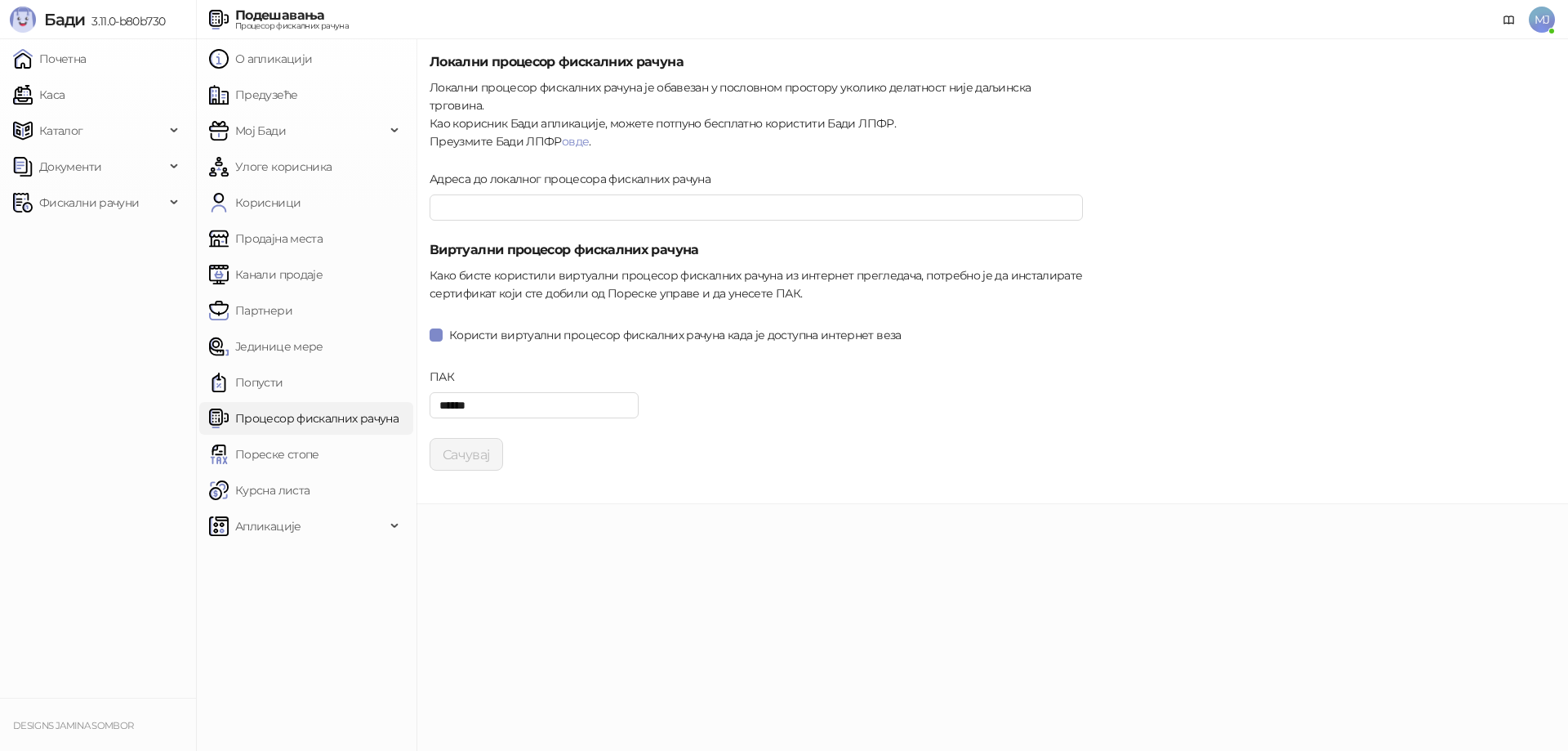
type input "**********"
click at [527, 392] on input "******" at bounding box center [534, 404] width 209 height 27
click at [726, 461] on div "**********" at bounding box center [991, 272] width 1151 height 465
click at [282, 520] on span "Апликације" at bounding box center [268, 525] width 66 height 32
click at [281, 567] on link "Продавница" at bounding box center [265, 562] width 98 height 32
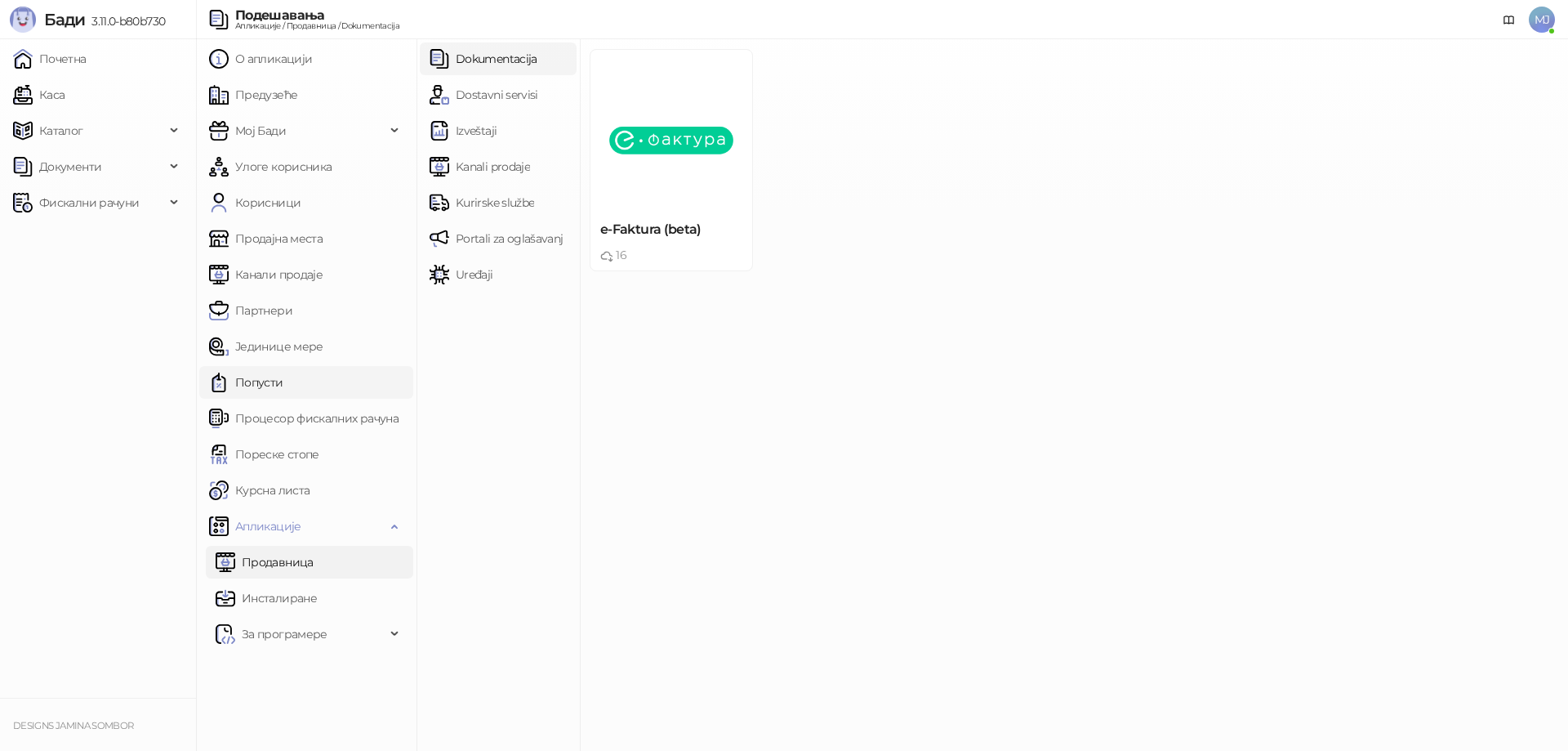
click at [265, 382] on link "Попусти" at bounding box center [246, 382] width 75 height 32
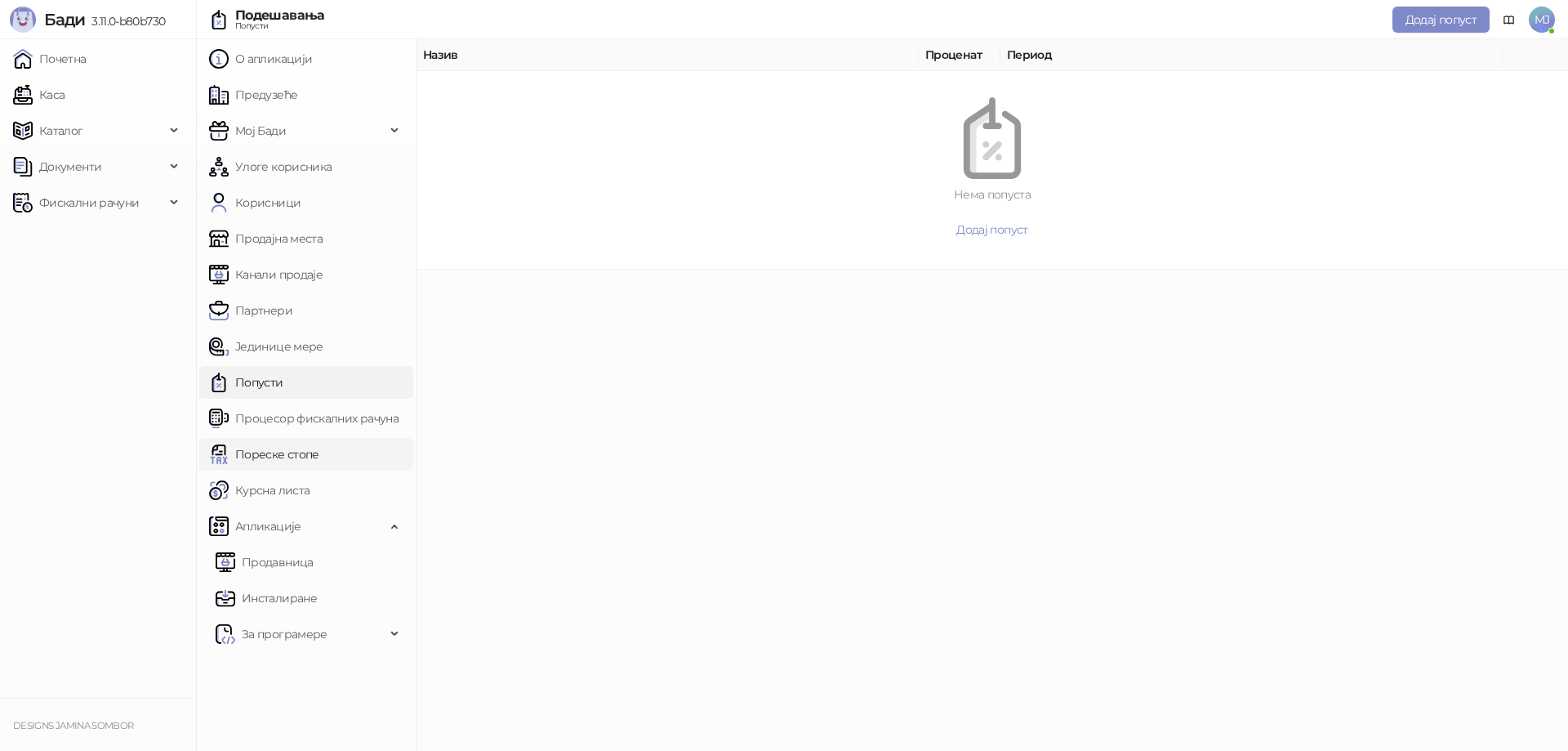
drag, startPoint x: 274, startPoint y: 456, endPoint x: 274, endPoint y: 465, distance: 9.0
click at [274, 456] on link "Пореске стопе" at bounding box center [264, 454] width 110 height 32
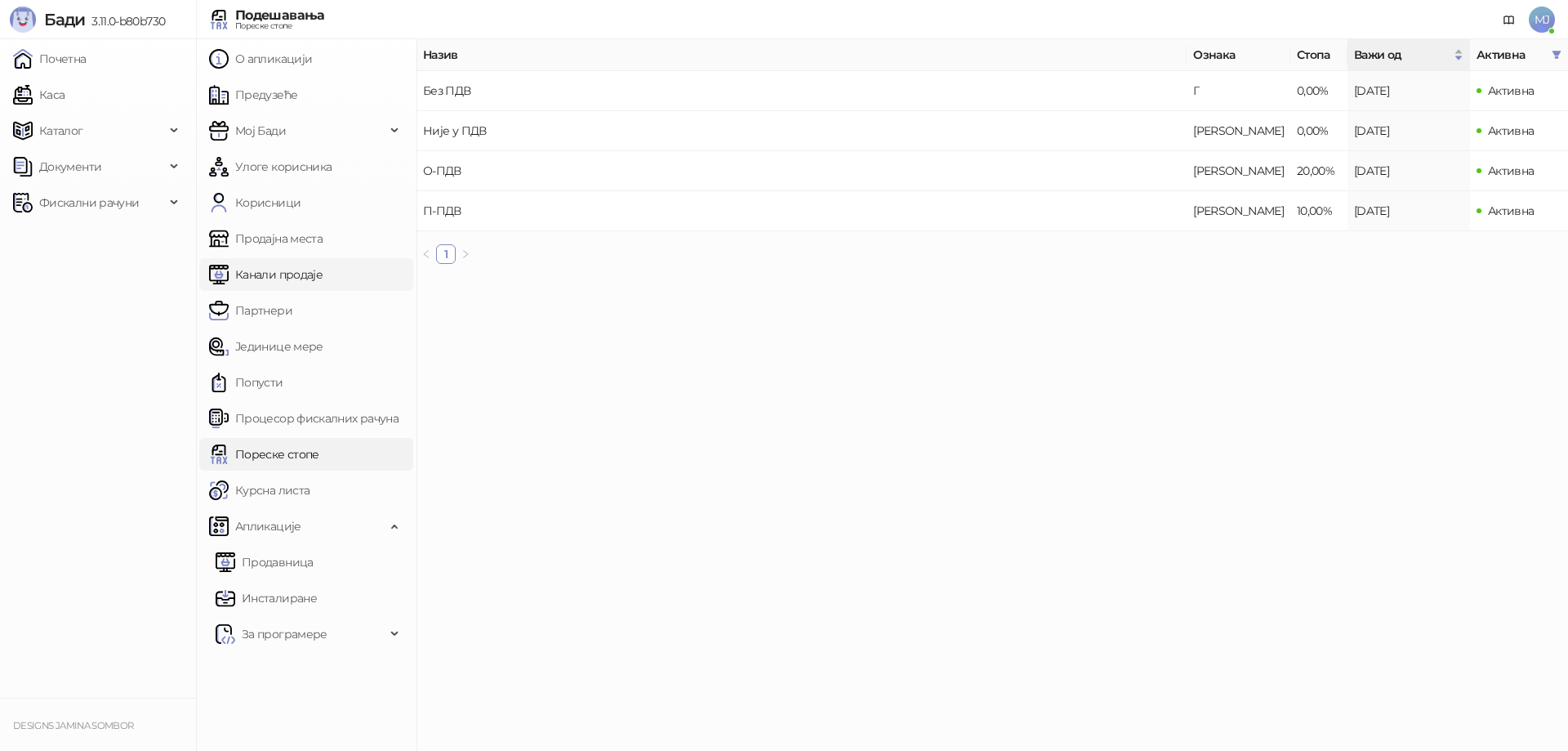
click at [280, 279] on link "Канали продаје" at bounding box center [266, 274] width 114 height 32
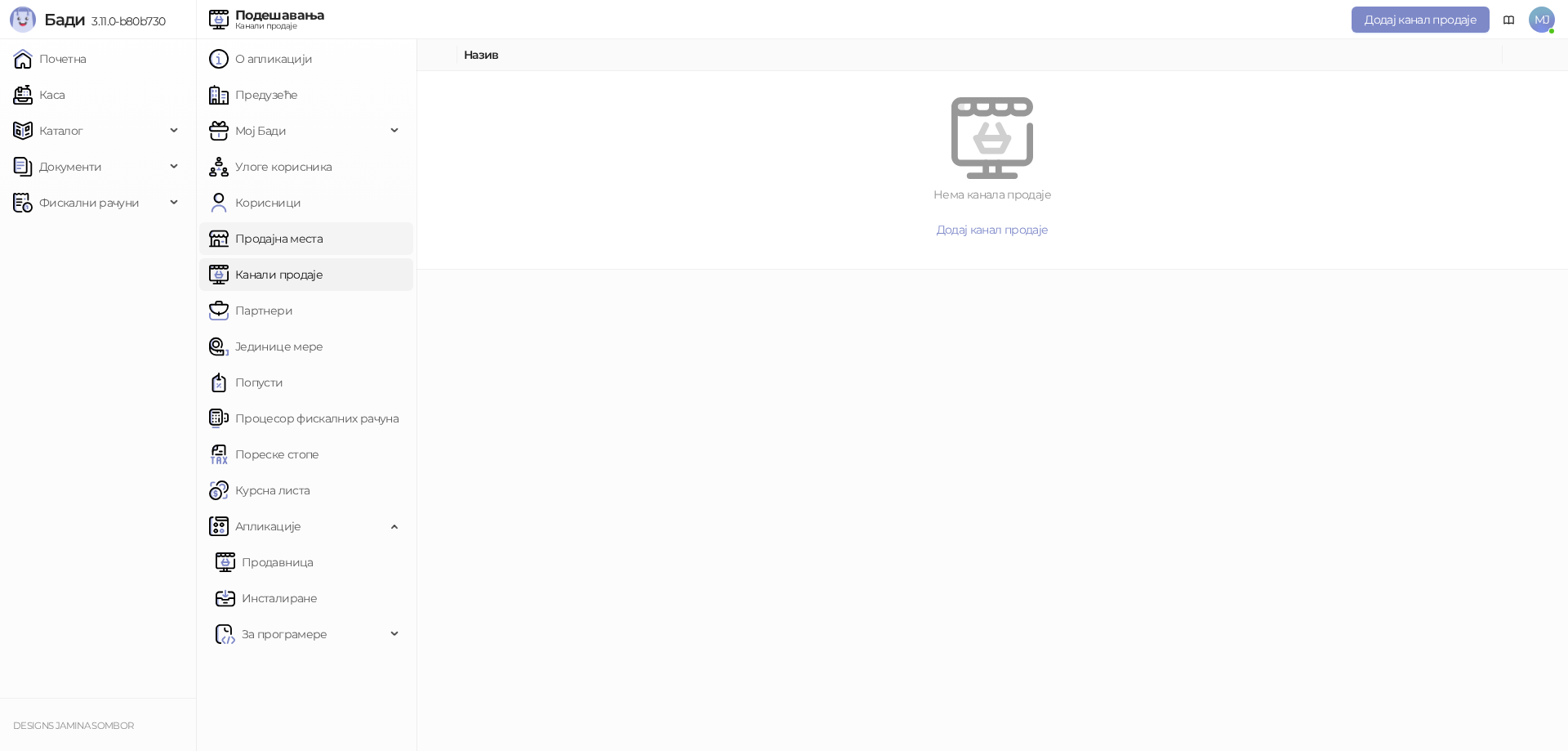
click at [286, 238] on link "Продајна места" at bounding box center [266, 238] width 114 height 32
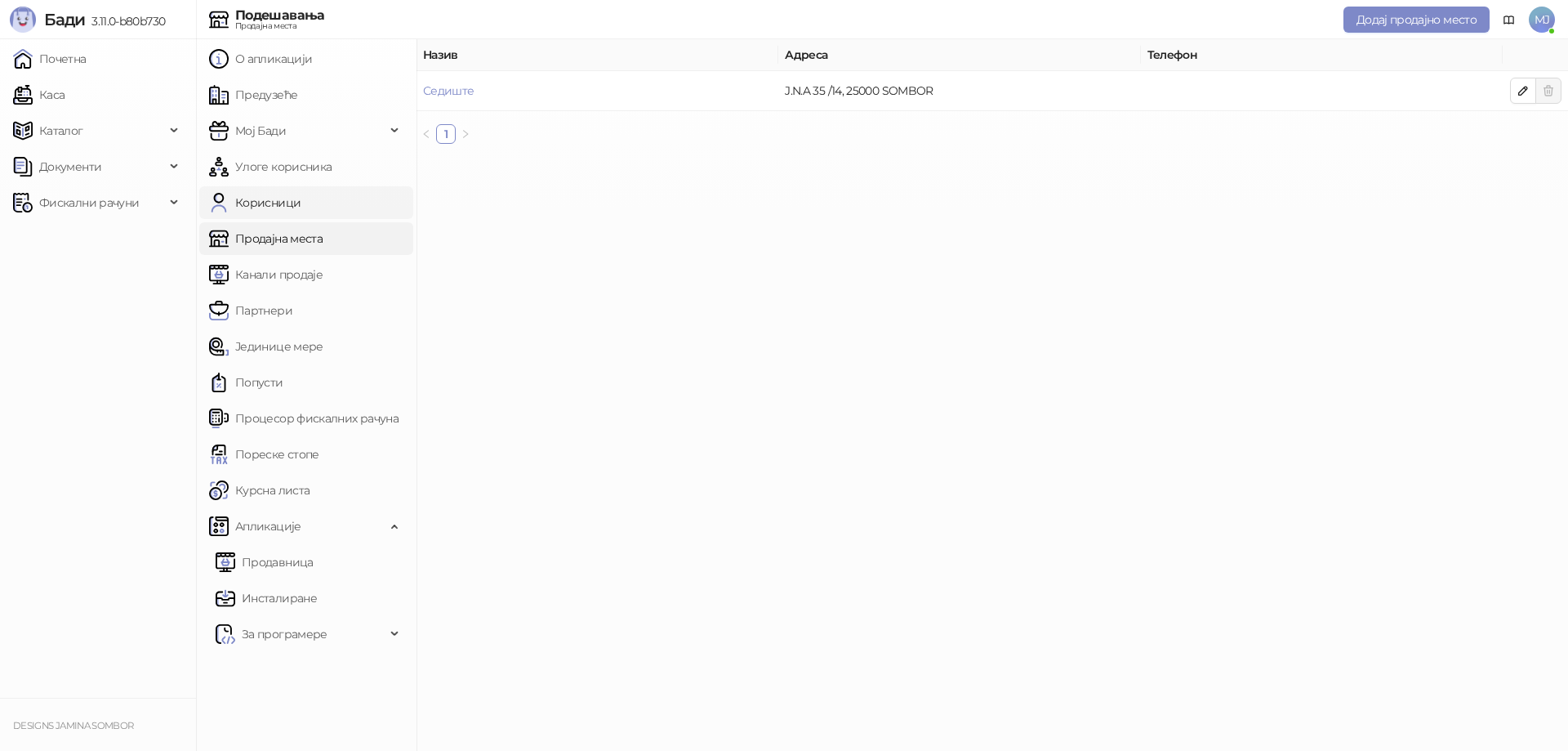
click at [287, 205] on link "Корисници" at bounding box center [254, 202] width 91 height 32
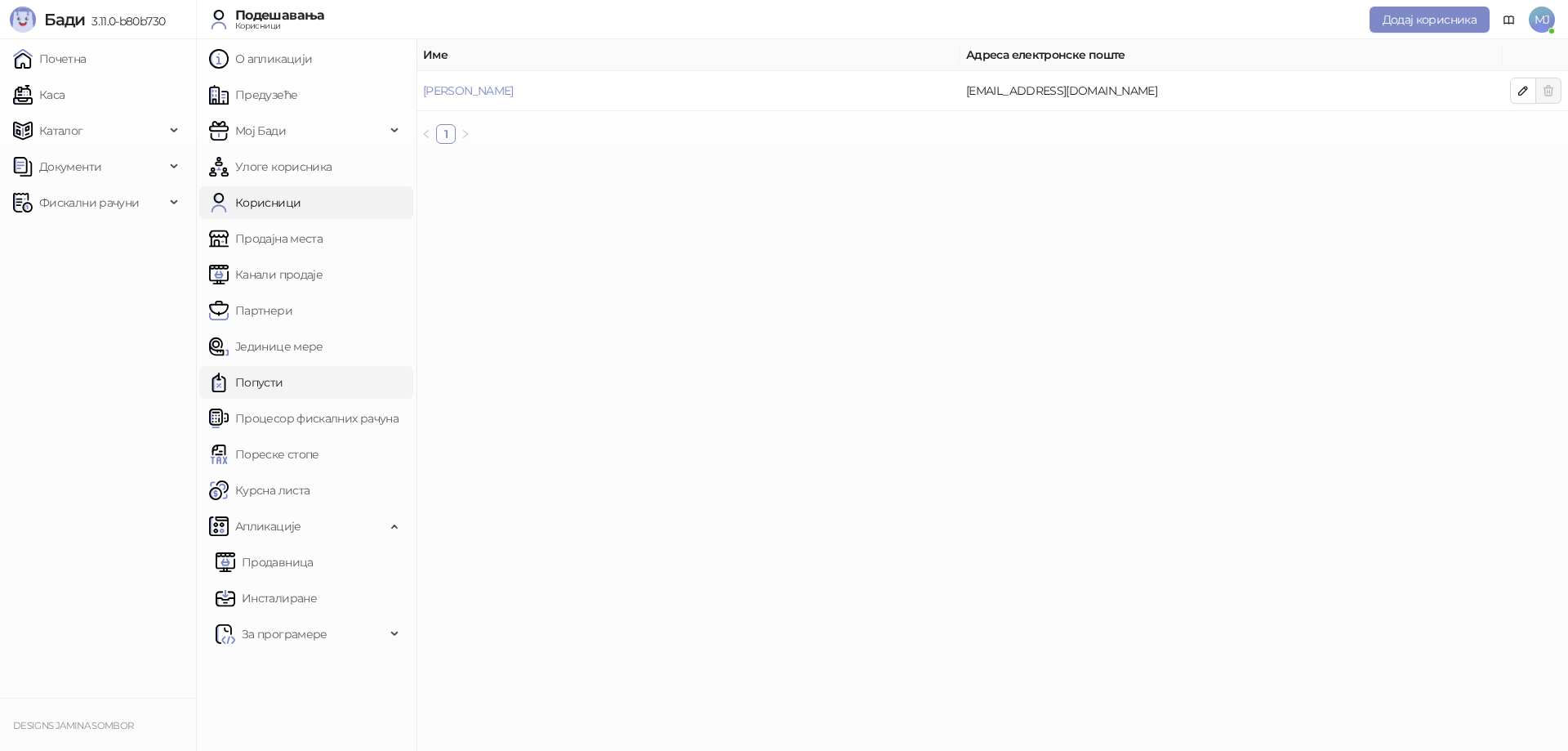
click at [284, 380] on link "Попусти" at bounding box center [246, 382] width 75 height 32
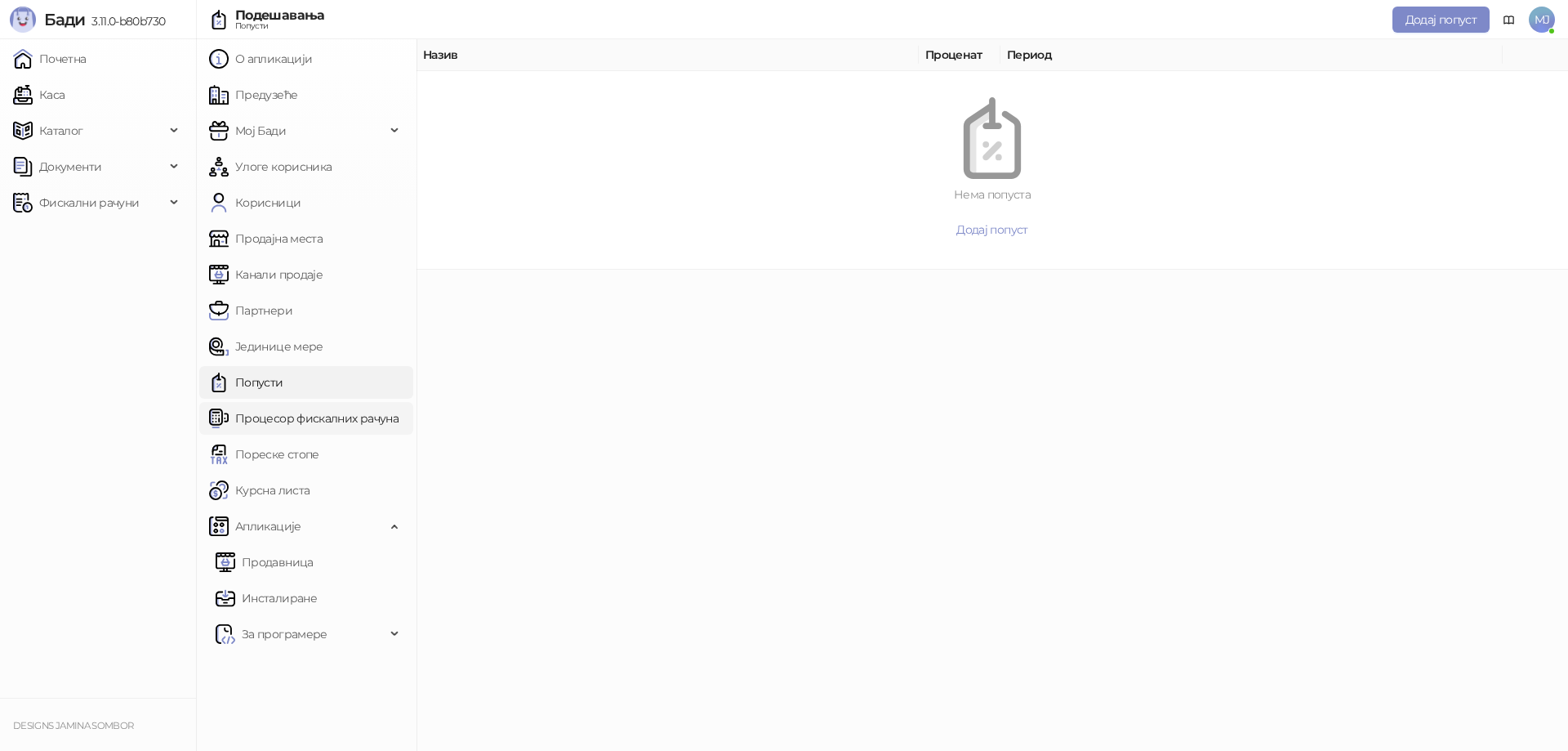
click at [285, 430] on link "Процесор фискалних рачуна" at bounding box center [303, 417] width 189 height 32
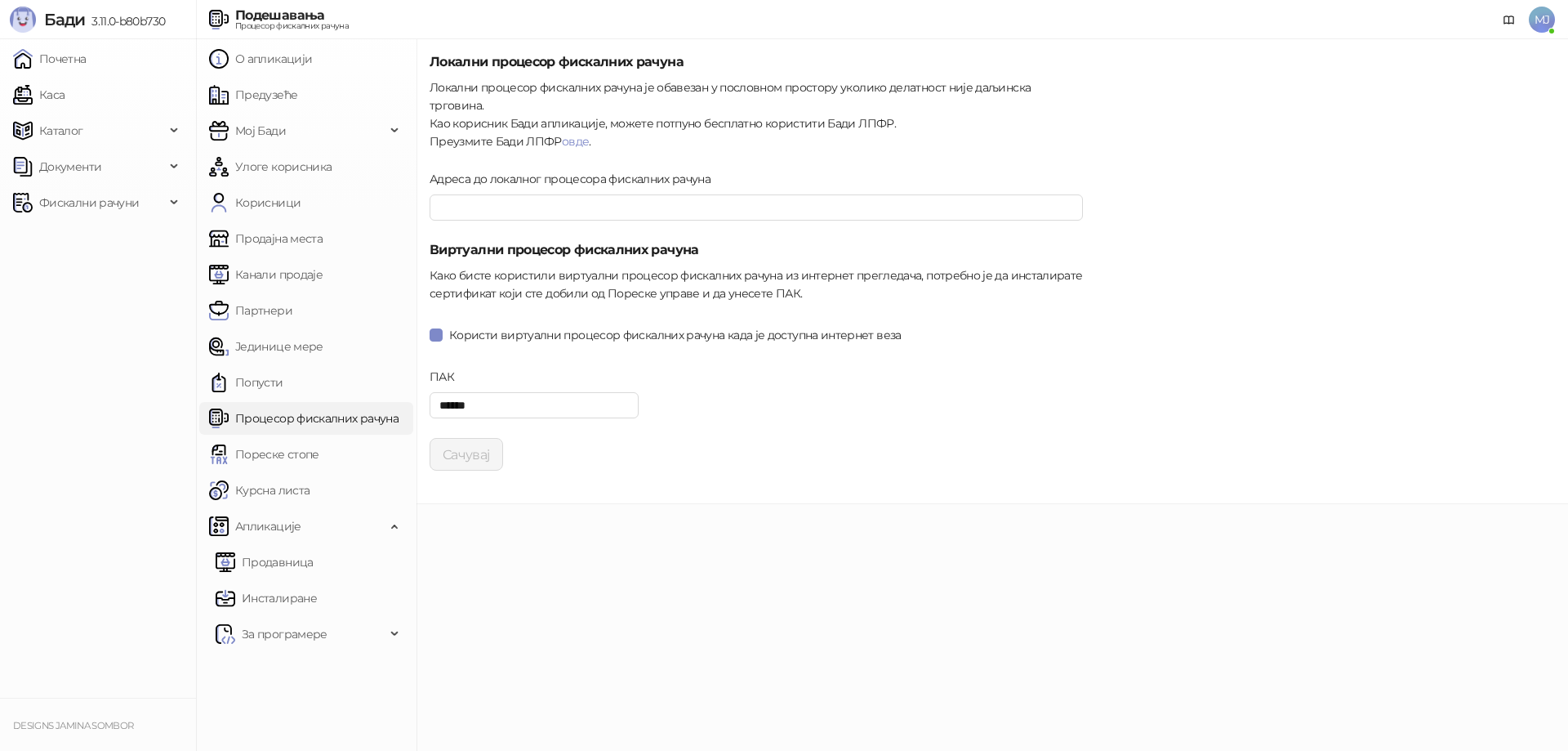
type input "**********"
click at [288, 72] on link "О апликацији" at bounding box center [260, 58] width 103 height 32
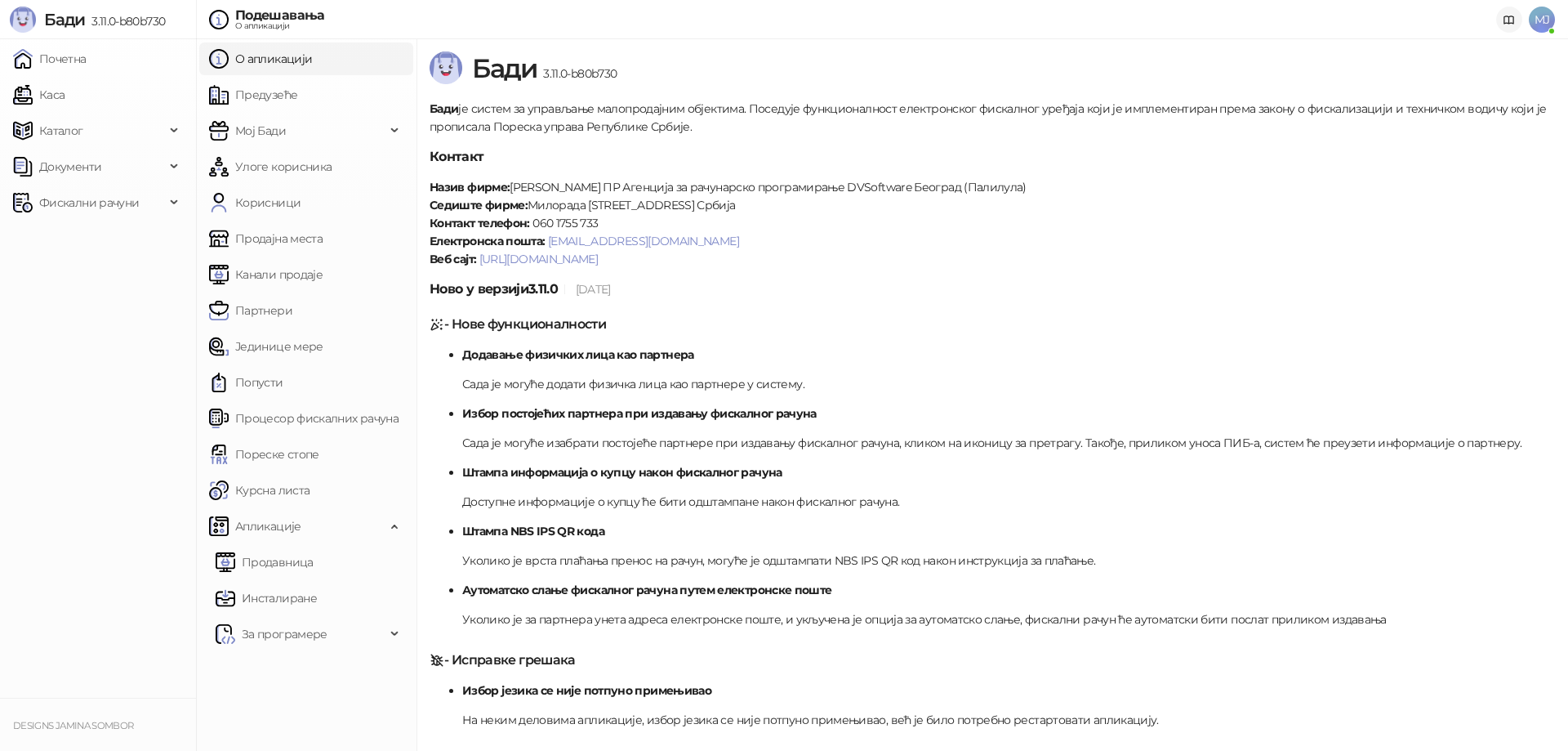
click at [1510, 17] on icon at bounding box center [1508, 20] width 13 height 13
click at [297, 427] on link "Процесор фискалних рачуна" at bounding box center [303, 417] width 189 height 32
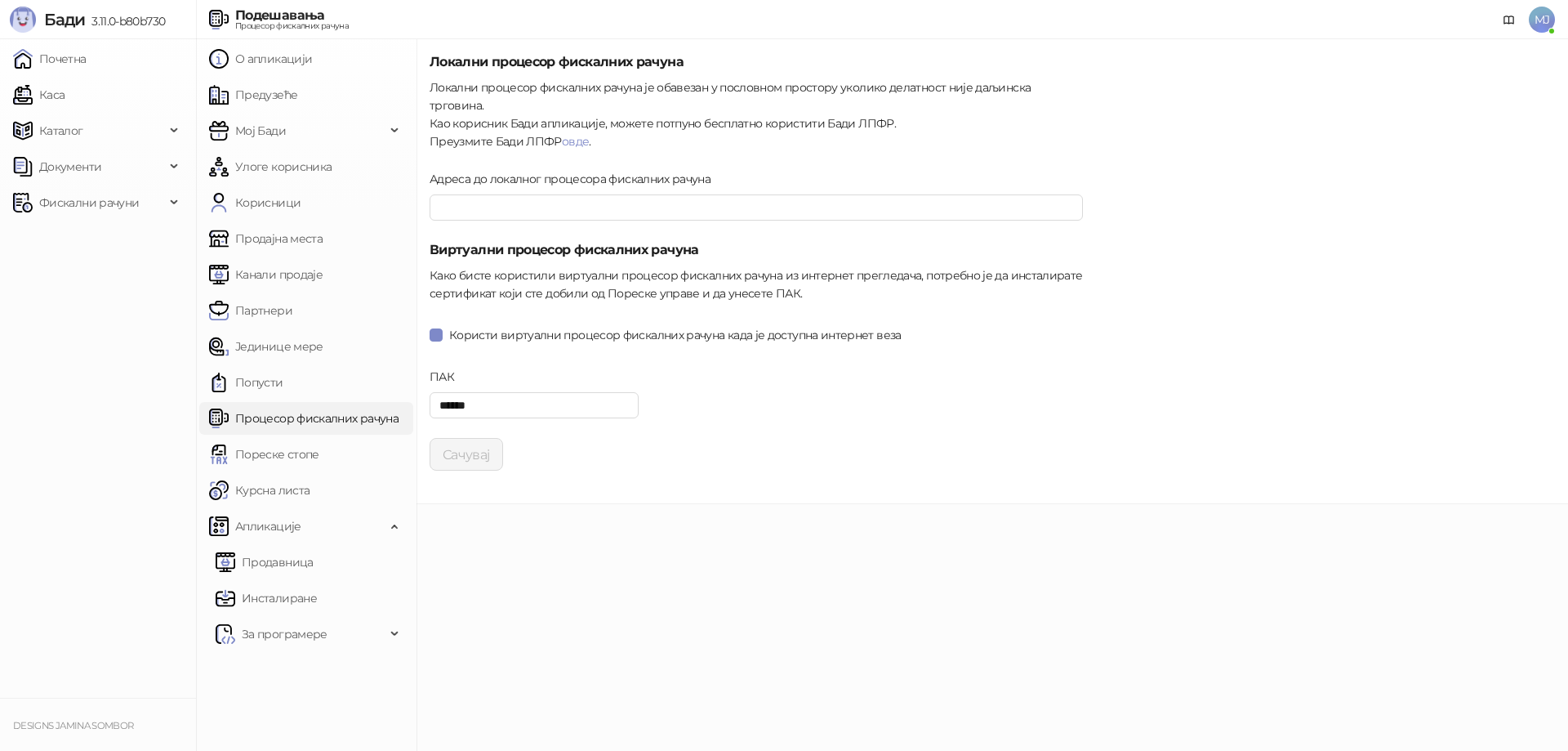
type input "**********"
click at [77, 60] on link "Почетна" at bounding box center [49, 58] width 74 height 32
